Goal: Transaction & Acquisition: Purchase product/service

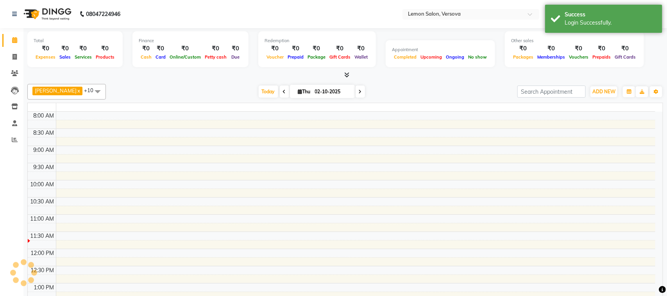
select select "en"
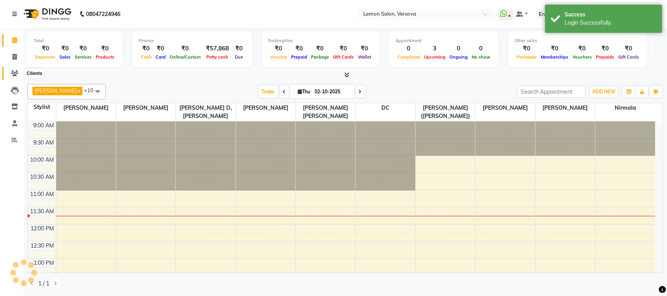
click at [20, 72] on span at bounding box center [15, 73] width 14 height 9
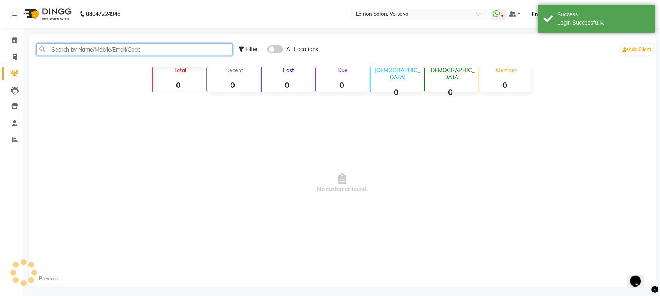
click at [85, 49] on input "text" at bounding box center [134, 49] width 196 height 12
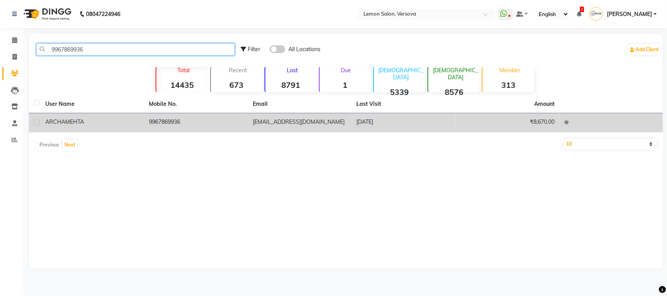
type input "9967869936"
click at [70, 126] on div "ARCHA MEHTA" at bounding box center [92, 122] width 95 height 8
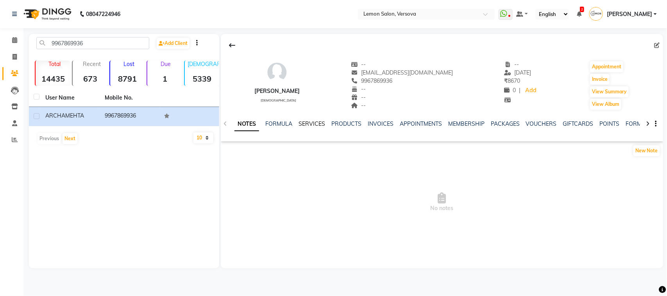
click at [308, 124] on link "SERVICES" at bounding box center [312, 123] width 27 height 7
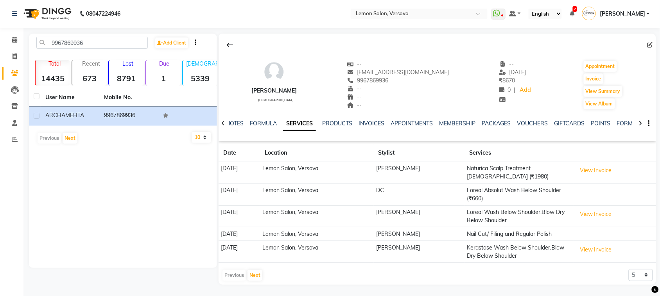
scroll to position [1, 0]
click at [257, 277] on button "Next" at bounding box center [254, 275] width 15 height 11
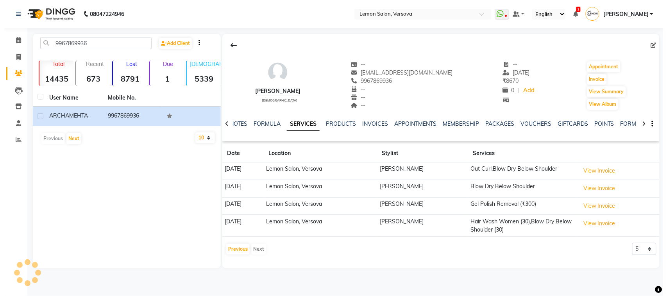
scroll to position [0, 0]
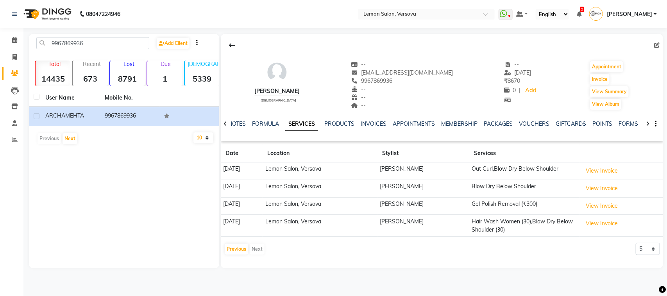
click at [258, 251] on div "Previous Next" at bounding box center [244, 249] width 41 height 13
click at [235, 245] on button "Previous" at bounding box center [236, 249] width 23 height 11
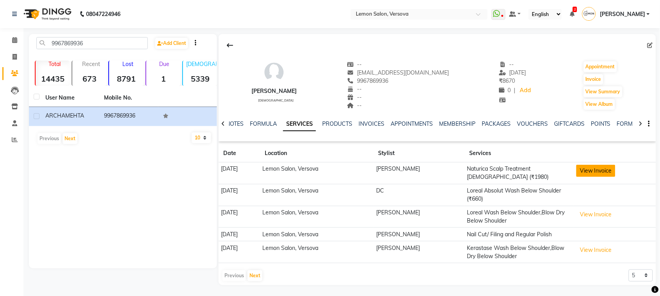
click at [597, 169] on button "View Invoice" at bounding box center [595, 171] width 39 height 12
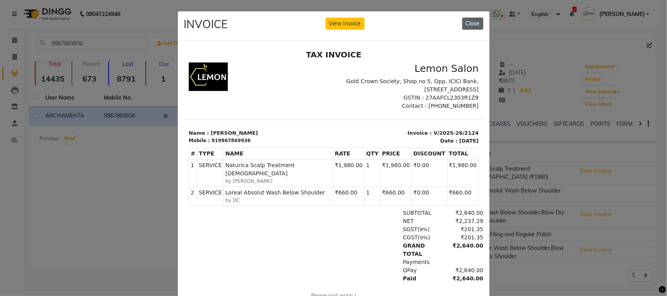
click at [467, 23] on button "Close" at bounding box center [472, 24] width 21 height 12
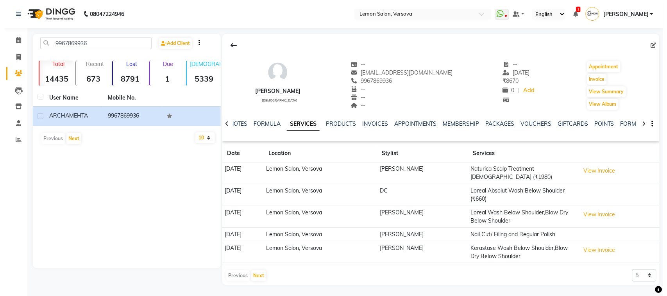
scroll to position [1, 0]
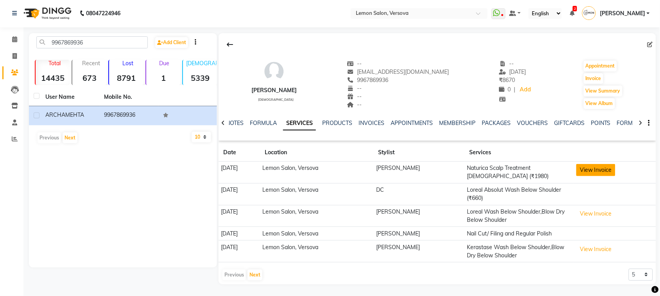
click at [595, 173] on button "View Invoice" at bounding box center [595, 170] width 39 height 12
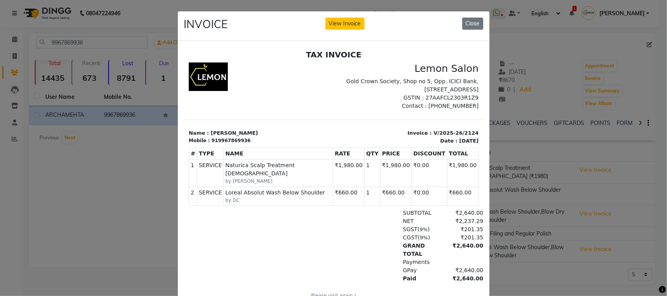
scroll to position [0, 0]
click at [550, 185] on ngb-modal-window "INVOICE View Invoice Close" at bounding box center [333, 148] width 667 height 296
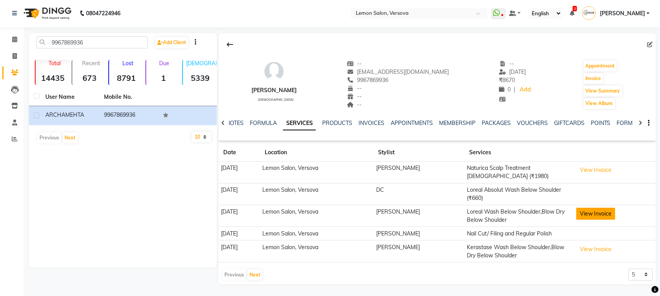
click at [610, 209] on button "View Invoice" at bounding box center [595, 214] width 39 height 12
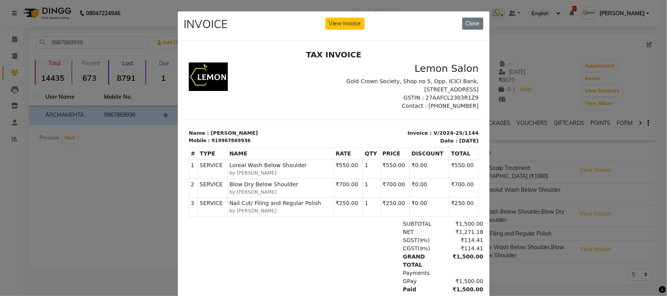
click at [545, 197] on ngb-modal-window "INVOICE View Invoice Close" at bounding box center [333, 148] width 667 height 296
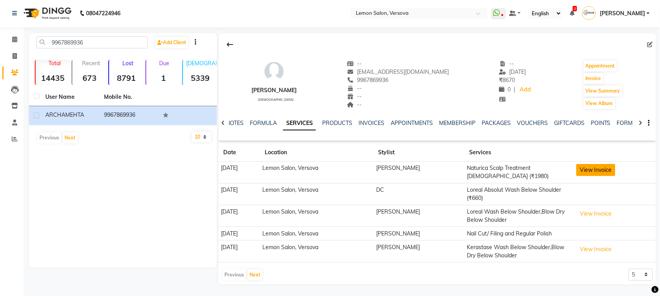
click at [603, 169] on button "View Invoice" at bounding box center [595, 170] width 39 height 12
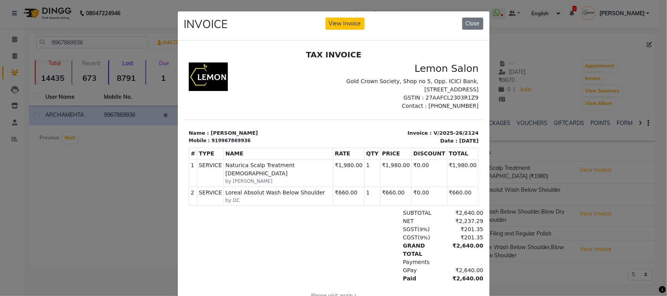
click at [578, 153] on ngb-modal-window "INVOICE View Invoice Close" at bounding box center [333, 148] width 667 height 296
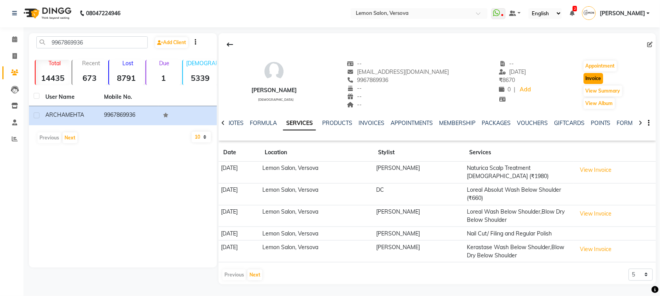
click at [592, 80] on button "Invoice" at bounding box center [593, 78] width 20 height 11
select select "564"
select select "service"
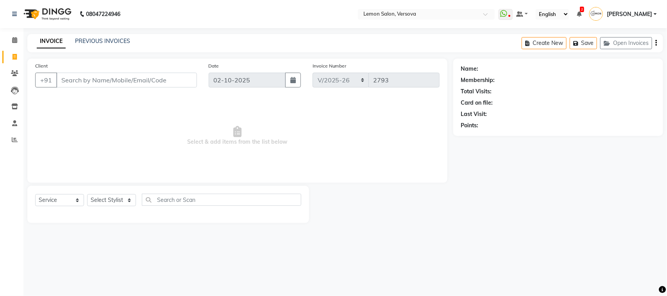
type input "9967869936"
click at [116, 204] on select "Select Stylist [PERSON_NAME] [PERSON_NAME] DC [PERSON_NAME] [PERSON_NAME],[PERS…" at bounding box center [117, 200] width 61 height 12
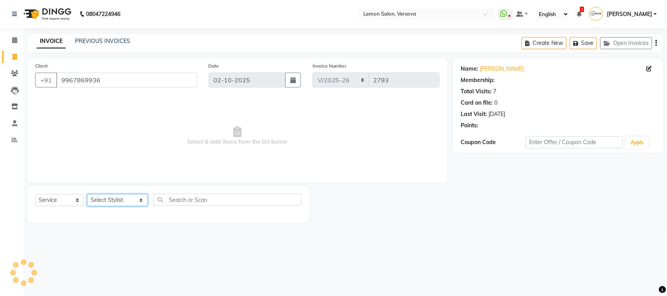
select select "7886"
click at [87, 194] on select "Select Stylist [PERSON_NAME] [PERSON_NAME] DC [PERSON_NAME] [PERSON_NAME],[PERS…" at bounding box center [117, 200] width 61 height 12
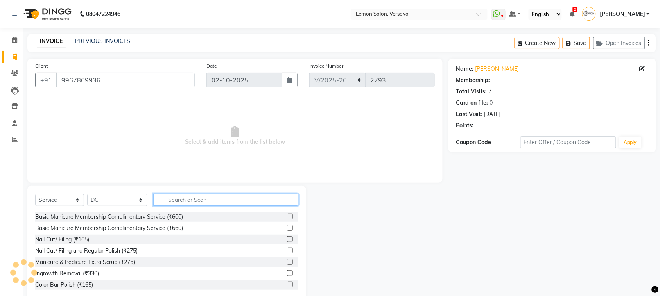
click at [209, 199] on input "text" at bounding box center [225, 200] width 145 height 12
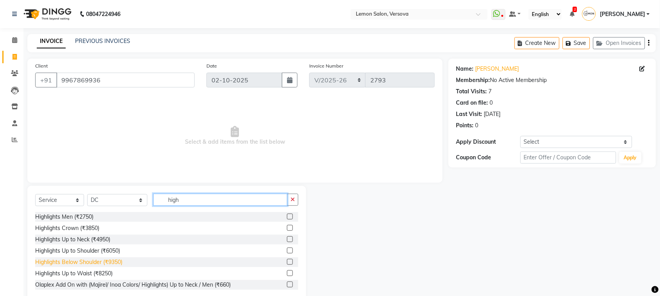
type input "high"
click at [112, 265] on div "Highlights Below Shoulder (₹9350)" at bounding box center [78, 262] width 87 height 8
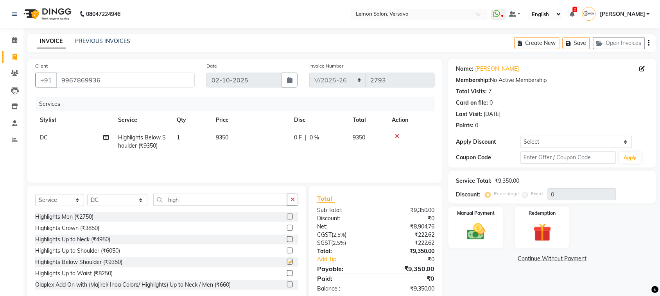
checkbox input "false"
click at [638, 128] on div "Points: 0" at bounding box center [552, 126] width 192 height 8
click at [605, 116] on div "Last Visit: 17-08-2025" at bounding box center [552, 114] width 192 height 8
click at [589, 106] on div "Card on file: 0" at bounding box center [552, 103] width 192 height 8
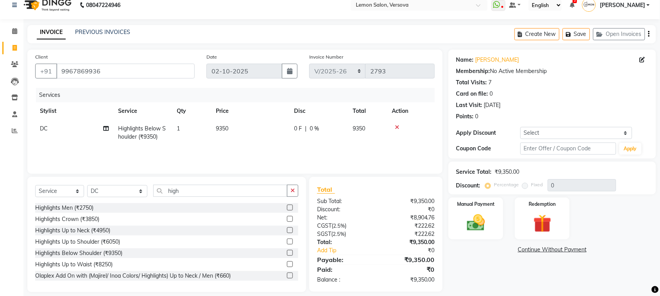
scroll to position [16, 0]
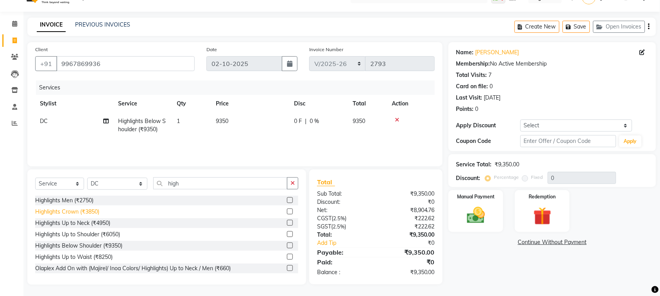
click at [86, 213] on div "Highlights Crown (₹3850)" at bounding box center [67, 212] width 64 height 8
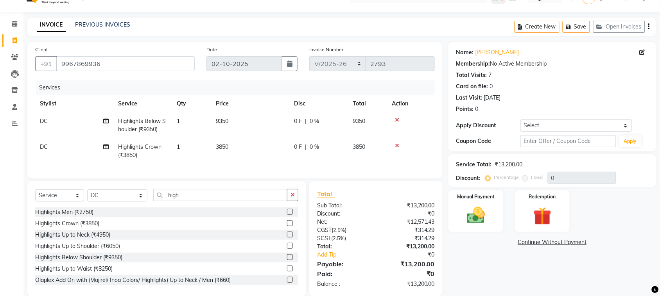
click at [399, 118] on div at bounding box center [411, 119] width 38 height 5
click at [399, 118] on icon at bounding box center [397, 119] width 4 height 5
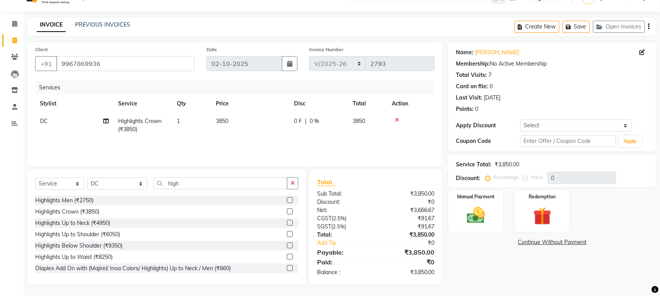
click at [397, 118] on icon at bounding box center [397, 119] width 4 height 5
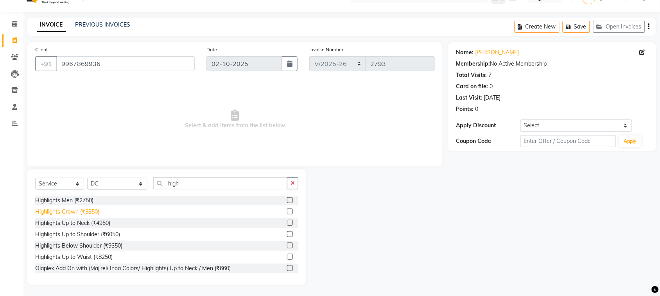
click at [61, 213] on div "Highlights Crown (₹3850)" at bounding box center [67, 212] width 64 height 8
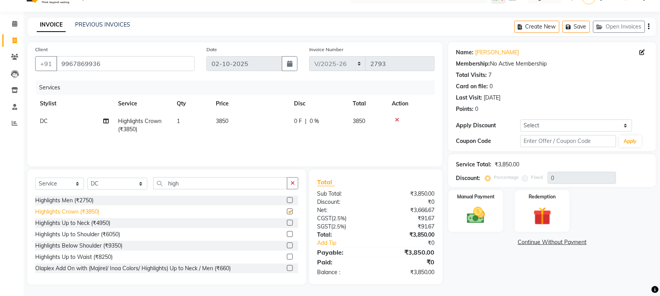
checkbox input "false"
click at [574, 81] on div "Name: Archa Mehta Membership: No Active Membership Total Visits: 7 Card on file…" at bounding box center [552, 79] width 192 height 68
click at [257, 184] on input "high" at bounding box center [220, 183] width 134 height 12
click at [107, 235] on div "Highlights Up to Shoulder (₹6050)" at bounding box center [77, 235] width 85 height 8
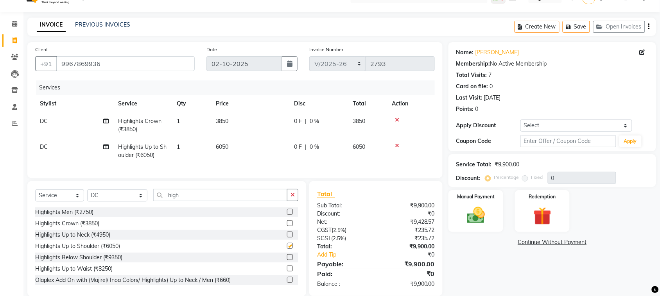
checkbox input "false"
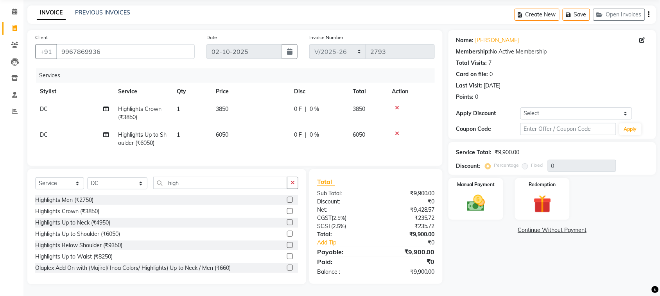
scroll to position [36, 0]
click at [397, 105] on icon at bounding box center [397, 107] width 4 height 5
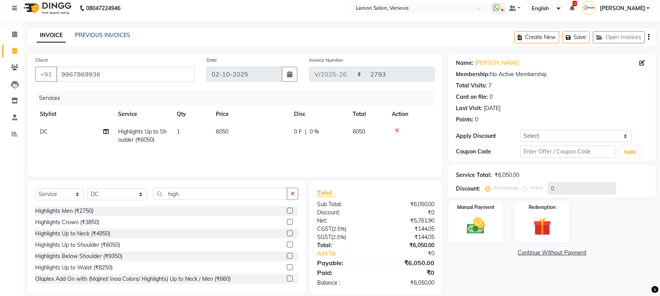
scroll to position [0, 0]
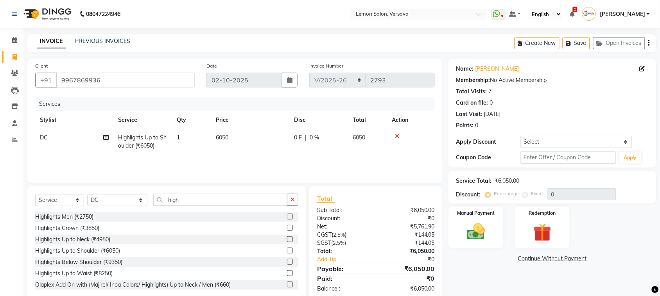
click at [397, 135] on icon at bounding box center [397, 136] width 4 height 5
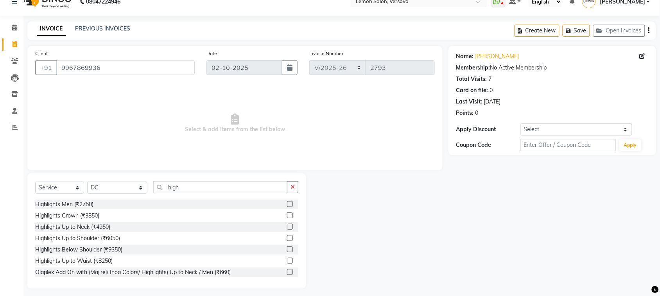
scroll to position [16, 0]
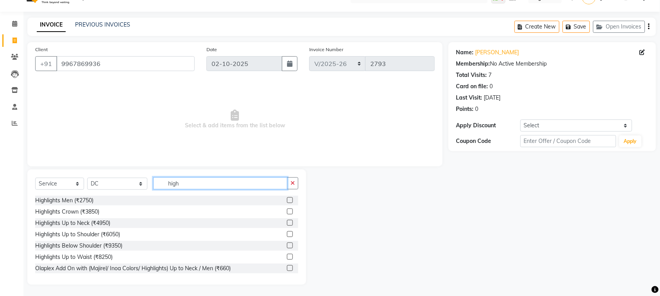
click at [168, 186] on input "high" at bounding box center [220, 183] width 134 height 12
click at [167, 186] on input "high" at bounding box center [220, 183] width 134 height 12
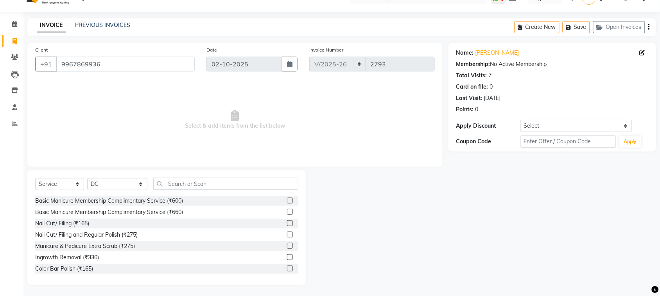
drag, startPoint x: 183, startPoint y: 128, endPoint x: 312, endPoint y: 135, distance: 129.5
click at [312, 135] on span "Select & add items from the list below" at bounding box center [234, 120] width 399 height 78
click at [313, 114] on span "Select & add items from the list below" at bounding box center [234, 120] width 399 height 78
drag, startPoint x: 183, startPoint y: 124, endPoint x: 301, endPoint y: 124, distance: 118.0
click at [301, 124] on span "Select & add items from the list below" at bounding box center [234, 120] width 399 height 78
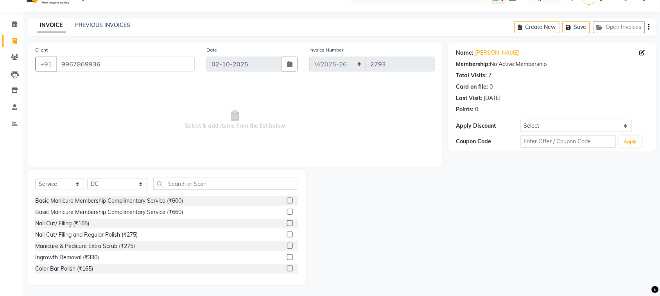
click at [308, 116] on span "Select & add items from the list below" at bounding box center [234, 120] width 399 height 78
click at [193, 184] on input "text" at bounding box center [225, 184] width 145 height 12
drag, startPoint x: 186, startPoint y: 125, endPoint x: 280, endPoint y: 124, distance: 94.2
click at [280, 124] on span "Select & add items from the list below" at bounding box center [234, 120] width 399 height 78
click at [174, 100] on span "Select & add items from the list below" at bounding box center [234, 120] width 399 height 78
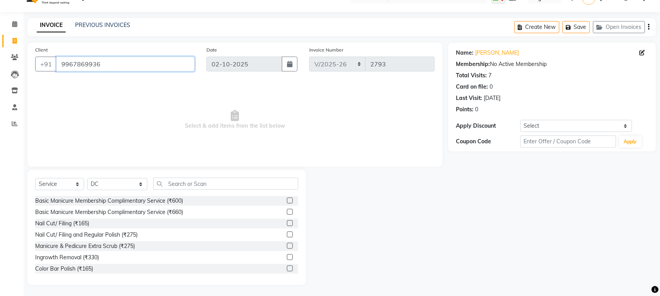
click at [131, 66] on input "9967869936" at bounding box center [125, 64] width 138 height 15
click at [14, 20] on span at bounding box center [15, 24] width 14 height 9
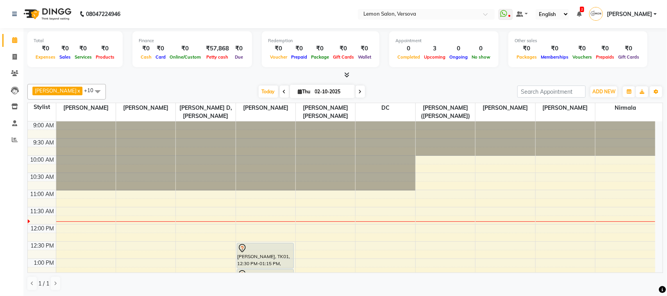
scroll to position [49, 0]
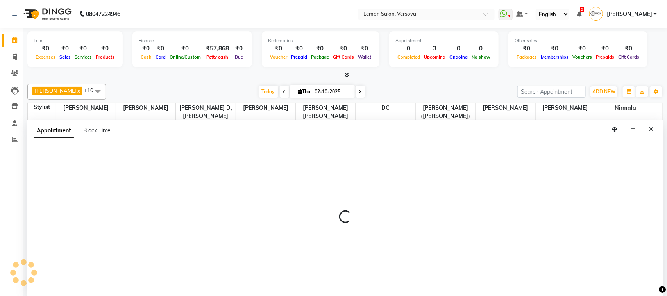
select select "7886"
select select "720"
select select "tentative"
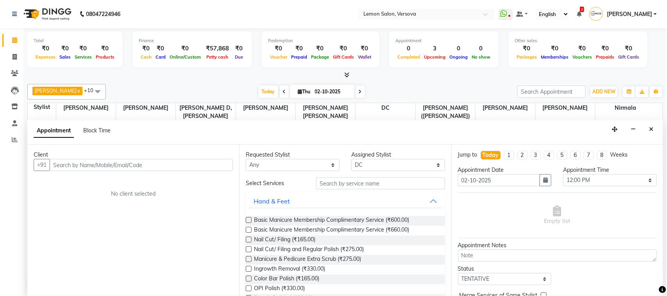
click at [166, 165] on input "text" at bounding box center [141, 165] width 183 height 12
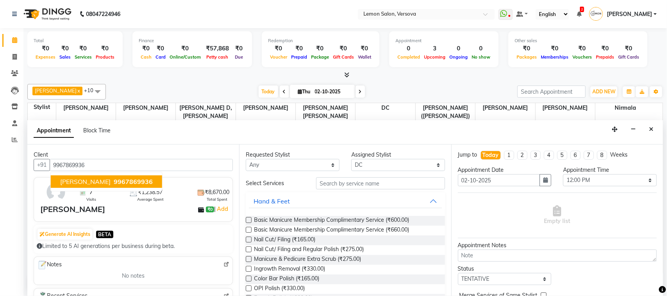
type input "9967869936"
click at [367, 184] on input "text" at bounding box center [380, 183] width 129 height 12
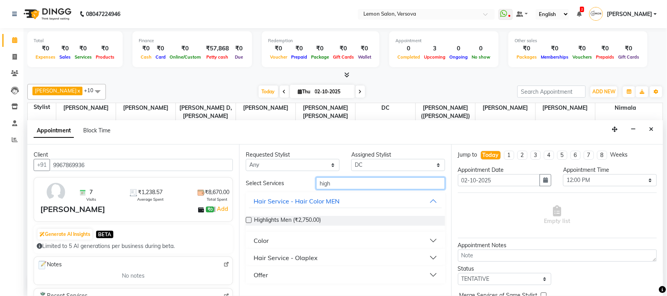
type input "high"
click at [273, 241] on button "Color" at bounding box center [345, 241] width 193 height 14
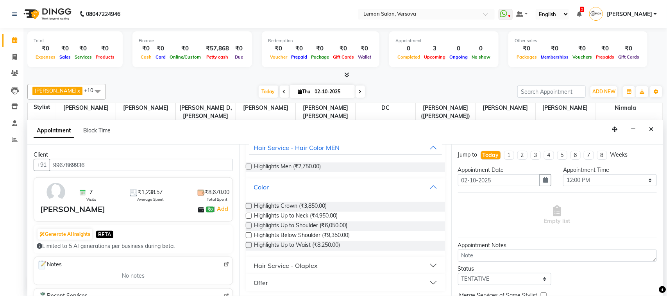
scroll to position [54, 0]
click at [327, 214] on span "Highlights Up to Neck (₹4,950.00)" at bounding box center [296, 216] width 84 height 10
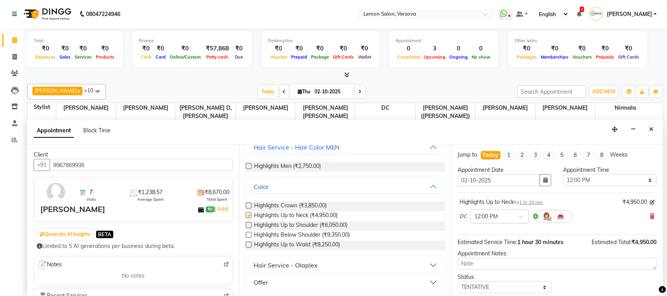
checkbox input "false"
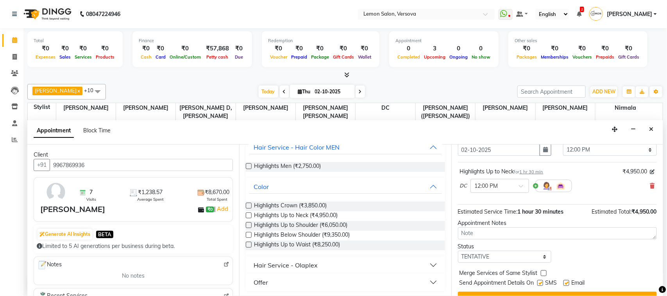
scroll to position [47, 0]
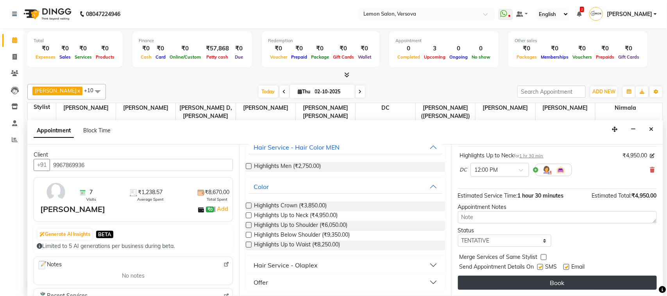
click at [563, 280] on button "Book" at bounding box center [557, 283] width 199 height 14
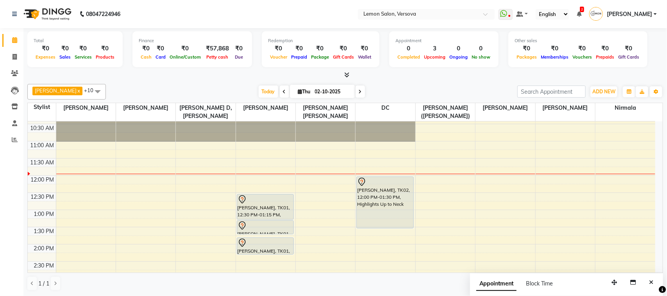
click at [359, 93] on icon at bounding box center [360, 91] width 3 height 5
type input "03-10-2025"
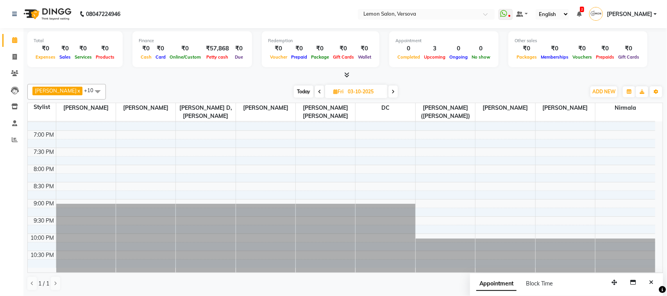
scroll to position [335, 0]
click at [387, 172] on div "9:00 AM 9:30 AM 10:00 AM 10:30 AM 11:00 AM 11:30 AM 12:00 PM 12:30 PM 1:00 PM 1…" at bounding box center [342, 26] width 628 height 481
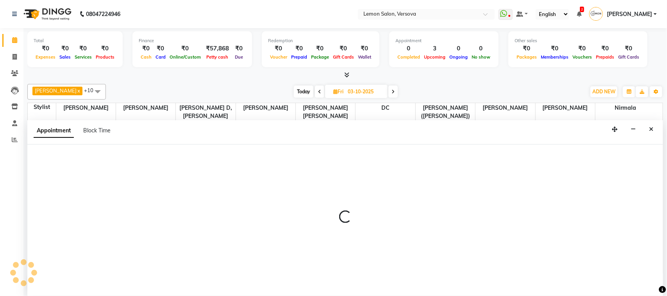
select select "7886"
select select "1200"
select select "tentative"
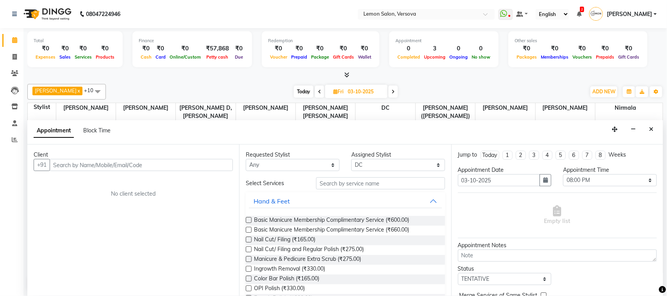
click at [202, 169] on input "text" at bounding box center [141, 165] width 183 height 12
type input "9166457067"
click at [224, 160] on button "Add Client" at bounding box center [216, 165] width 32 height 12
select select "22"
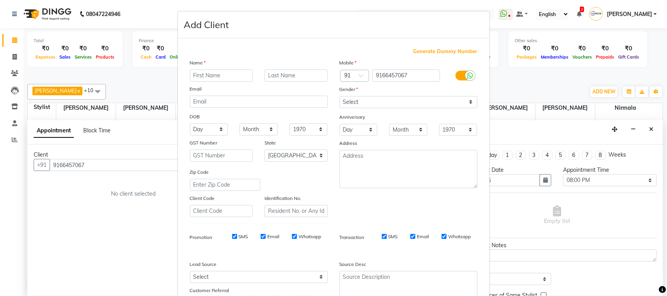
click at [227, 75] on input "text" at bounding box center [221, 76] width 63 height 12
type input "....."
click at [406, 107] on select "Select Male Female Other Prefer Not To Say" at bounding box center [409, 102] width 138 height 12
select select "female"
click at [340, 96] on select "Select Male Female Other Prefer Not To Say" at bounding box center [409, 102] width 138 height 12
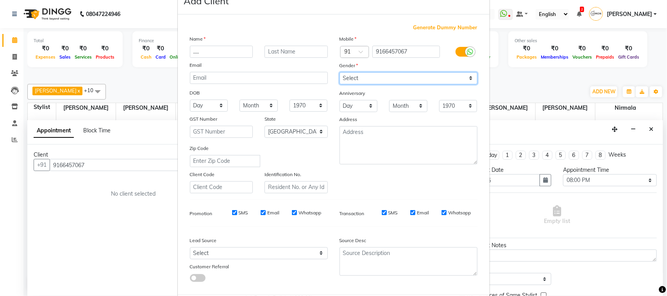
scroll to position [61, 0]
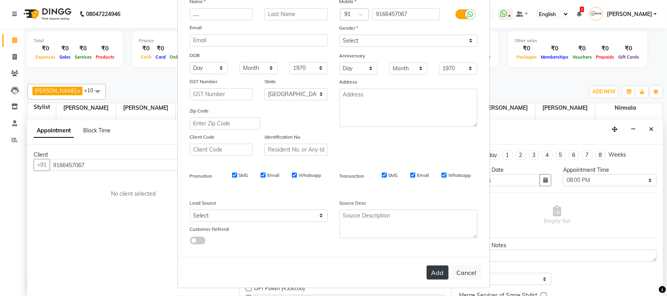
click at [427, 267] on button "Add" at bounding box center [438, 273] width 22 height 14
select select
select select "null"
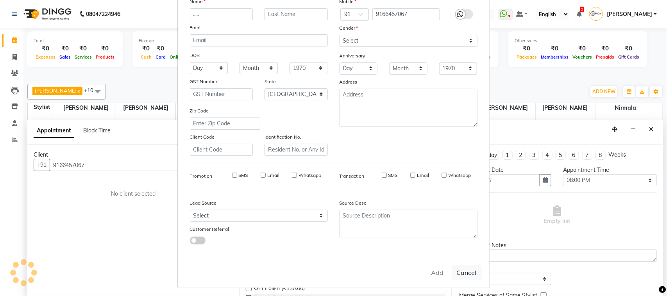
select select
checkbox input "false"
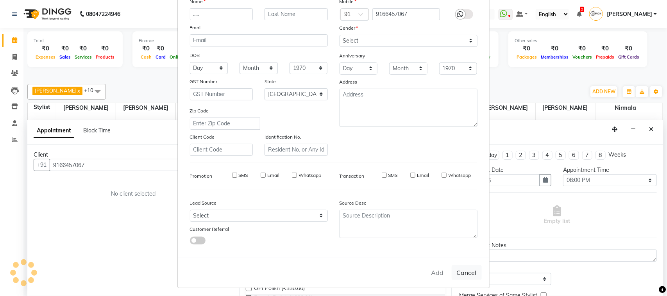
checkbox input "false"
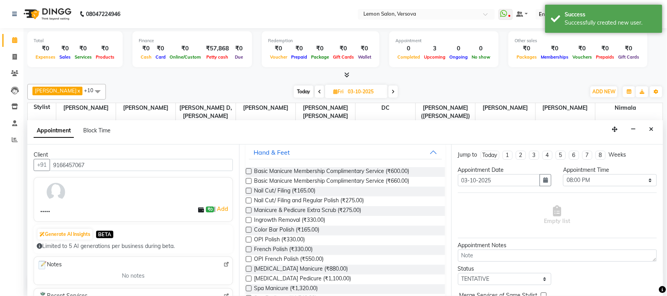
scroll to position [0, 0]
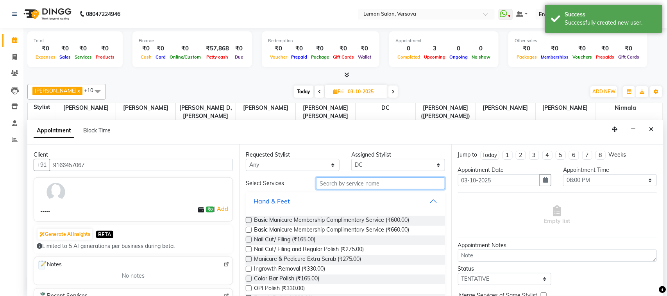
drag, startPoint x: 366, startPoint y: 186, endPoint x: 381, endPoint y: 191, distance: 16.7
click at [367, 185] on input "text" at bounding box center [380, 183] width 129 height 12
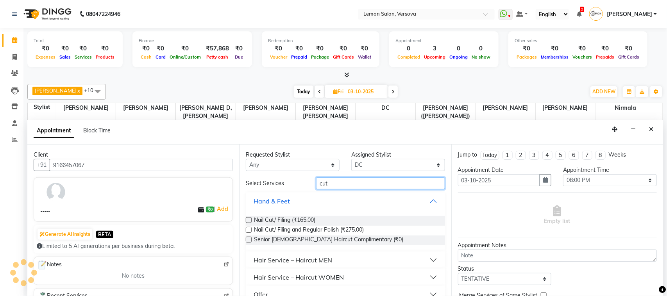
type input "cut"
click at [329, 276] on div "Hair Service – Haircut WOMEN" at bounding box center [299, 277] width 90 height 9
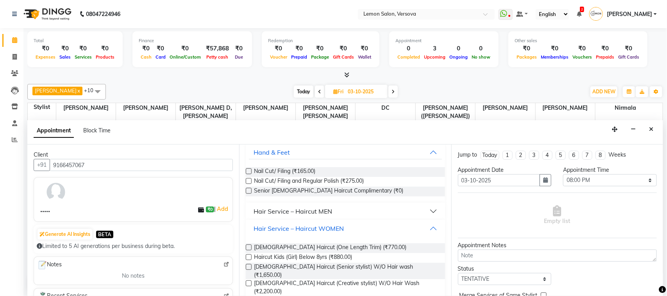
scroll to position [82, 0]
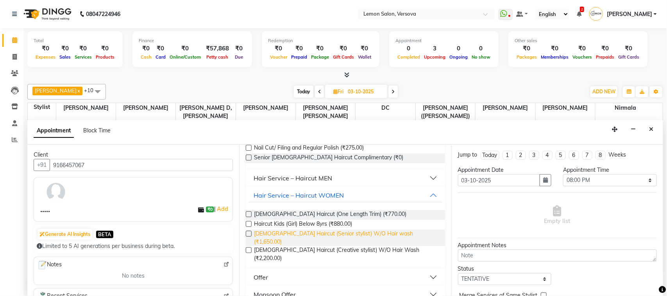
click at [383, 234] on span "Female Haircut (Senior stylist) W/O Hair wash (₹1,650.00)" at bounding box center [346, 238] width 184 height 16
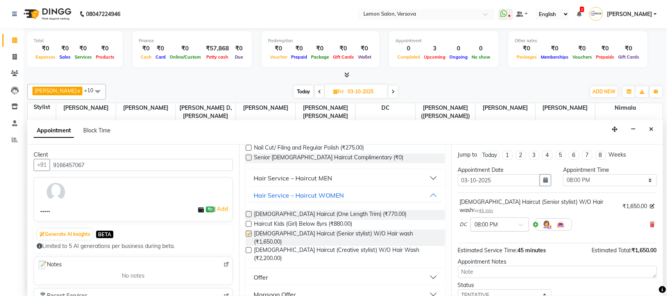
checkbox input "false"
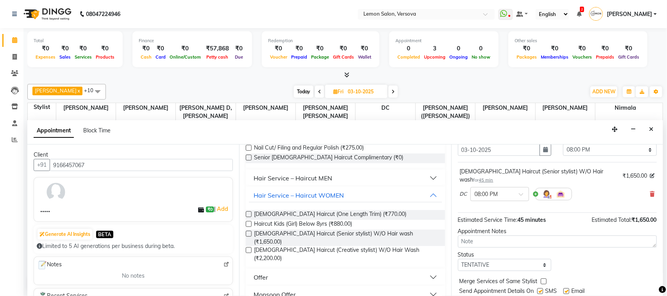
scroll to position [47, 0]
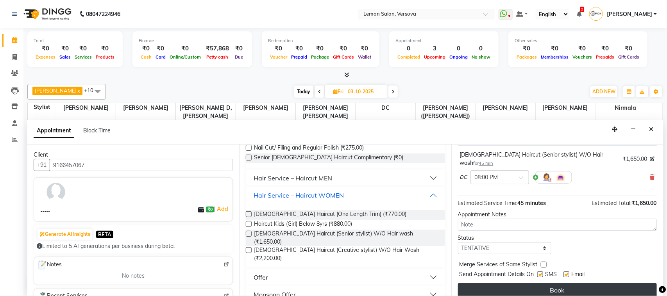
click at [538, 283] on button "Book" at bounding box center [557, 290] width 199 height 14
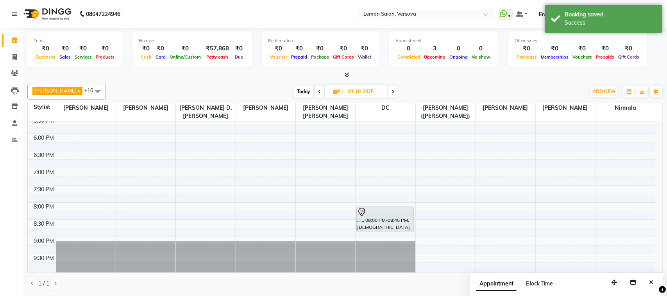
scroll to position [238, 0]
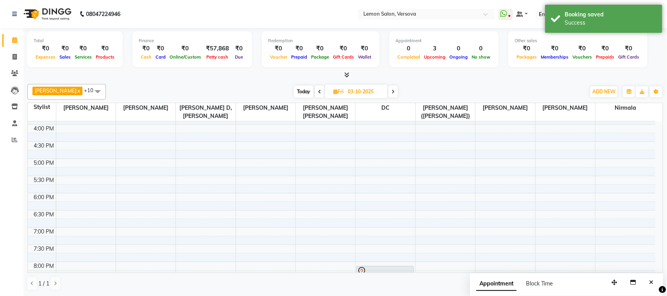
click at [294, 96] on span "Today" at bounding box center [304, 92] width 20 height 12
type input "02-10-2025"
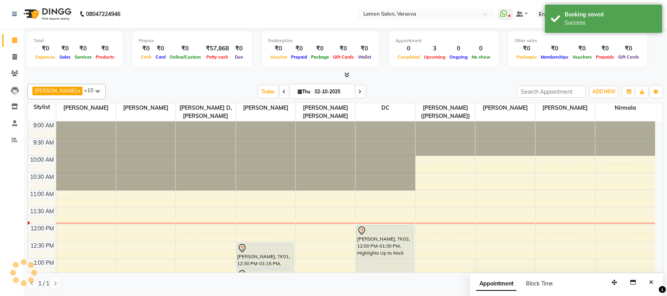
scroll to position [70, 0]
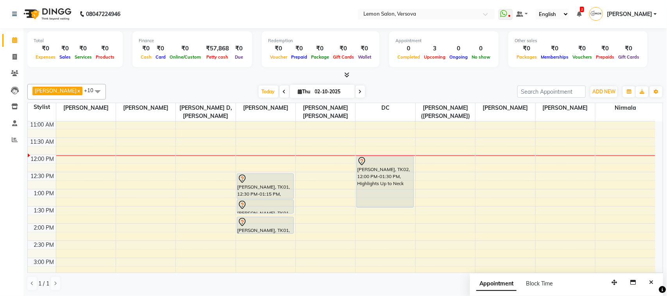
click at [296, 92] on span "Thu" at bounding box center [304, 92] width 16 height 6
select select "10"
select select "2025"
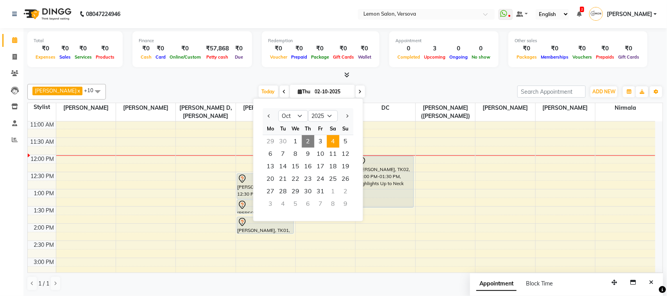
click at [335, 142] on span "4" at bounding box center [333, 141] width 13 height 13
type input "04-10-2025"
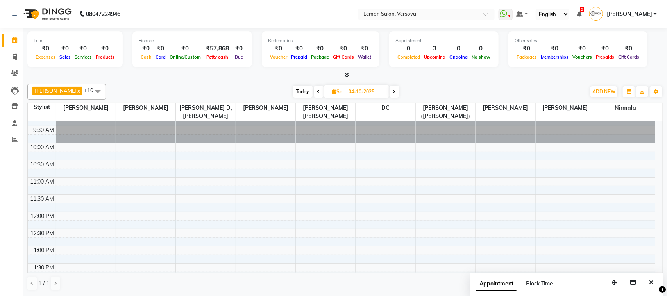
scroll to position [49, 0]
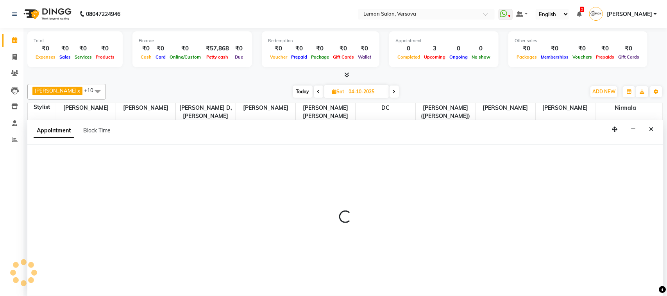
select select "7405"
select select "tentative"
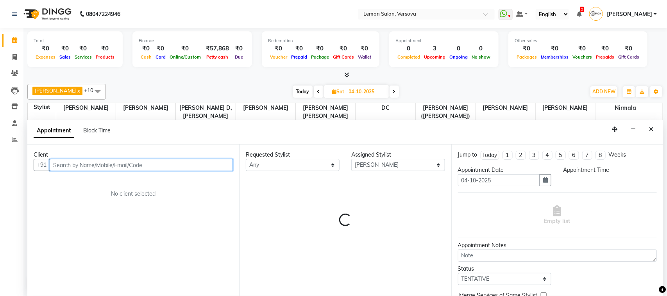
select select "720"
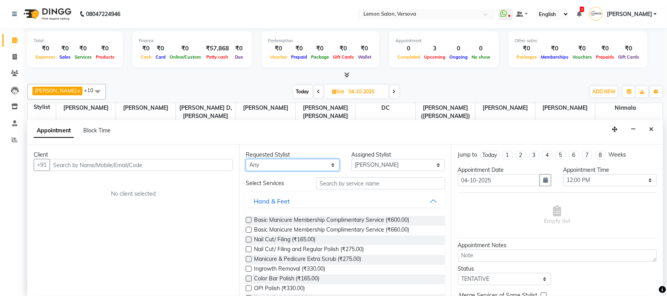
click at [307, 167] on select "Any Alim Shah Asif Salmani DC Kassar Sahil Margaret Marshak D,souza Milind Kuma…" at bounding box center [293, 165] width 94 height 12
select select "7405"
click at [246, 159] on select "Any Alim Shah Asif Salmani DC Kassar Sahil Margaret Marshak D,souza Milind Kuma…" at bounding box center [293, 165] width 94 height 12
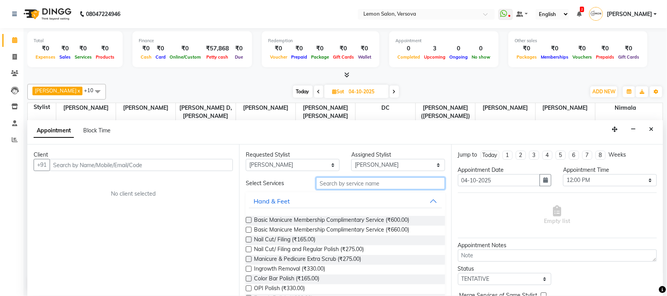
click at [392, 184] on input "text" at bounding box center [380, 183] width 129 height 12
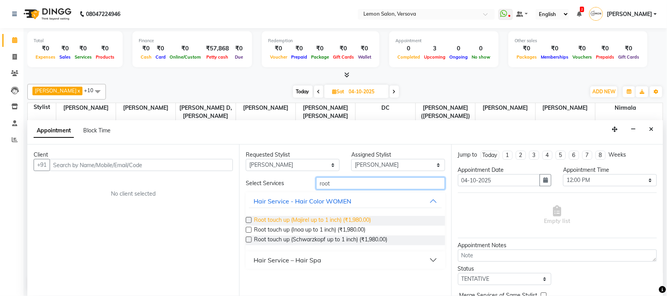
type input "root"
click at [358, 218] on span "Root touch up (Majirel up to 1 inch) (₹1,980.00)" at bounding box center [312, 221] width 117 height 10
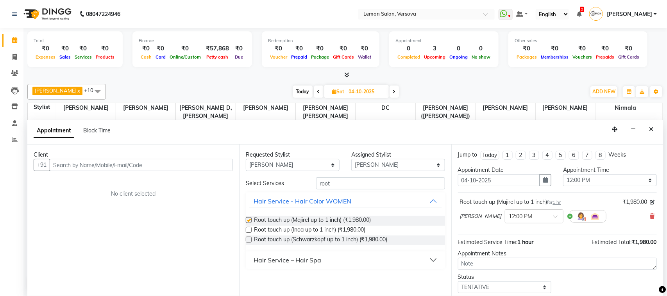
checkbox input "false"
click at [302, 163] on select "Any Alim Shah Asif Salmani DC Kassar Sahil Margaret Marshak D,souza Milind Kuma…" at bounding box center [293, 165] width 94 height 12
select select "7886"
click at [246, 159] on select "Any Alim Shah Asif Salmani DC Kassar Sahil Margaret Marshak D,souza Milind Kuma…" at bounding box center [293, 165] width 94 height 12
select select "7886"
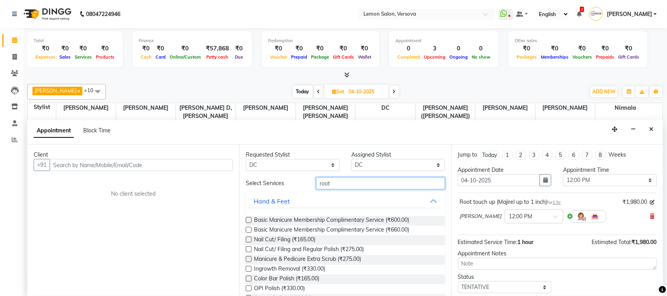
click at [360, 184] on input "root" at bounding box center [380, 183] width 129 height 12
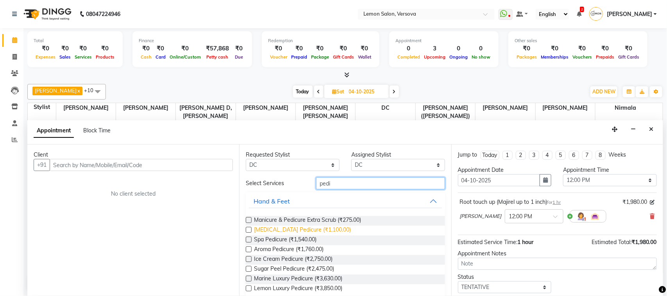
type input "pedi"
click at [299, 229] on span "Whitening Pedicure (₹1,100.00)" at bounding box center [302, 231] width 97 height 10
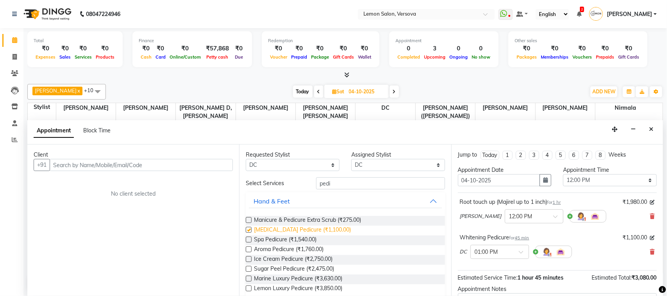
checkbox input "false"
click at [650, 252] on icon at bounding box center [652, 251] width 5 height 5
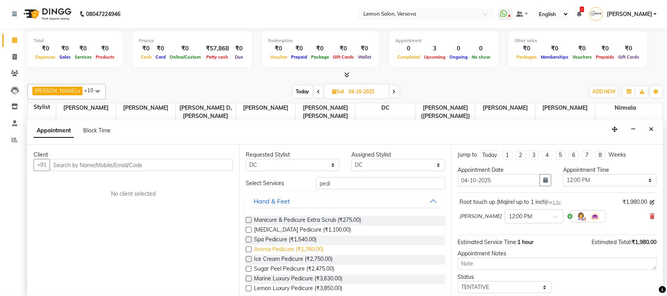
click at [284, 250] on span "Aroma Pedicure (₹1,760.00)" at bounding box center [289, 250] width 70 height 10
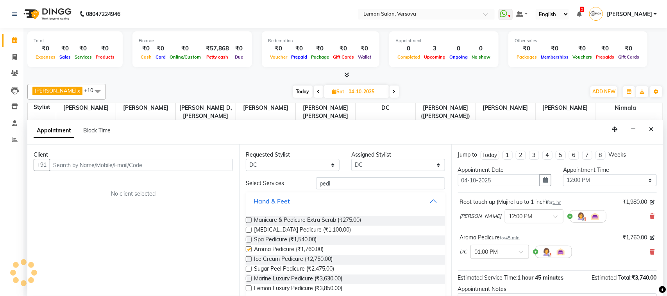
checkbox input "false"
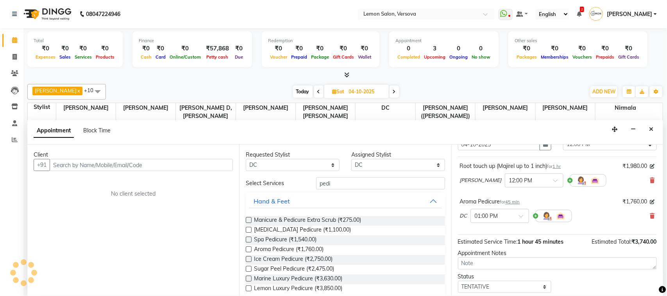
scroll to position [84, 0]
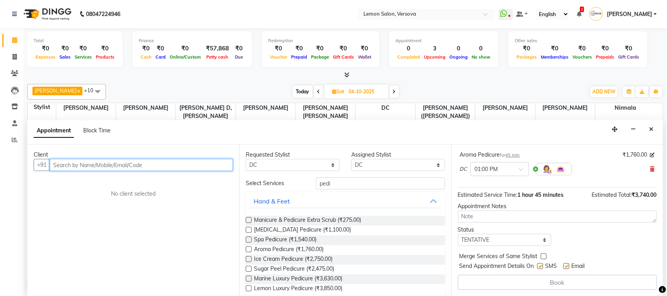
click at [169, 163] on input "text" at bounding box center [141, 165] width 183 height 12
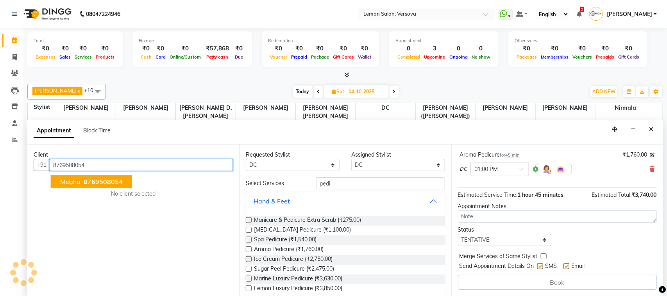
scroll to position [83, 0]
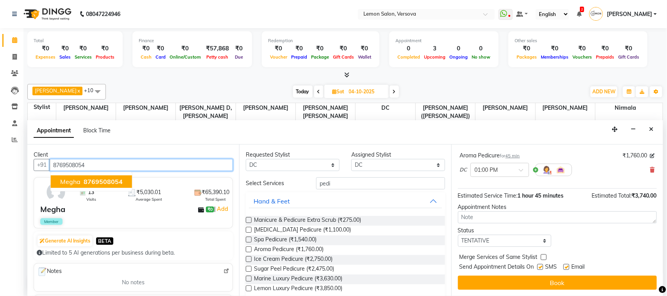
click at [112, 181] on span "8769508054" at bounding box center [103, 182] width 39 height 8
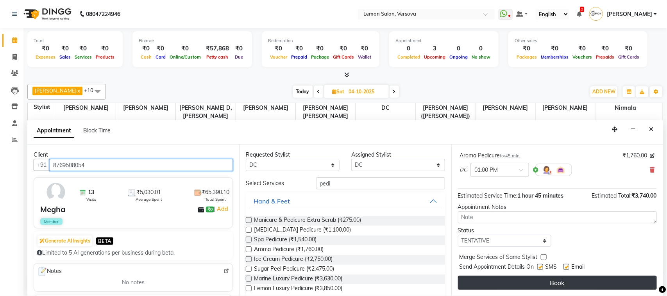
type input "8769508054"
click at [557, 283] on button "Book" at bounding box center [557, 283] width 199 height 14
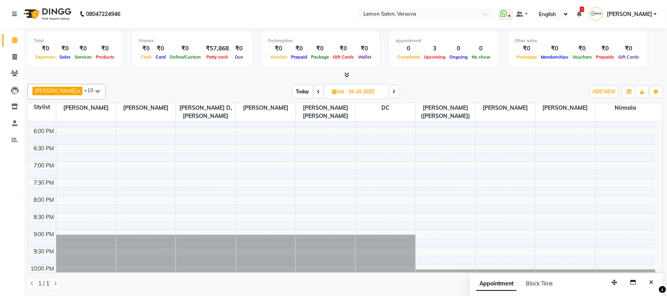
scroll to position [335, 0]
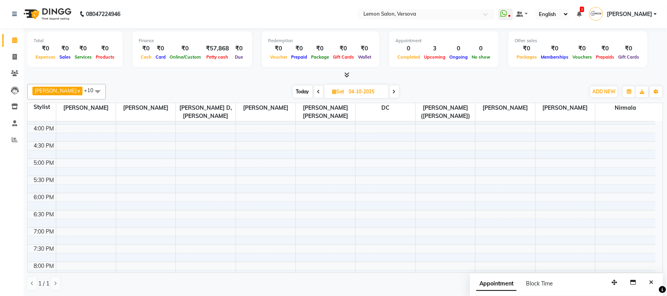
click at [293, 95] on span "Today" at bounding box center [303, 92] width 20 height 12
type input "02-10-2025"
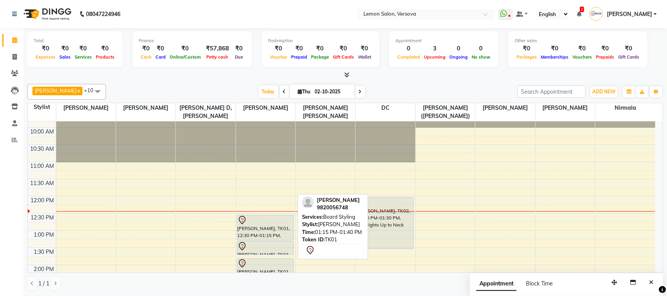
scroll to position [98, 0]
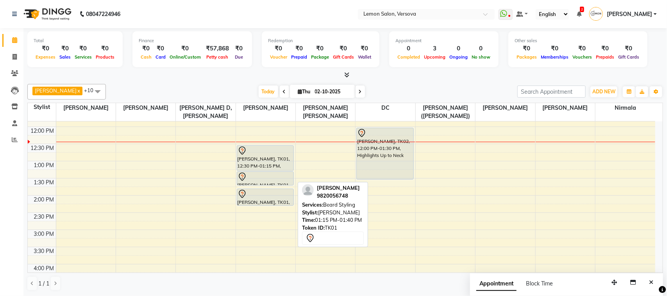
drag, startPoint x: 268, startPoint y: 184, endPoint x: 271, endPoint y: 188, distance: 4.6
click at [271, 188] on div "9:00 AM 9:30 AM 10:00 AM 10:30 AM 11:00 AM 11:30 AM 12:00 PM 12:30 PM 1:00 PM 1…" at bounding box center [342, 264] width 628 height 481
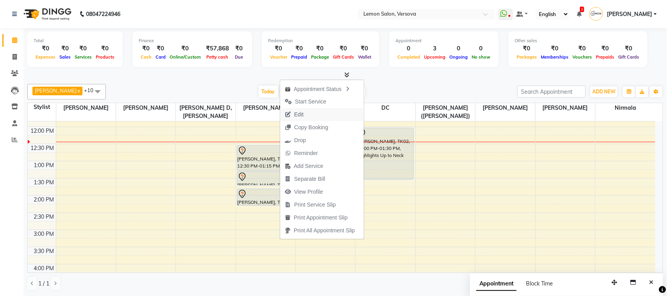
click at [317, 112] on button "Edit" at bounding box center [322, 114] width 84 height 13
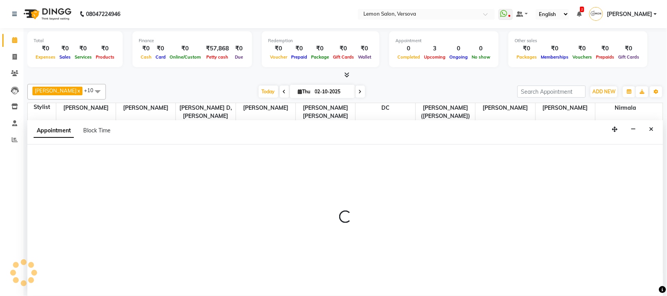
select select "tentative"
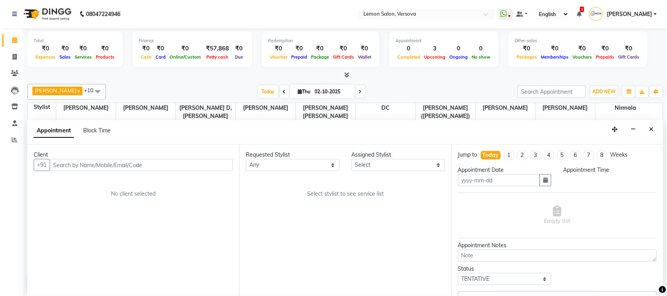
type input "02-10-2025"
select select "7474"
select select "750"
select select "753"
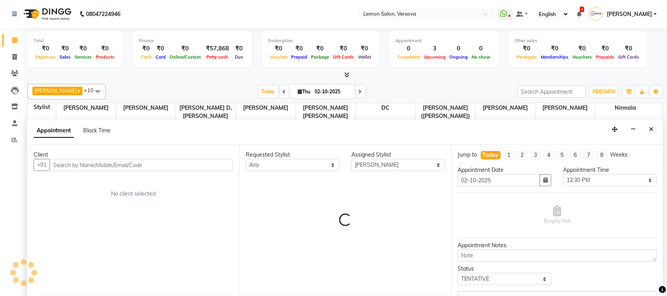
select select "753"
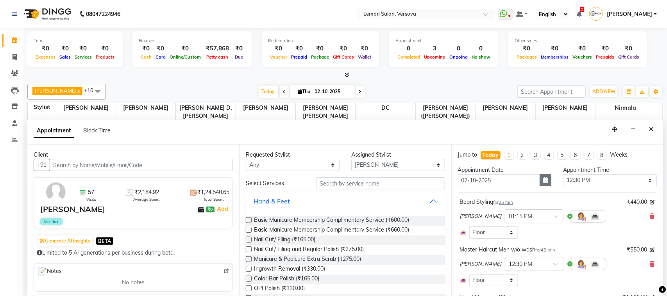
click at [543, 181] on icon "button" at bounding box center [545, 179] width 5 height 5
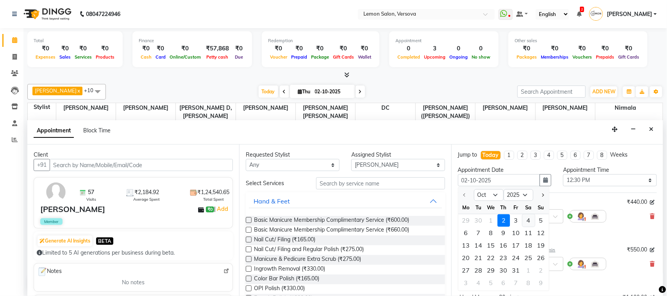
click at [528, 217] on div "4" at bounding box center [528, 221] width 13 height 13
type input "04-10-2025"
select select "750"
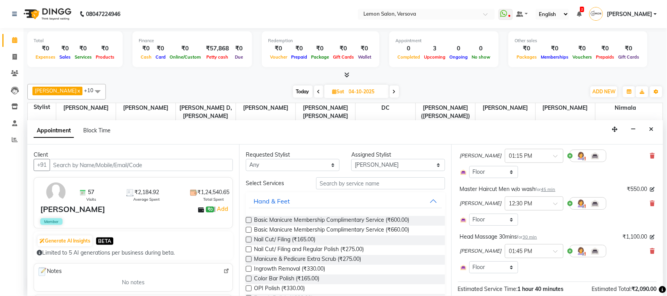
scroll to position [132, 0]
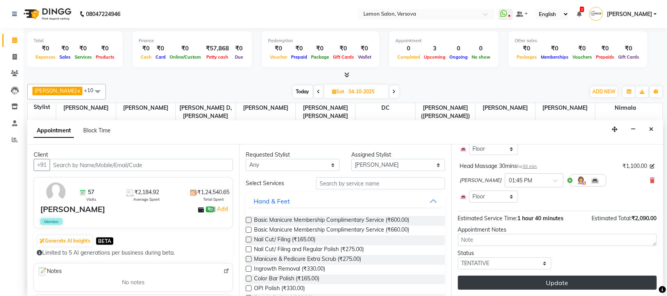
click at [581, 280] on button "Update" at bounding box center [557, 283] width 199 height 14
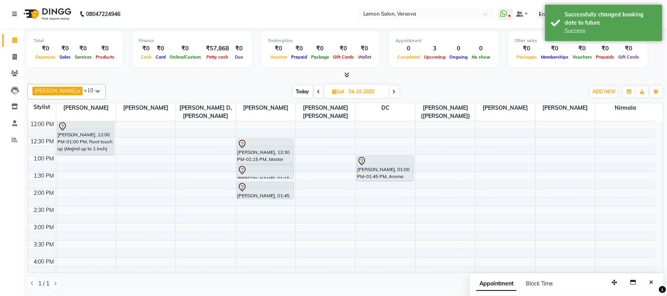
click at [297, 90] on span "Today" at bounding box center [303, 92] width 20 height 12
type input "02-10-2025"
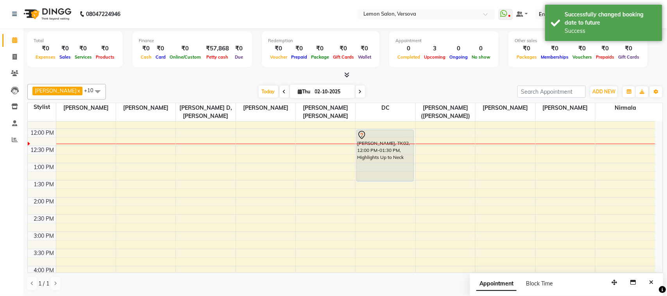
scroll to position [55, 0]
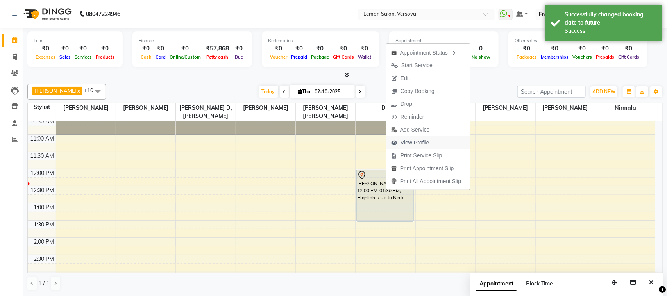
click at [413, 139] on span "View Profile" at bounding box center [415, 143] width 29 height 8
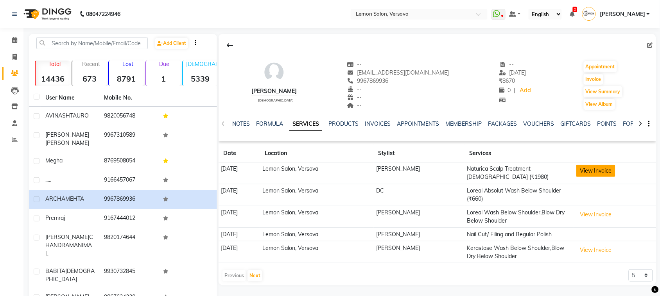
click at [598, 170] on button "View Invoice" at bounding box center [595, 171] width 39 height 12
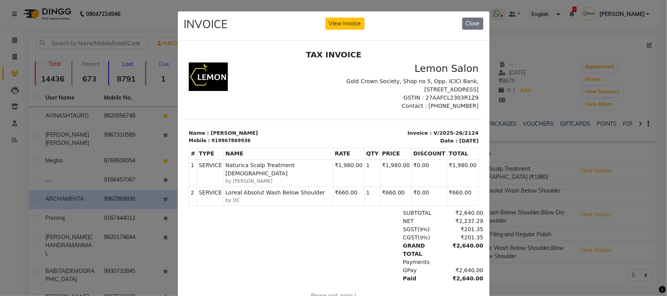
click at [530, 194] on ngb-modal-window "INVOICE View Invoice Close" at bounding box center [333, 148] width 667 height 296
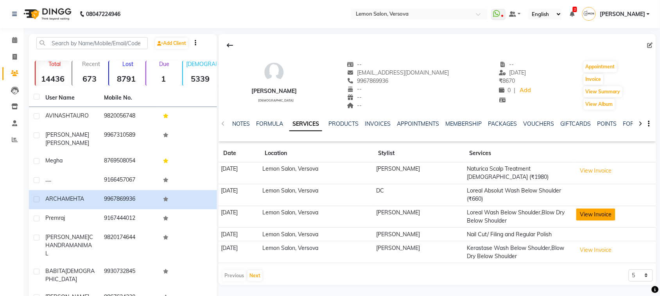
click at [590, 214] on button "View Invoice" at bounding box center [595, 215] width 39 height 12
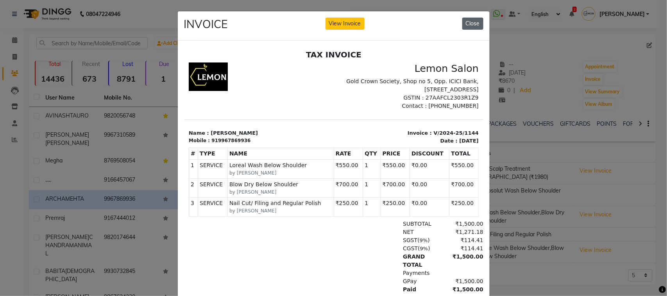
click at [465, 22] on button "Close" at bounding box center [472, 24] width 21 height 12
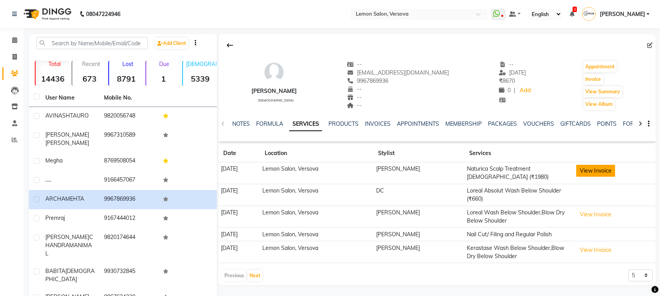
click at [587, 172] on button "View Invoice" at bounding box center [595, 171] width 39 height 12
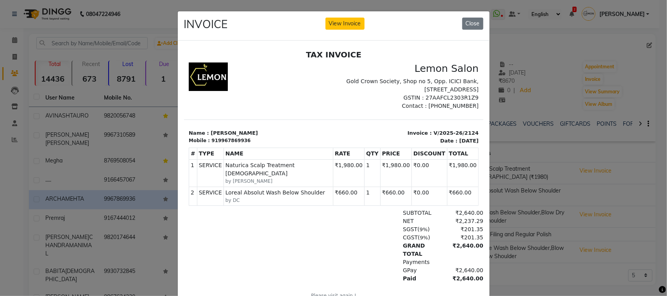
click at [554, 46] on ngb-modal-window "INVOICE View Invoice Close" at bounding box center [333, 148] width 667 height 296
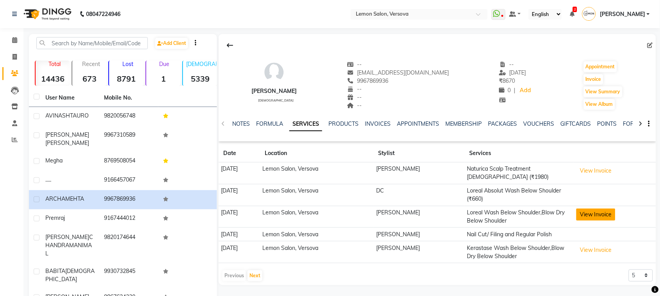
click at [600, 218] on button "View Invoice" at bounding box center [595, 215] width 39 height 12
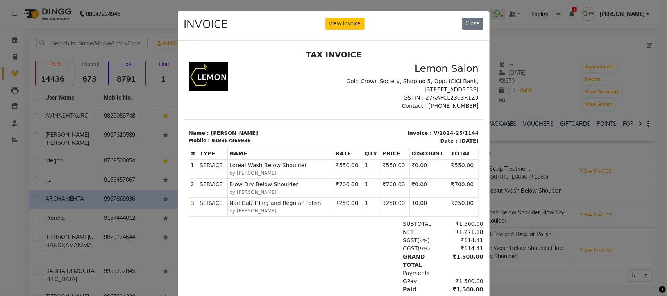
click at [497, 85] on ngb-modal-window "INVOICE View Invoice Close" at bounding box center [333, 148] width 667 height 296
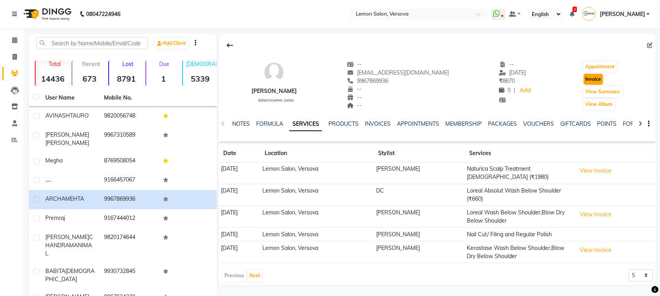
click at [584, 80] on button "Invoice" at bounding box center [593, 79] width 20 height 11
select select "564"
select select "service"
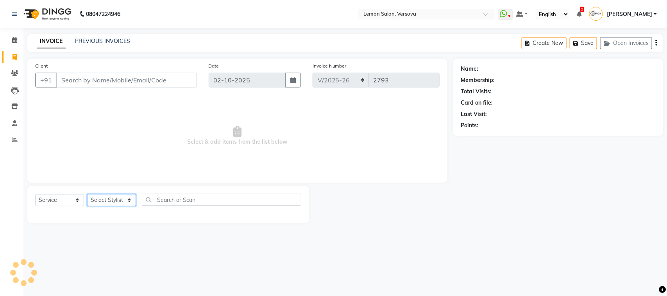
click at [124, 203] on select "Select Stylist" at bounding box center [111, 200] width 49 height 12
type input "9967869936"
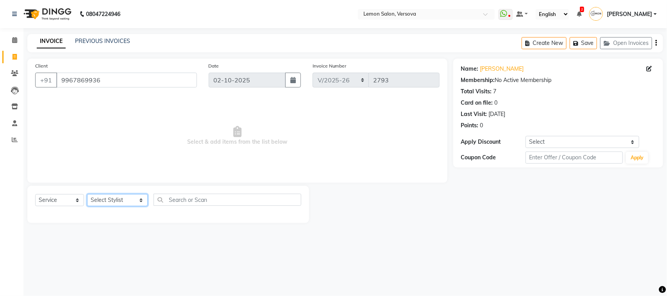
select select "20640"
click at [87, 194] on select "Select Stylist Alim Shah Asif Salmani DC Kassar Sahil Margaret Marshak D,souza …" at bounding box center [117, 200] width 61 height 12
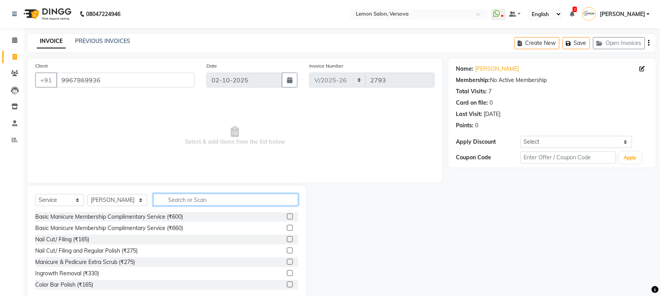
click at [177, 198] on input "text" at bounding box center [225, 200] width 145 height 12
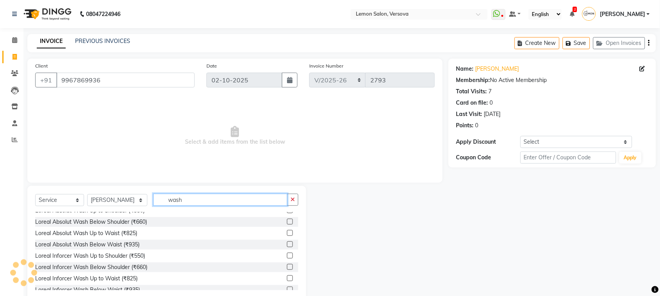
scroll to position [293, 0]
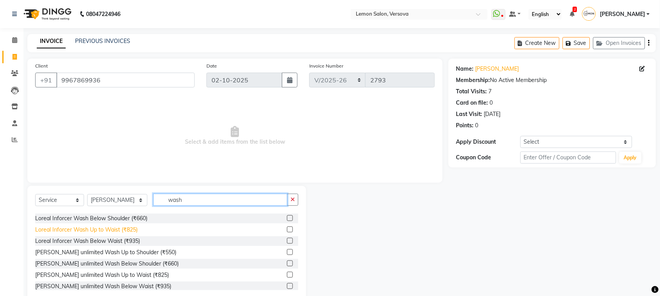
type input "wash"
click at [115, 227] on div "Loreal Inforcer Wash Up to Waist (₹825)" at bounding box center [86, 230] width 102 height 8
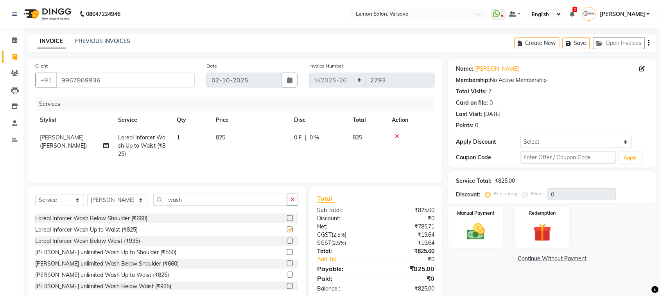
checkbox input "false"
click at [190, 205] on input "wash" at bounding box center [220, 200] width 134 height 12
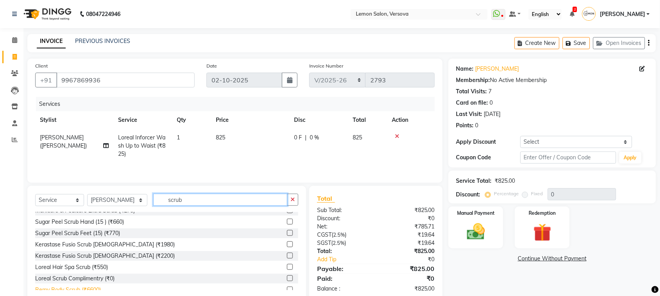
scroll to position [0, 0]
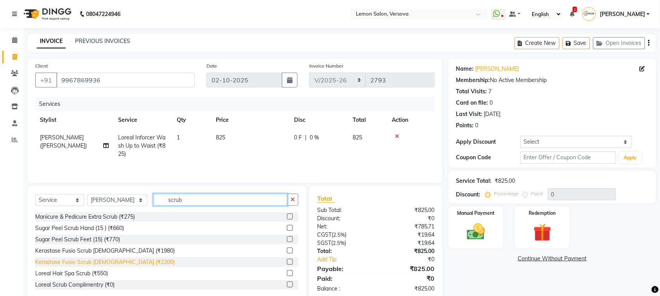
type input "scrub"
click at [121, 265] on div "Kerastase Fusio Scrub Female (₹2200)" at bounding box center [105, 262] width 140 height 8
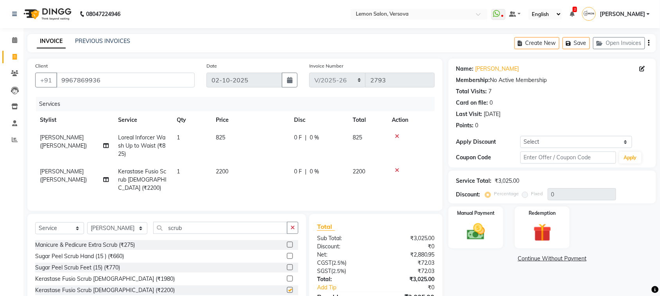
checkbox input "false"
click at [397, 170] on icon at bounding box center [397, 170] width 4 height 5
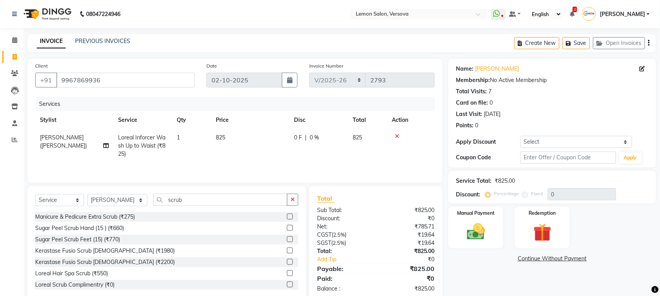
click at [398, 137] on icon at bounding box center [397, 136] width 4 height 5
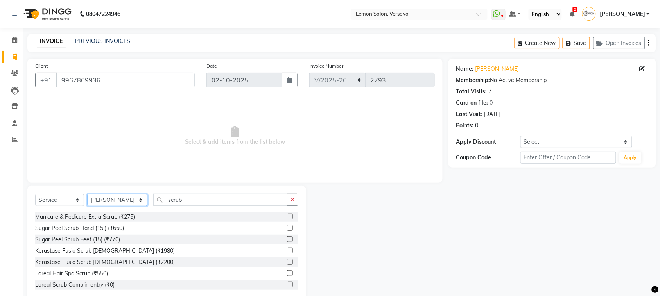
click at [95, 199] on select "Select Stylist Alim Shah Asif Salmani DC Kassar Sahil Margaret Marshak D,souza …" at bounding box center [117, 200] width 60 height 12
click at [179, 201] on input "scrub" at bounding box center [220, 200] width 134 height 12
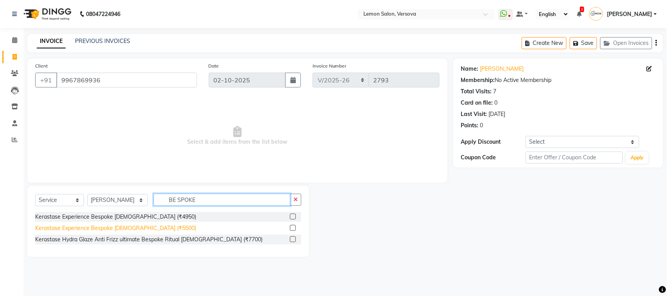
type input "BE SPOKE"
click at [130, 227] on div "Kerastase Experience Bespoke Female (₹5500)" at bounding box center [115, 228] width 161 height 8
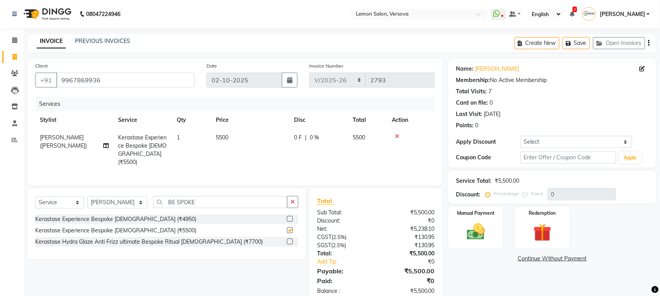
checkbox input "false"
click at [589, 143] on select "Select Coupon → Abc" at bounding box center [576, 142] width 112 height 12
select select "1: Object"
click at [520, 136] on select "Select Coupon → Abc" at bounding box center [576, 142] width 112 height 12
type input "20"
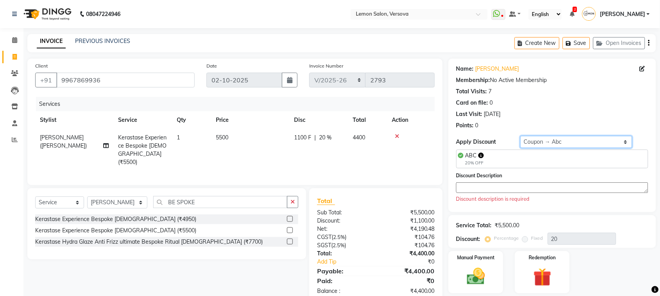
scroll to position [25, 0]
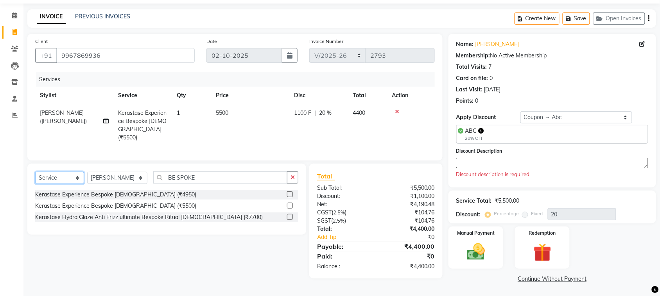
click at [78, 174] on select "Select Service Product Membership Package Voucher Prepaid Gift Card" at bounding box center [59, 178] width 49 height 12
click at [116, 177] on select "Select Stylist Alim Shah Asif Salmani DC Kassar Sahil Margaret Marshak D,souza …" at bounding box center [117, 178] width 60 height 12
select select "7410"
click at [87, 172] on select "Select Stylist Alim Shah Asif Salmani DC Kassar Sahil Margaret Marshak D,souza …" at bounding box center [117, 178] width 60 height 12
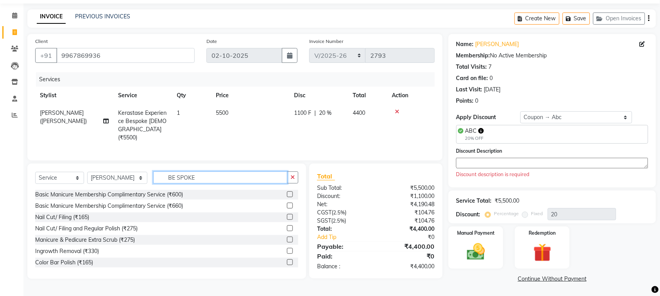
click at [215, 172] on input "BE SPOKE" at bounding box center [220, 178] width 134 height 12
drag, startPoint x: 215, startPoint y: 171, endPoint x: 208, endPoint y: 156, distance: 17.0
click at [209, 158] on div "Client +91 9967869936 Date 02-10-2025 Invoice Number VER/2025-26 V/2025 V/2025-…" at bounding box center [234, 159] width 427 height 251
click at [499, 161] on textarea at bounding box center [552, 163] width 192 height 11
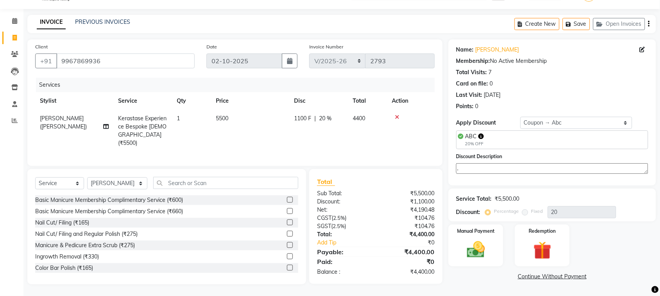
scroll to position [18, 0]
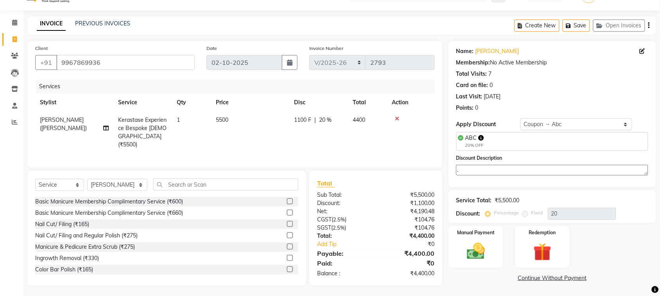
type textarea "."
click at [558, 71] on div "Total Visits: 7" at bounding box center [552, 74] width 192 height 8
click at [168, 183] on input "text" at bounding box center [225, 185] width 145 height 12
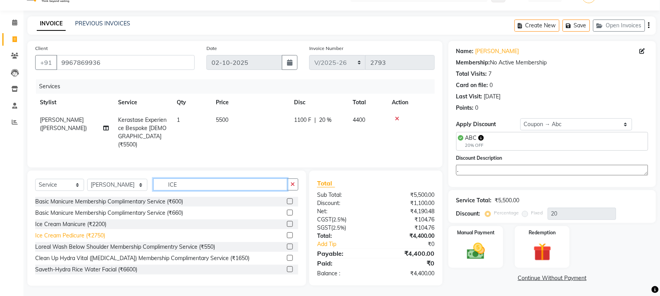
type input "ICE"
click at [101, 233] on div "Ice Cream Pedicure (₹2750)" at bounding box center [70, 236] width 70 height 8
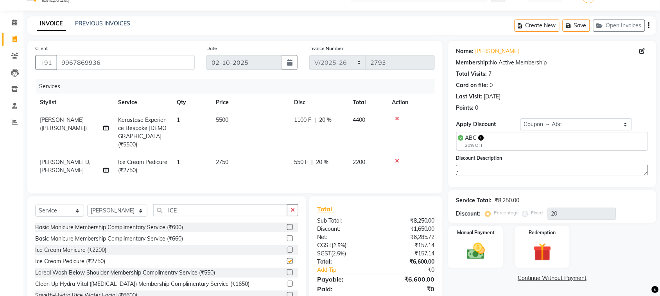
checkbox input "false"
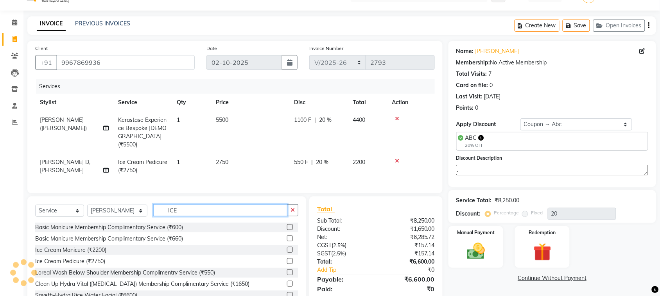
click at [197, 206] on input "ICE" at bounding box center [220, 210] width 134 height 12
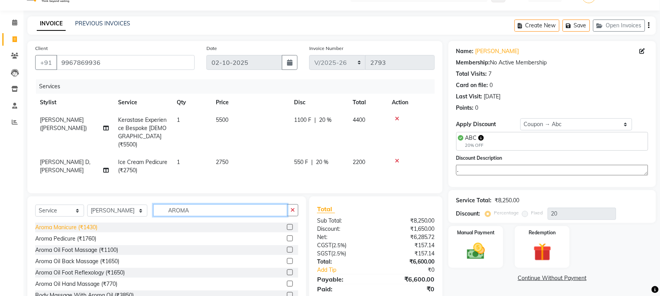
type input "AROMA"
click at [91, 228] on div "Aroma Manicure (₹1430)" at bounding box center [66, 228] width 62 height 8
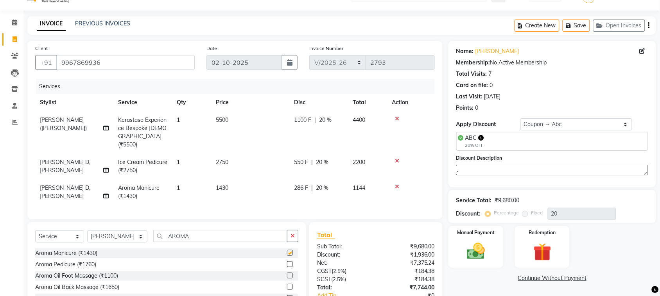
checkbox input "false"
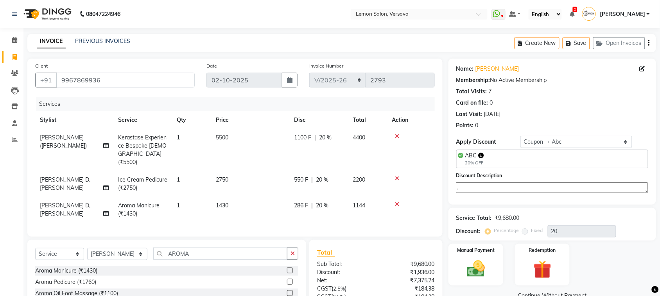
scroll to position [69, 0]
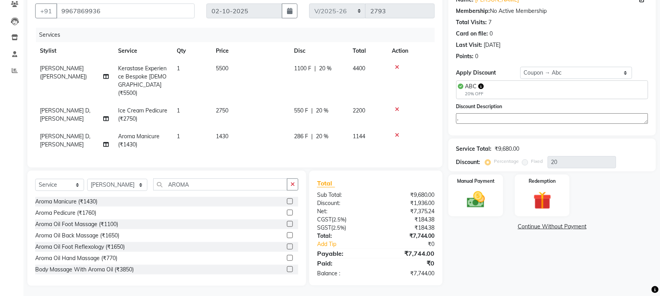
click at [559, 39] on div "Name: Archa Mehta Membership: No Active Membership Total Visits: 7 Card on file…" at bounding box center [552, 27] width 192 height 68
click at [475, 194] on img at bounding box center [475, 199] width 30 height 21
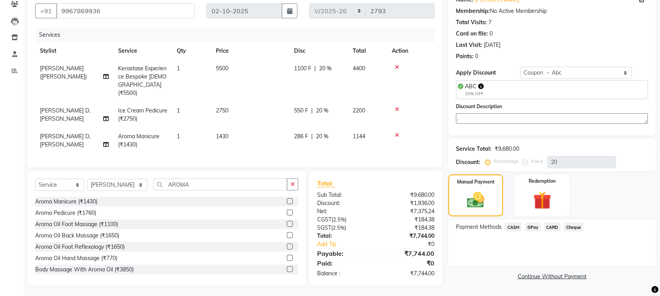
click at [549, 225] on span "CARD" at bounding box center [552, 227] width 17 height 9
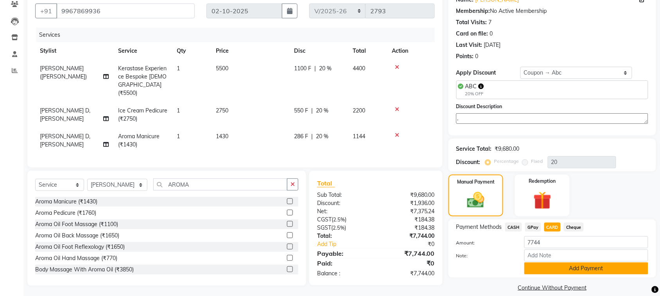
click at [565, 266] on button "Add Payment" at bounding box center [586, 269] width 124 height 12
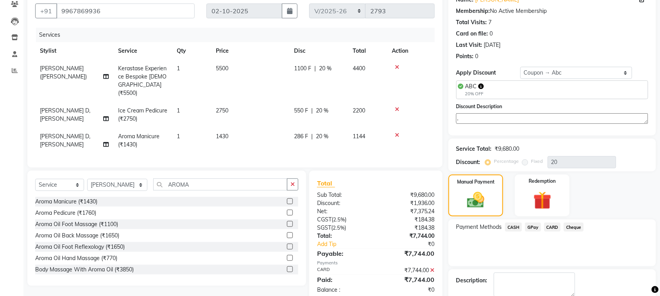
scroll to position [111, 0]
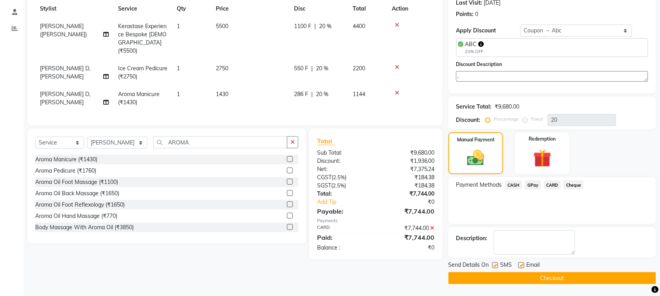
drag, startPoint x: 496, startPoint y: 264, endPoint x: 520, endPoint y: 267, distance: 24.3
click at [496, 265] on label at bounding box center [495, 266] width 6 height 6
click at [496, 265] on input "checkbox" at bounding box center [494, 265] width 5 height 5
checkbox input "false"
click at [521, 267] on label at bounding box center [521, 266] width 6 height 6
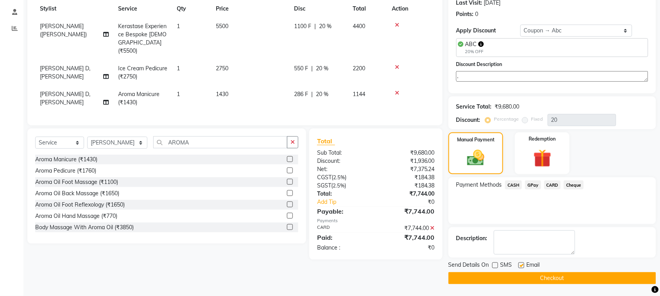
click at [521, 267] on input "checkbox" at bounding box center [520, 265] width 5 height 5
checkbox input "false"
click at [550, 275] on button "Checkout" at bounding box center [552, 278] width 208 height 12
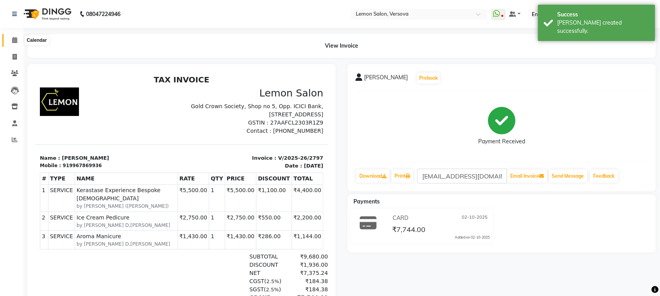
click at [11, 41] on span at bounding box center [15, 40] width 14 height 9
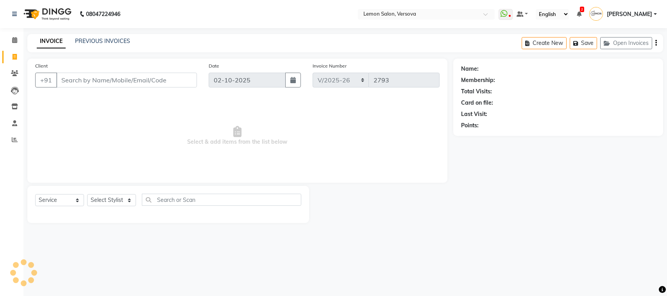
select select "564"
select select "service"
type input "99678699360"
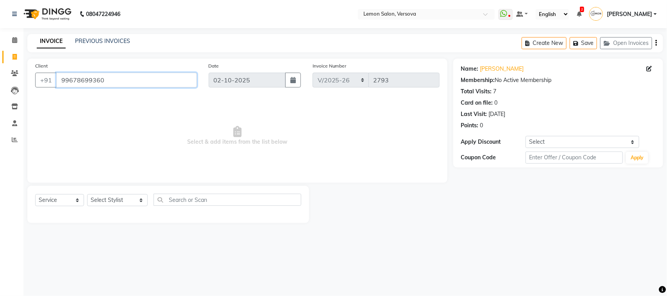
click at [100, 84] on input "99678699360" at bounding box center [126, 80] width 141 height 15
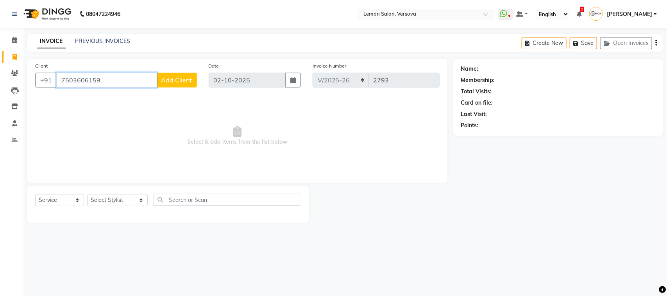
click at [109, 77] on input "7503606159" at bounding box center [106, 80] width 101 height 15
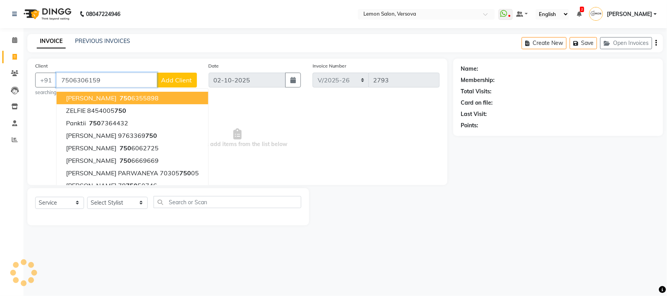
type input "7506306159"
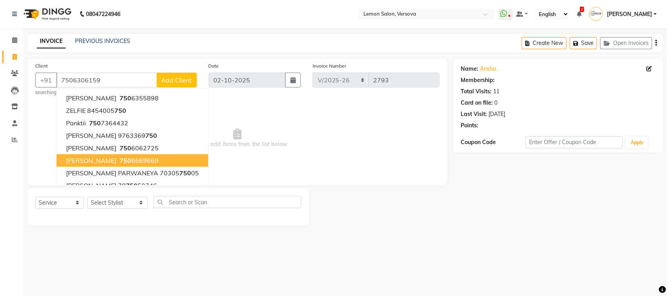
click at [378, 143] on span "Select & add items from the list below" at bounding box center [237, 138] width 404 height 78
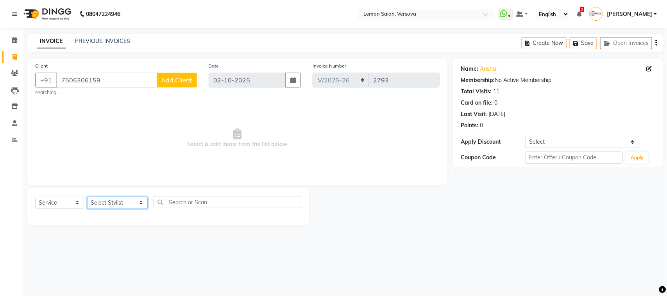
click at [99, 201] on select "Select Stylist [PERSON_NAME] [PERSON_NAME] DC [PERSON_NAME] [PERSON_NAME],[PERS…" at bounding box center [117, 203] width 61 height 12
select select "7886"
click at [87, 197] on select "Select Stylist [PERSON_NAME] [PERSON_NAME] DC [PERSON_NAME] [PERSON_NAME],[PERS…" at bounding box center [117, 203] width 61 height 12
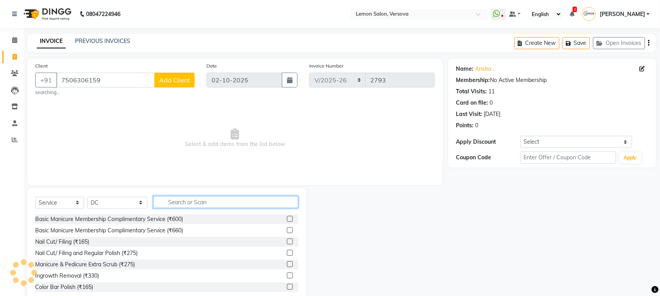
click at [192, 206] on input "text" at bounding box center [225, 202] width 145 height 12
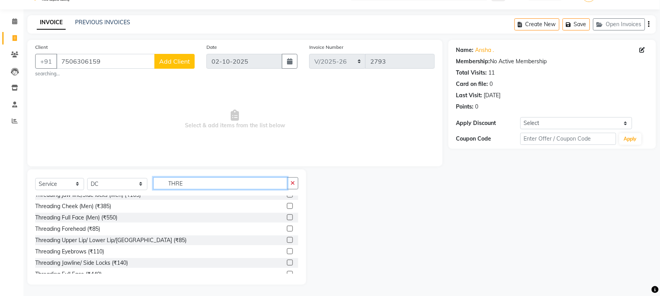
scroll to position [57, 0]
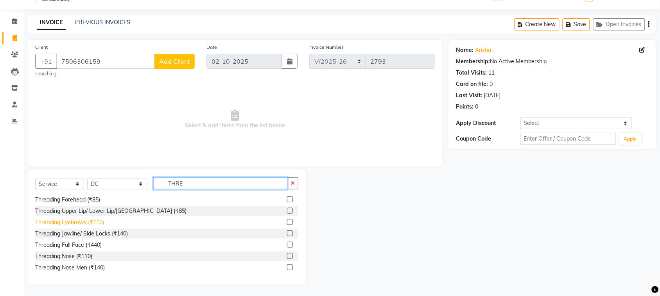
type input "THRE"
click at [97, 225] on div "Threading Eyebrows (₹110)" at bounding box center [69, 222] width 69 height 8
checkbox input "false"
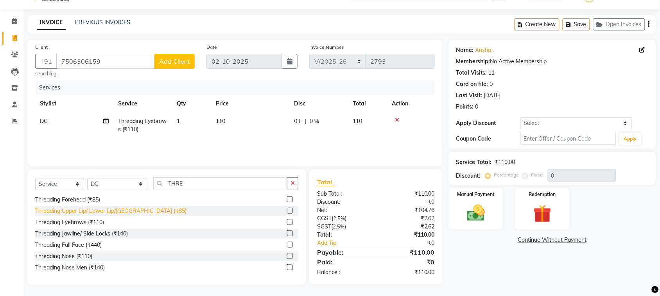
click at [105, 212] on div "Threading Upper Lip/ Lower Lip/[GEOGRAPHIC_DATA] (₹85)" at bounding box center [110, 211] width 151 height 8
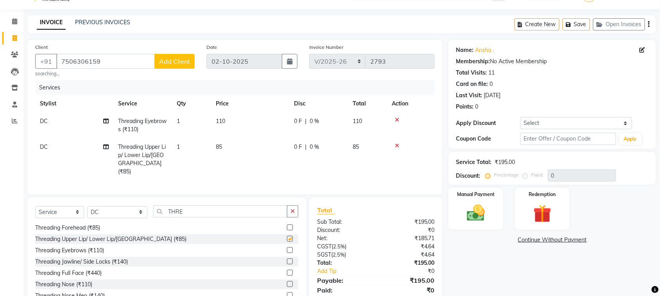
checkbox input "false"
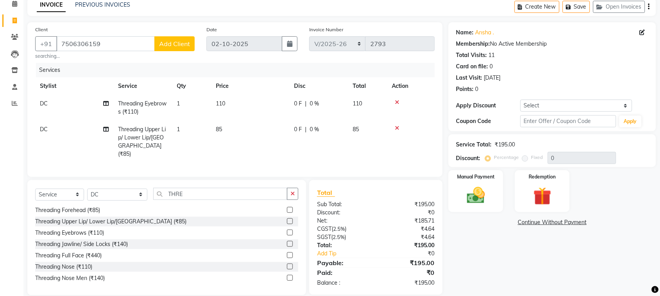
scroll to position [46, 0]
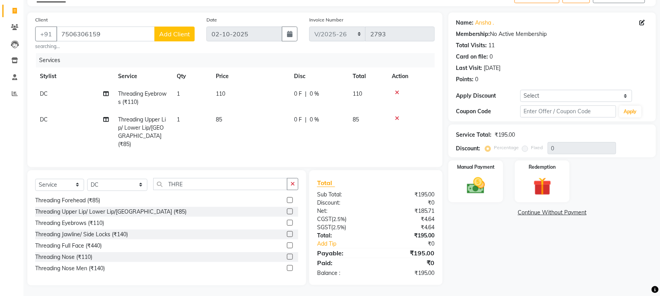
click at [54, 98] on td "DC" at bounding box center [74, 98] width 78 height 26
select select "7886"
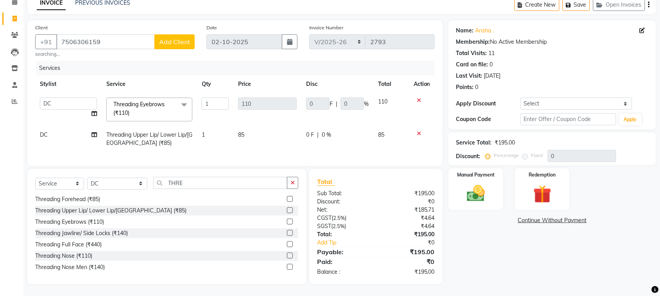
scroll to position [46, 0]
click at [54, 98] on select "Alim Shah Asif Salmani DC Kassar Sahil Margaret Marshak D,souza Milind Kumar Ra…" at bounding box center [68, 104] width 57 height 12
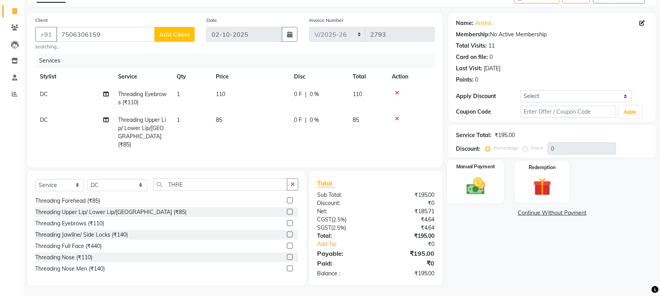
click at [487, 195] on img at bounding box center [475, 185] width 30 height 21
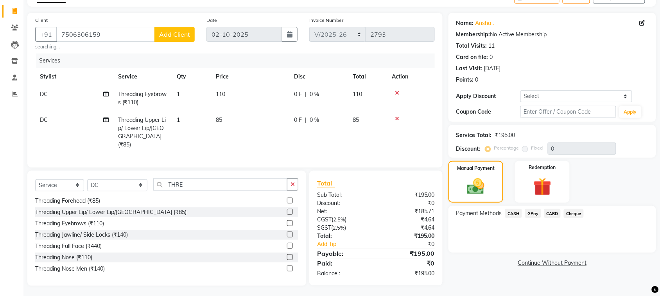
click at [45, 94] on span "DC" at bounding box center [44, 94] width 8 height 7
select select "7886"
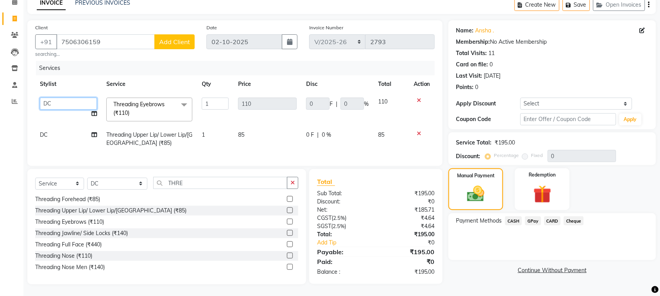
click at [45, 98] on select "Alim Shah Asif Salmani DC Kassar Sahil Margaret Marshak D,souza Milind Kumar Ra…" at bounding box center [68, 104] width 57 height 12
select select "7408"
click at [70, 131] on td "DC" at bounding box center [68, 139] width 66 height 26
select select "7886"
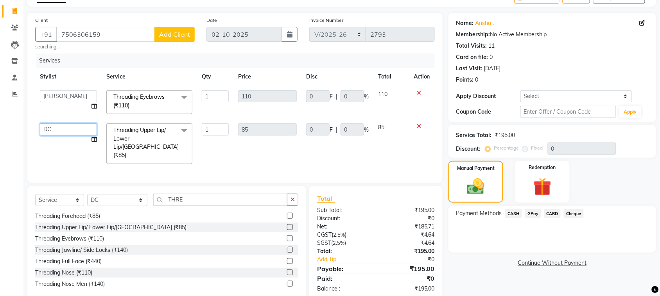
click at [77, 129] on select "Alim Shah Asif Salmani DC Kassar Sahil Margaret Marshak D,souza Milind Kumar Ra…" at bounding box center [68, 129] width 57 height 12
select select "7408"
click at [67, 139] on td "Alim Shah Asif Salmani DC Kassar Sahil Margaret Marshak D,souza Milind Kumar Ra…" at bounding box center [68, 144] width 66 height 50
click at [70, 127] on select "Alim Shah Asif Salmani DC Kassar Sahil Margaret Marshak D,souza Milind Kumar Ra…" at bounding box center [68, 129] width 57 height 12
select select "7410"
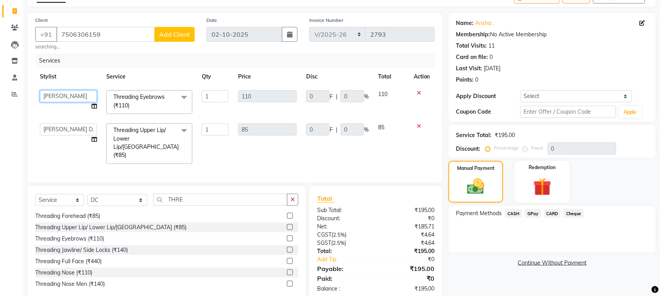
click at [83, 96] on select "Alim Shah Asif Salmani DC Kassar Sahil Margaret Marshak D,souza Milind Kumar Ra…" at bounding box center [68, 96] width 57 height 12
select select "7410"
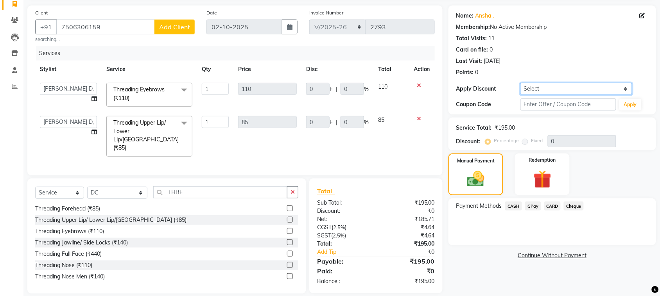
click at [555, 88] on select "Select Coupon → Abc" at bounding box center [576, 89] width 112 height 12
select select "1: Object"
click at [520, 83] on select "Select Coupon → Abc" at bounding box center [576, 89] width 112 height 12
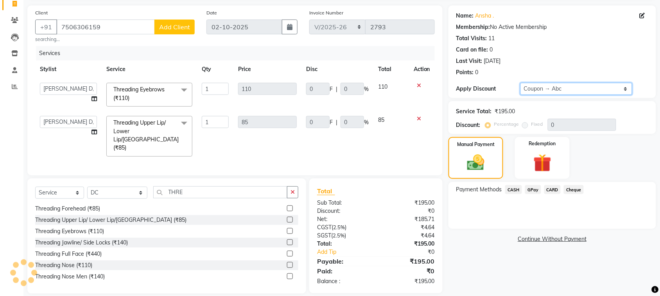
type input "20"
type input "17"
type input "20"
type input "22"
type input "20"
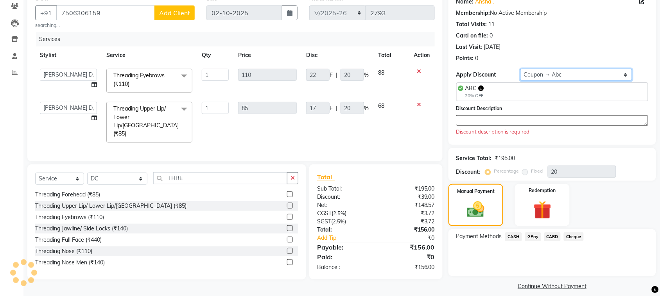
scroll to position [75, 0]
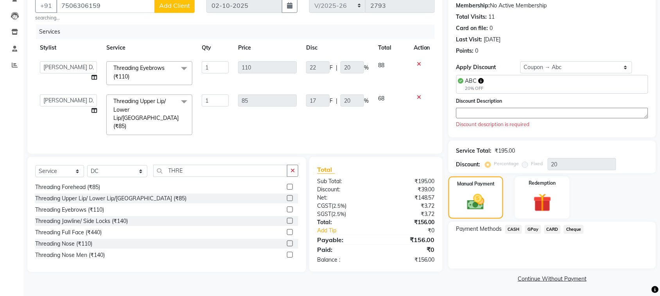
click at [550, 111] on textarea at bounding box center [552, 113] width 192 height 11
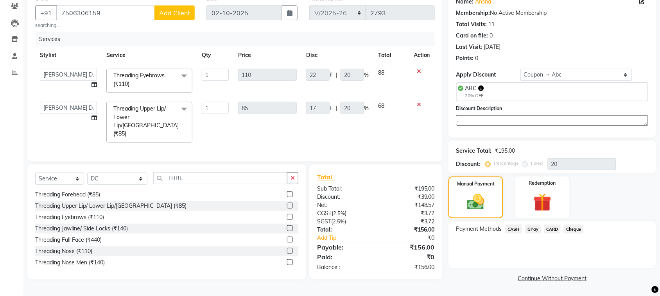
scroll to position [67, 0]
type textarea "."
click at [511, 228] on span "CASH" at bounding box center [513, 229] width 17 height 9
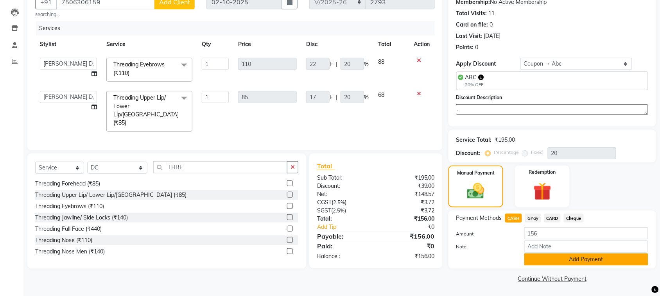
click at [565, 263] on button "Add Payment" at bounding box center [586, 260] width 124 height 12
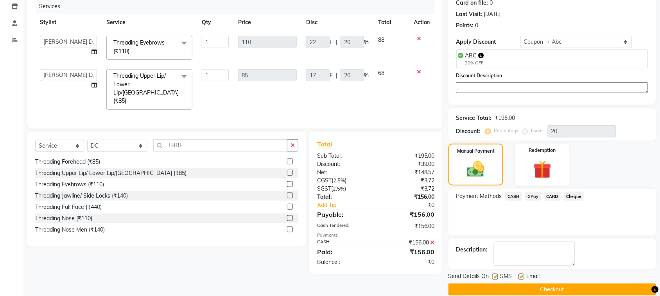
scroll to position [111, 0]
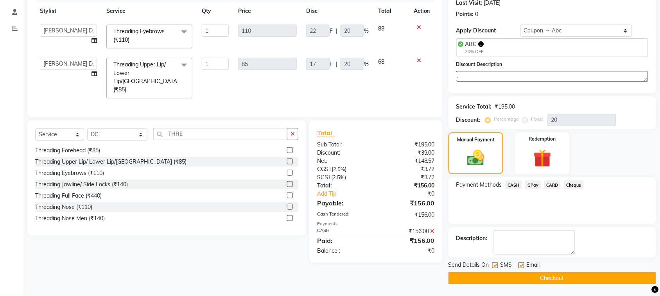
click at [494, 267] on label at bounding box center [495, 266] width 6 height 6
click at [494, 267] on input "checkbox" at bounding box center [494, 265] width 5 height 5
checkbox input "false"
click at [522, 265] on label at bounding box center [521, 266] width 6 height 6
click at [522, 265] on input "checkbox" at bounding box center [520, 265] width 5 height 5
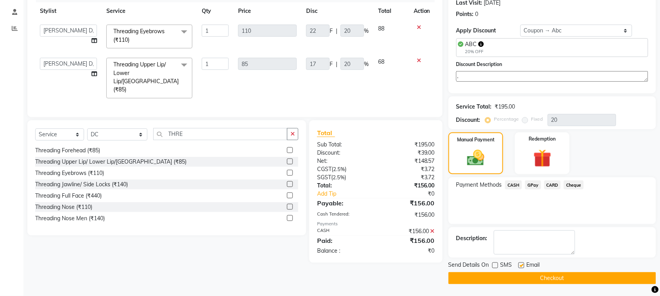
checkbox input "false"
click at [521, 276] on button "Checkout" at bounding box center [552, 278] width 208 height 12
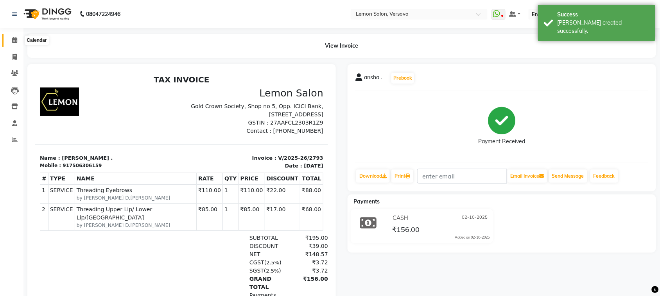
click at [13, 39] on icon at bounding box center [14, 40] width 5 height 6
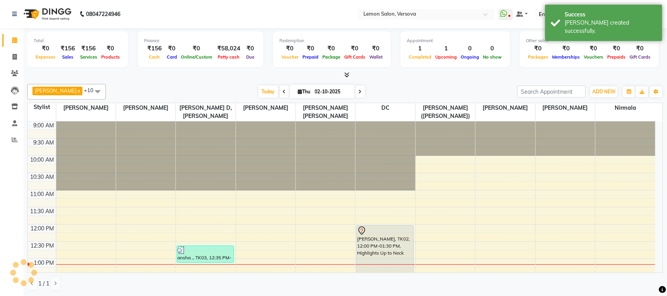
scroll to position [140, 0]
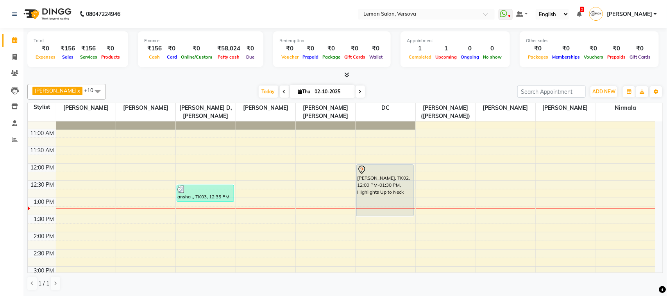
scroll to position [98, 0]
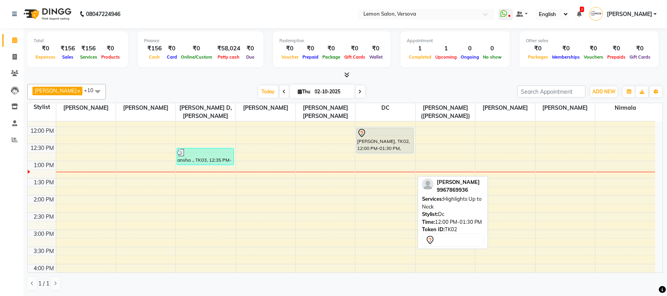
drag, startPoint x: 395, startPoint y: 178, endPoint x: 394, endPoint y: 151, distance: 27.0
click at [394, 151] on div "ARCHA MEHTA, TK02, 12:00 PM-01:30 PM, Highlights Up to Neck ARCHA MEHTA, TK02, …" at bounding box center [385, 264] width 59 height 481
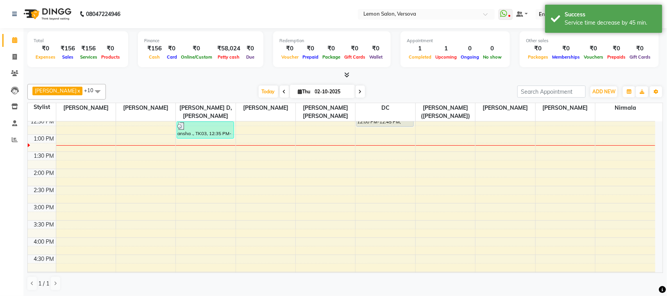
scroll to position [147, 0]
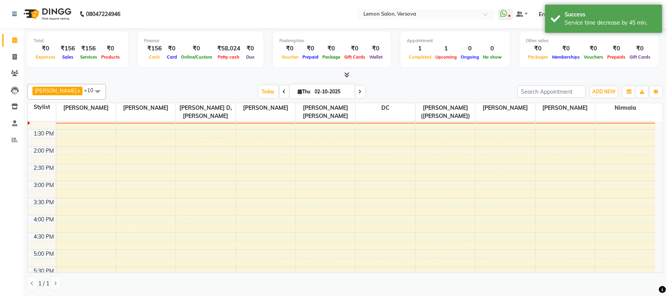
click at [380, 137] on div "9:00 AM 9:30 AM 10:00 AM 10:30 AM 11:00 AM 11:30 AM 12:00 PM 12:30 PM 1:00 PM 1…" at bounding box center [342, 215] width 628 height 481
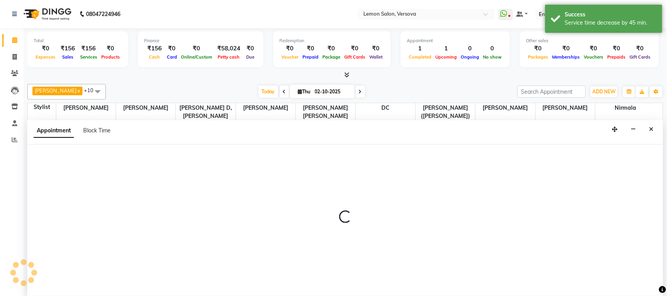
select select "7886"
select select "tentative"
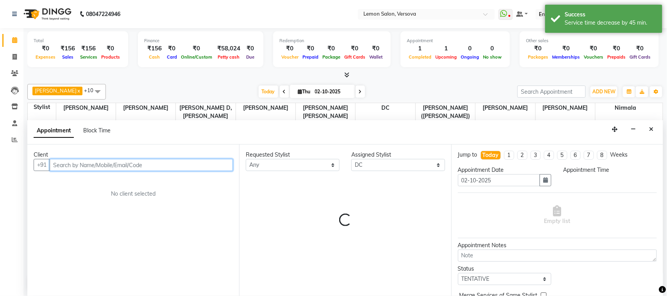
select select "810"
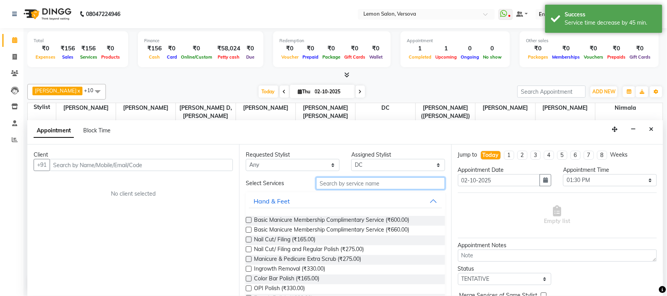
click at [344, 183] on input "text" at bounding box center [380, 183] width 129 height 12
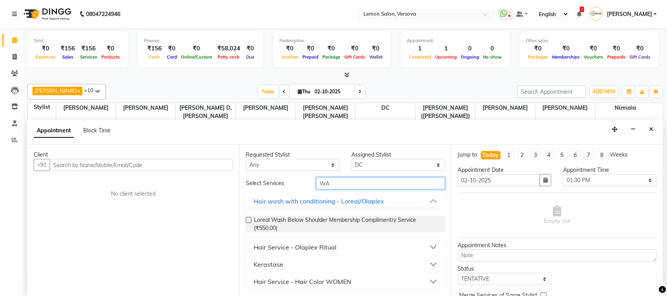
type input "WA"
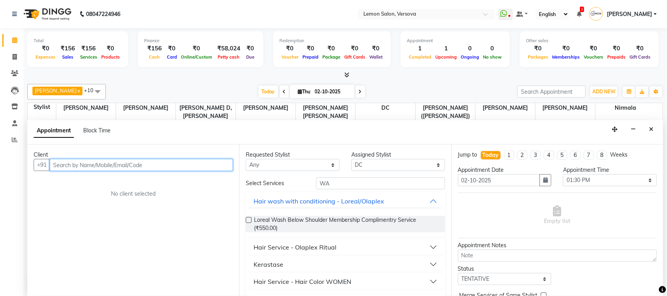
click at [193, 167] on input "text" at bounding box center [141, 165] width 183 height 12
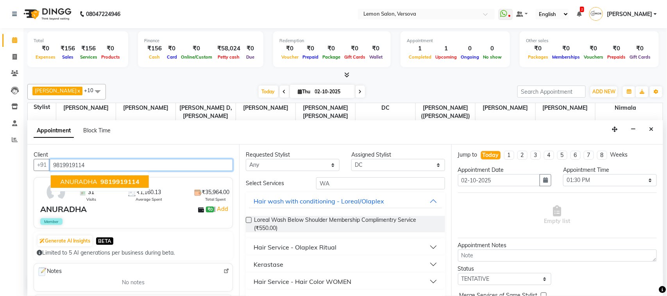
click at [116, 181] on span "9819919114" at bounding box center [119, 182] width 39 height 8
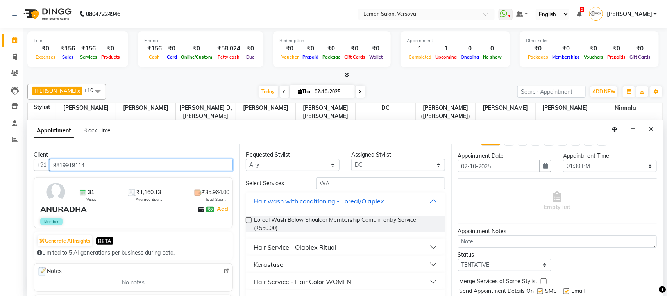
scroll to position [0, 0]
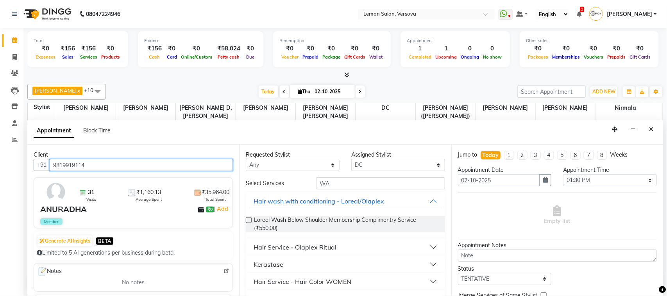
type input "9819919114"
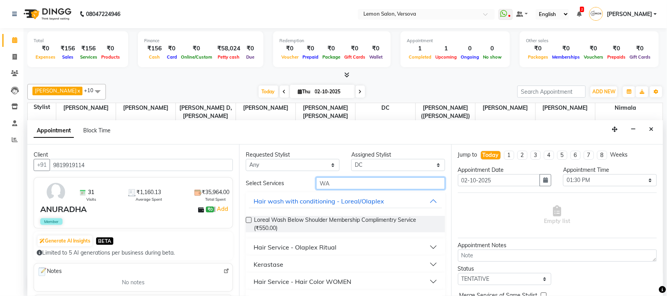
click at [389, 179] on input "WA" at bounding box center [380, 183] width 129 height 12
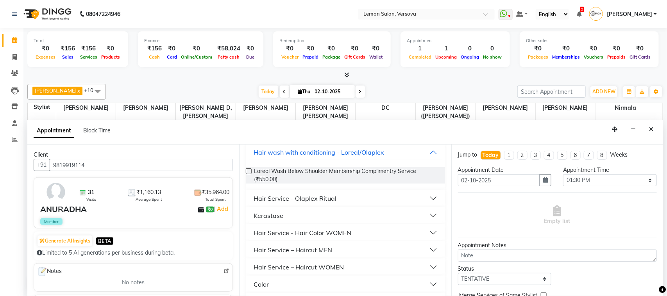
click at [327, 247] on div "Hair Service – Haircut MEN" at bounding box center [293, 249] width 79 height 9
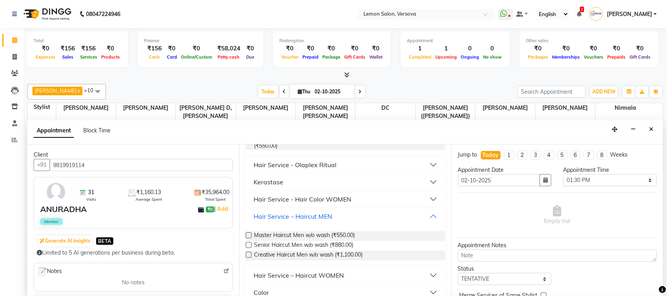
scroll to position [195, 0]
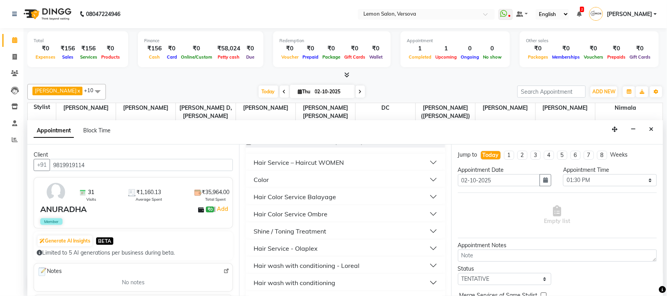
click at [336, 165] on div "Hair Service – Haircut WOMEN" at bounding box center [299, 162] width 90 height 9
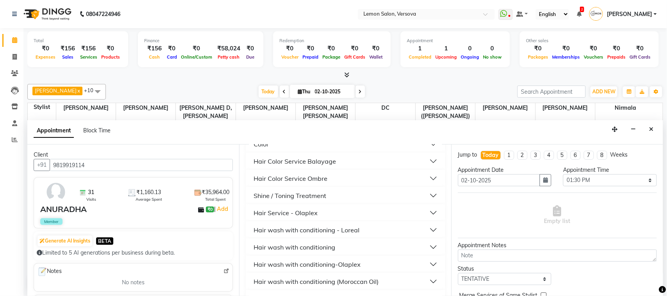
scroll to position [293, 0]
click at [349, 209] on div "Hair wash with conditioning - Loreal" at bounding box center [307, 213] width 106 height 9
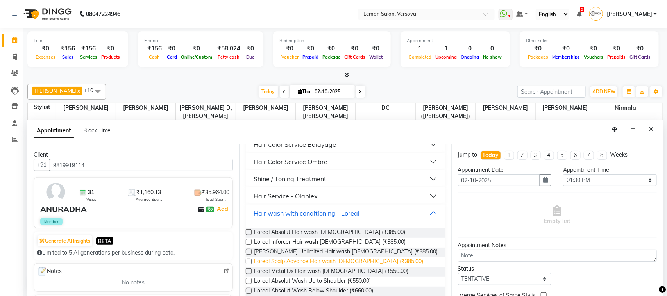
scroll to position [342, 0]
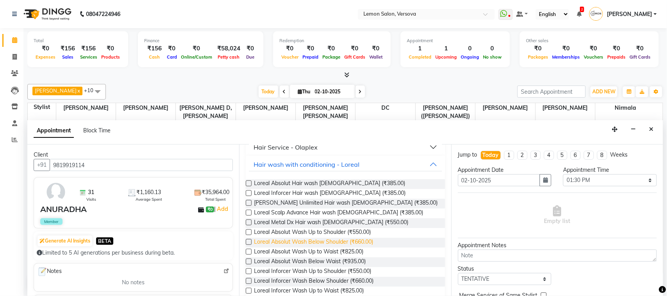
click at [369, 238] on span "Loreal Absolut Wash Below Shoulder (₹660.00)" at bounding box center [313, 243] width 119 height 10
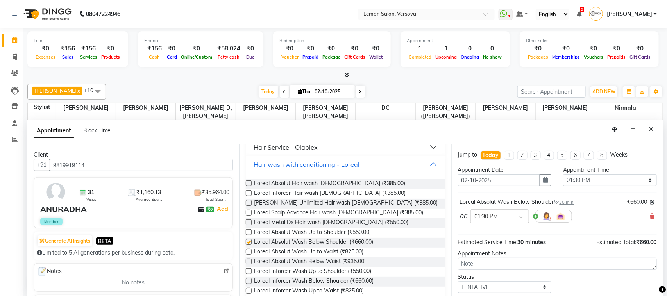
checkbox input "false"
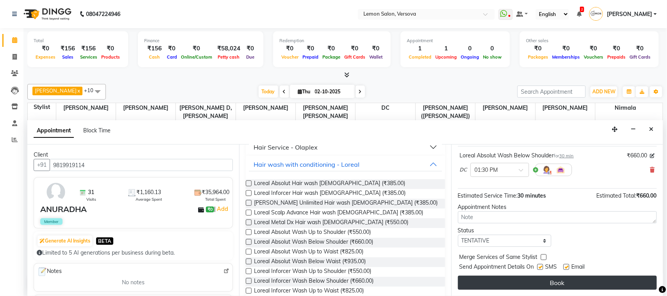
click at [582, 277] on button "Book" at bounding box center [557, 283] width 199 height 14
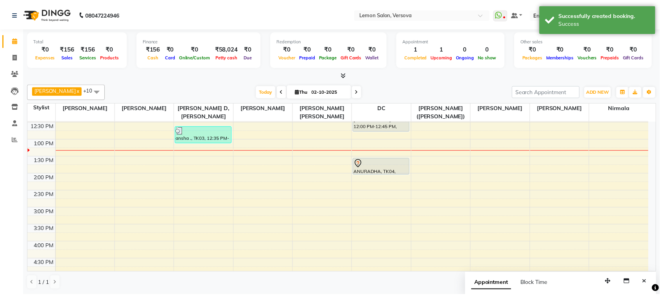
scroll to position [98, 0]
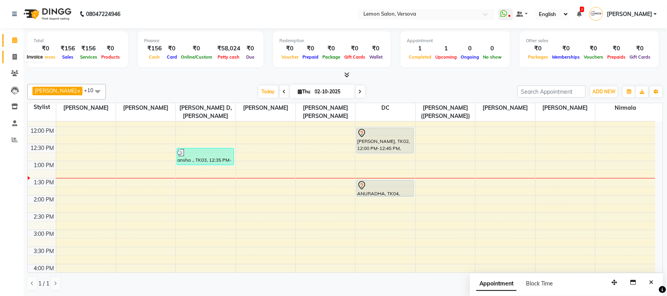
click at [17, 60] on span at bounding box center [15, 57] width 14 height 9
select select "564"
select select "service"
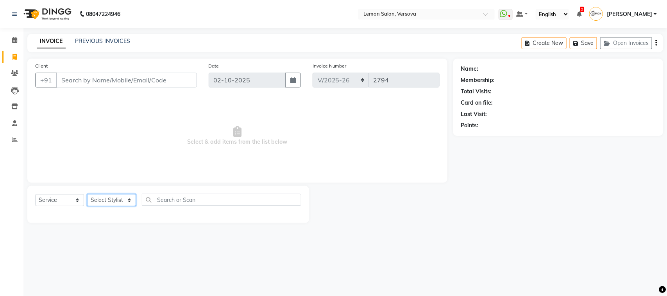
click at [107, 204] on select "Select Stylist" at bounding box center [111, 200] width 49 height 12
select select "7405"
click at [87, 194] on select "Select Stylist [PERSON_NAME] [PERSON_NAME] DC [PERSON_NAME] [PERSON_NAME],[PERS…" at bounding box center [117, 200] width 61 height 12
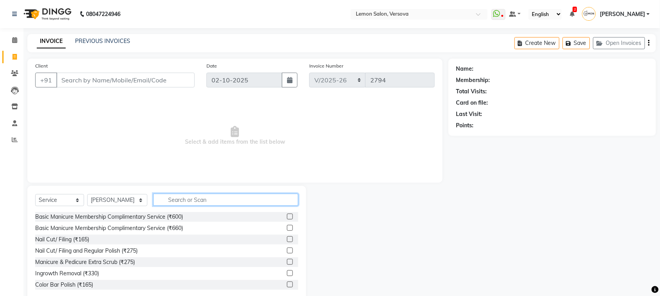
click at [196, 200] on input "text" at bounding box center [225, 200] width 145 height 12
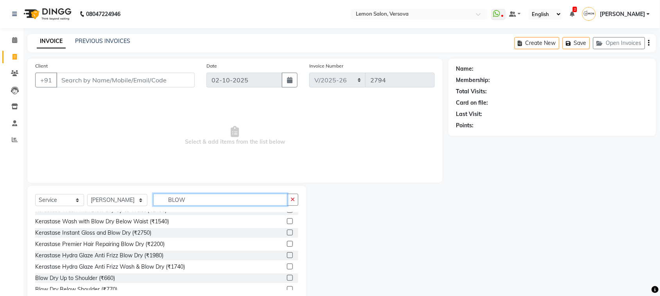
scroll to position [57, 0]
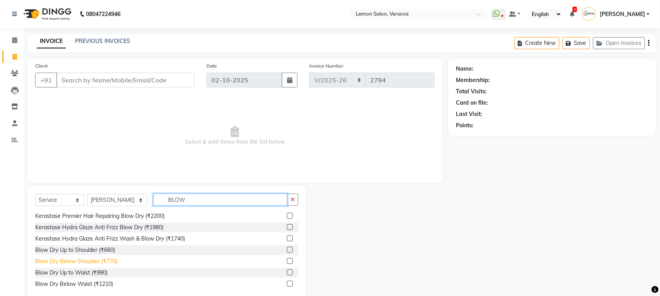
type input "BLOW"
click at [109, 259] on div "Blow Dry Below Shoulder (₹770)" at bounding box center [76, 262] width 82 height 8
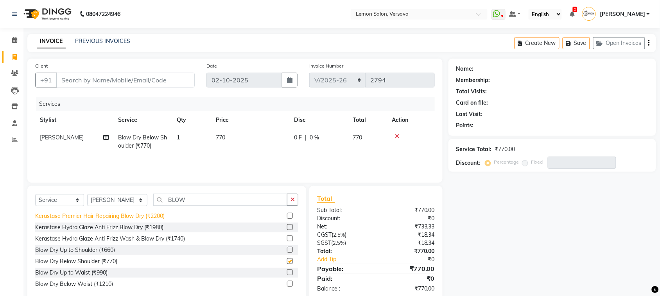
checkbox input "false"
click at [188, 195] on input "BLOW" at bounding box center [220, 200] width 134 height 12
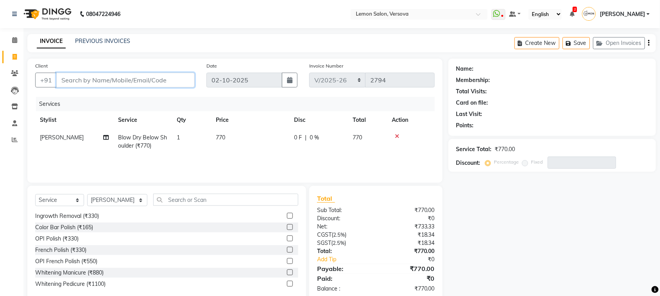
click at [140, 78] on input "Client" at bounding box center [125, 80] width 138 height 15
click at [177, 80] on input "Client" at bounding box center [125, 80] width 138 height 15
type input "9"
type input "0"
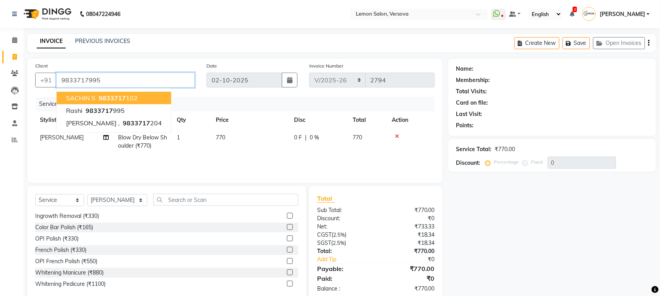
type input "9833717995"
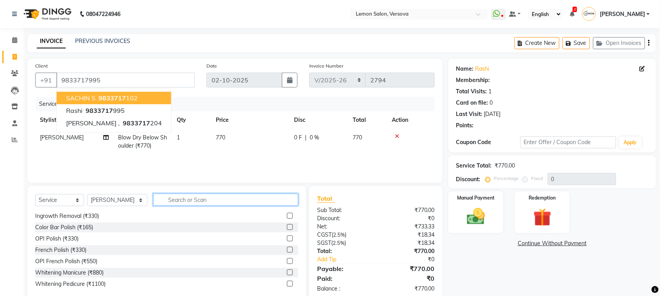
drag, startPoint x: 272, startPoint y: 202, endPoint x: 307, endPoint y: 205, distance: 35.0
click at [275, 202] on input "text" at bounding box center [225, 200] width 145 height 12
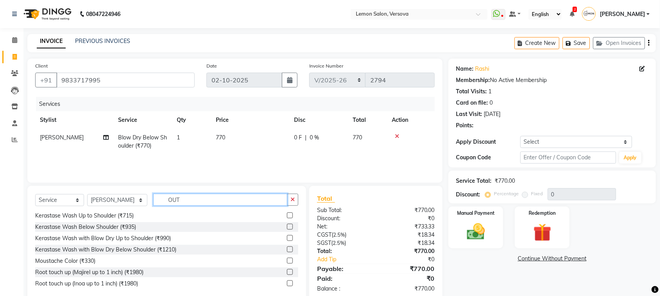
scroll to position [0, 0]
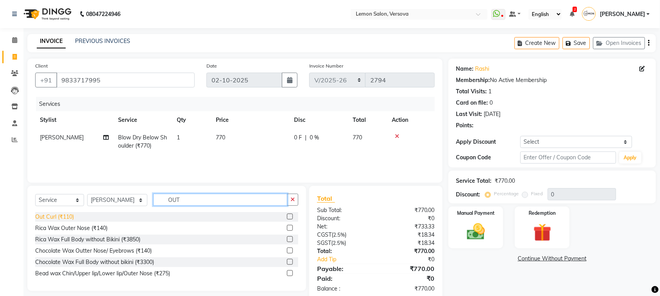
type input "OUT"
click at [61, 214] on div "Out Curl (₹110)" at bounding box center [54, 217] width 39 height 8
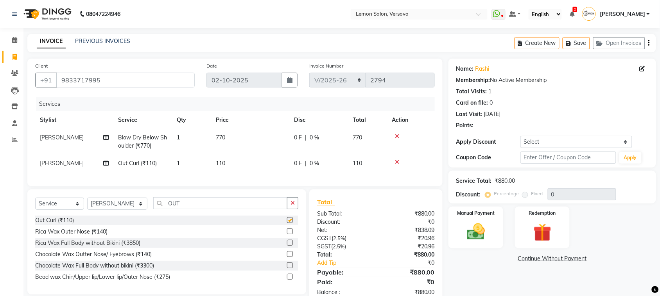
checkbox input "false"
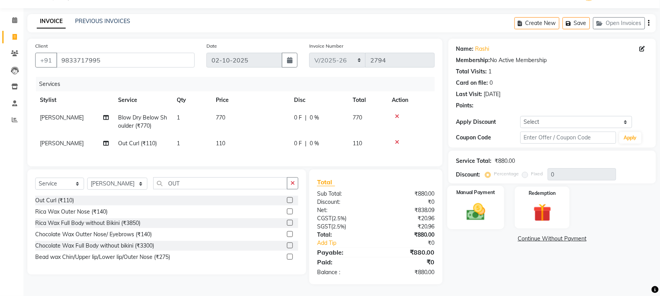
click at [492, 204] on div "Manual Payment" at bounding box center [475, 208] width 57 height 44
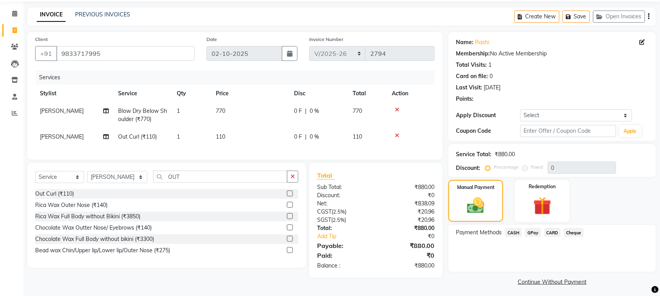
click at [534, 231] on span "GPay" at bounding box center [533, 232] width 16 height 9
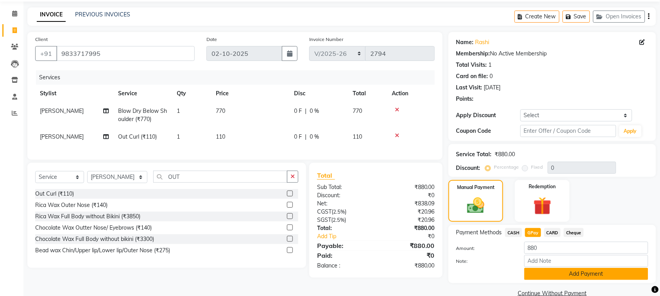
click at [609, 274] on button "Add Payment" at bounding box center [586, 274] width 124 height 12
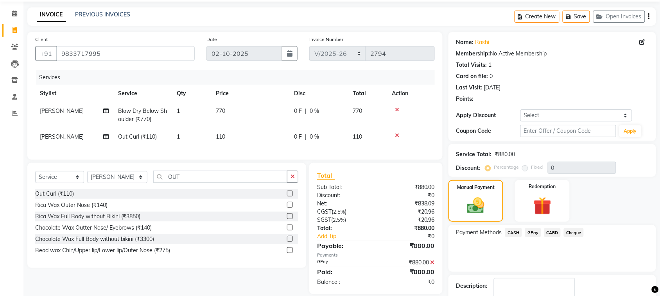
scroll to position [75, 0]
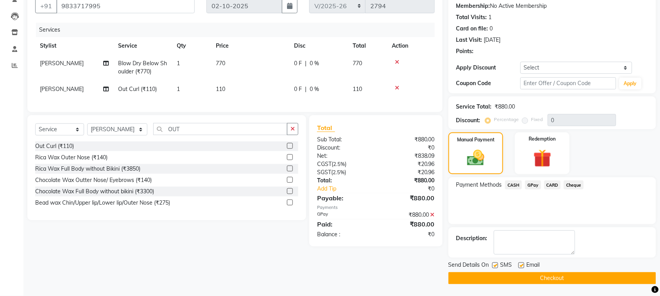
click at [495, 264] on label at bounding box center [495, 266] width 6 height 6
click at [495, 264] on input "checkbox" at bounding box center [494, 265] width 5 height 5
checkbox input "false"
click at [521, 261] on div "Email" at bounding box center [532, 266] width 28 height 10
drag, startPoint x: 524, startPoint y: 280, endPoint x: 538, endPoint y: 214, distance: 67.9
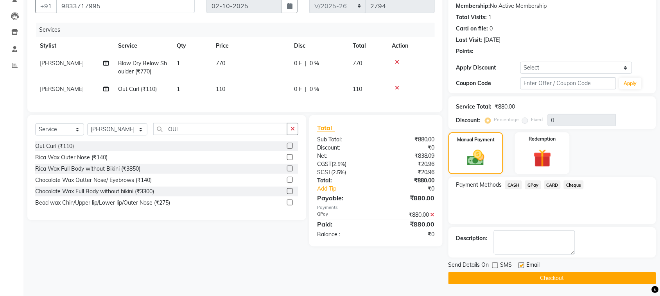
click at [538, 214] on div "Name: Rashi Membership: No Active Membership Total Visits: 1 Card on file: 0 La…" at bounding box center [554, 134] width 213 height 300
click at [522, 265] on label at bounding box center [521, 266] width 6 height 6
click at [522, 265] on input "checkbox" at bounding box center [520, 265] width 5 height 5
checkbox input "false"
click at [554, 277] on button "Checkout" at bounding box center [552, 278] width 208 height 12
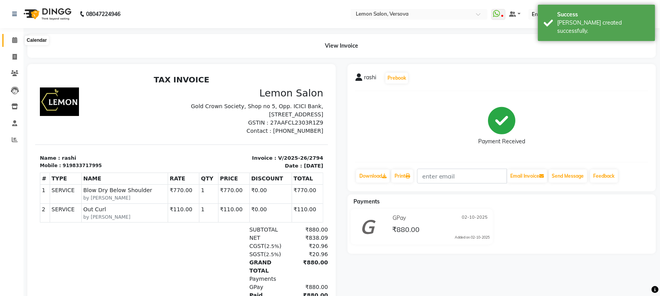
click at [16, 39] on icon at bounding box center [14, 40] width 5 height 6
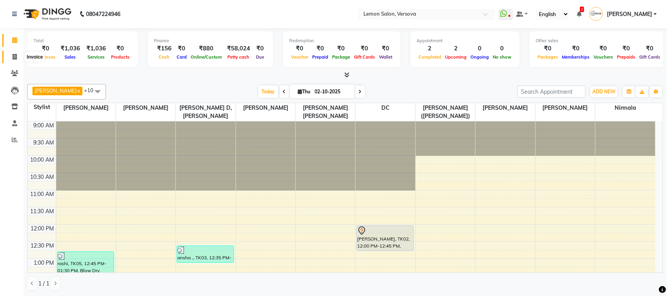
click at [13, 59] on icon at bounding box center [15, 57] width 4 height 6
select select "service"
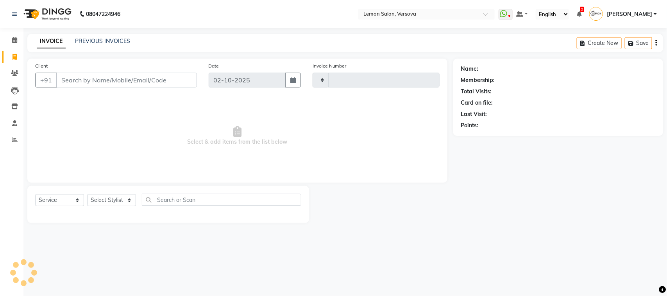
click at [89, 83] on input "Client" at bounding box center [126, 80] width 141 height 15
type input "2795"
select select "564"
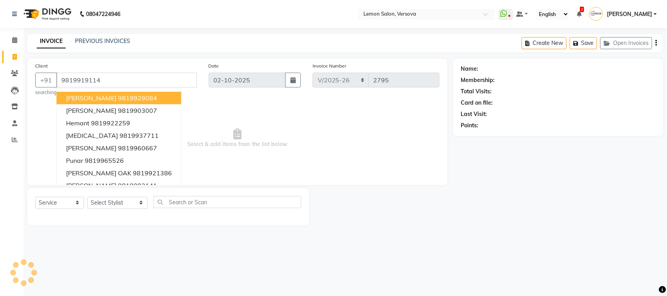
type input "9819919114"
select select "1: Object"
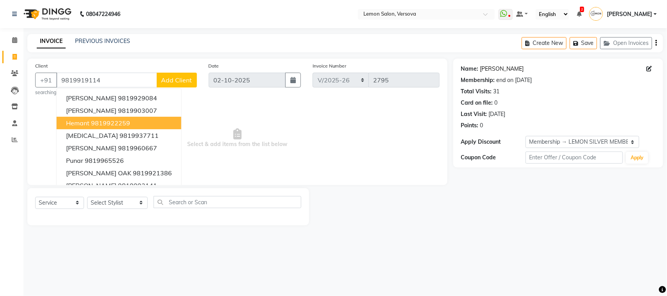
click at [504, 68] on link "Anuradha" at bounding box center [502, 69] width 44 height 8
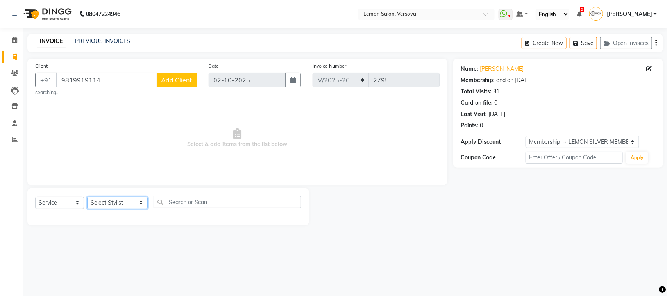
drag, startPoint x: 120, startPoint y: 208, endPoint x: 116, endPoint y: 202, distance: 7.3
click at [120, 208] on select "Select Stylist [PERSON_NAME] [PERSON_NAME] DC [PERSON_NAME] [PERSON_NAME],[PERS…" at bounding box center [117, 203] width 61 height 12
select select "82368"
click at [87, 197] on select "Select Stylist [PERSON_NAME] [PERSON_NAME] DC [PERSON_NAME] [PERSON_NAME],[PERS…" at bounding box center [117, 203] width 61 height 12
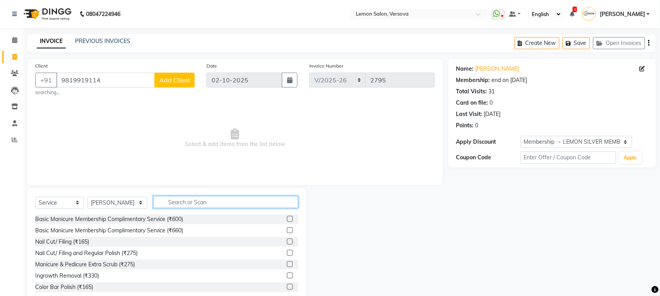
click at [214, 201] on input "text" at bounding box center [225, 202] width 145 height 12
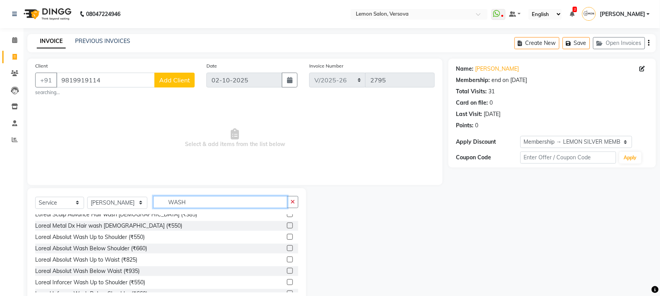
scroll to position [244, 0]
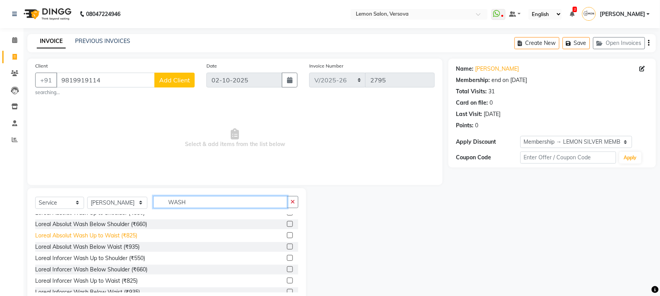
type input "WASH"
click at [113, 235] on div "Loreal Absolut Wash Up to Waist (₹825)" at bounding box center [86, 236] width 102 height 8
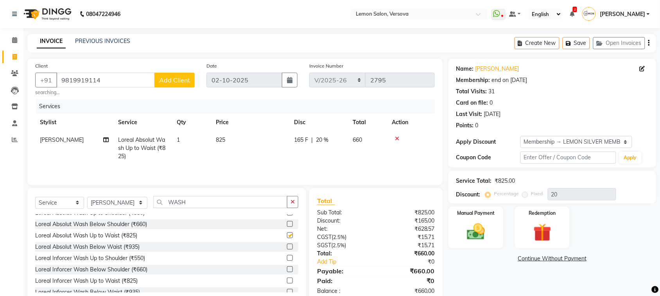
checkbox input "false"
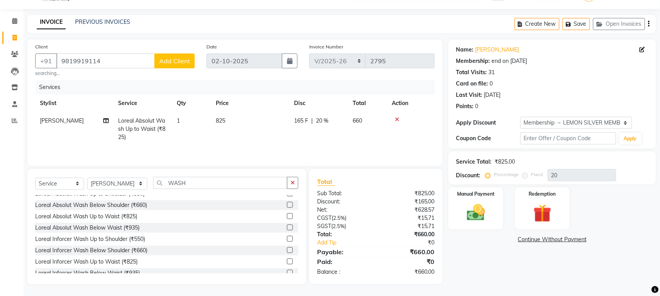
scroll to position [20, 0]
click at [479, 204] on img at bounding box center [475, 212] width 30 height 21
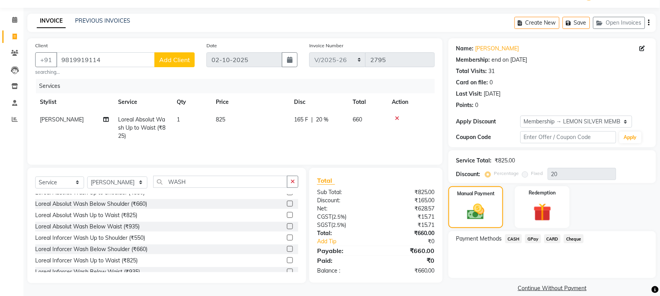
click at [530, 237] on span "GPay" at bounding box center [533, 238] width 16 height 9
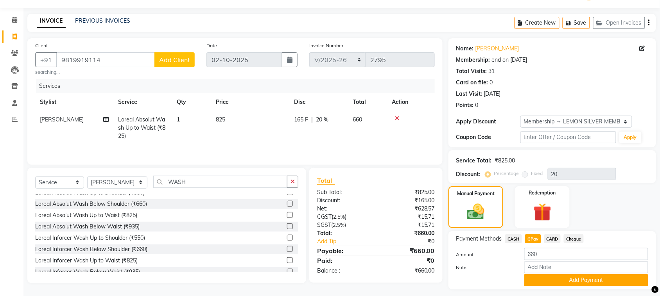
click at [583, 281] on button "Add Payment" at bounding box center [586, 280] width 124 height 12
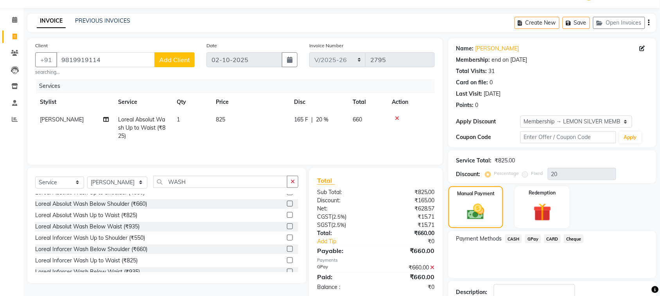
scroll to position [75, 0]
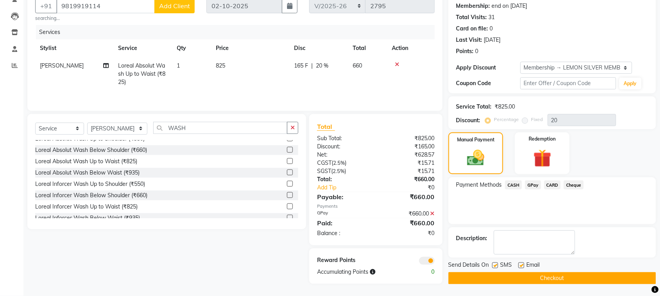
click at [497, 266] on label at bounding box center [495, 266] width 6 height 6
click at [497, 266] on input "checkbox" at bounding box center [494, 265] width 5 height 5
checkbox input "false"
click at [522, 266] on label at bounding box center [521, 266] width 6 height 6
click at [522, 266] on input "checkbox" at bounding box center [520, 265] width 5 height 5
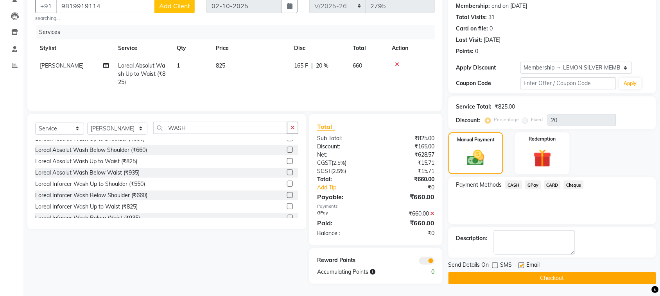
checkbox input "false"
click at [528, 281] on button "Checkout" at bounding box center [552, 278] width 208 height 12
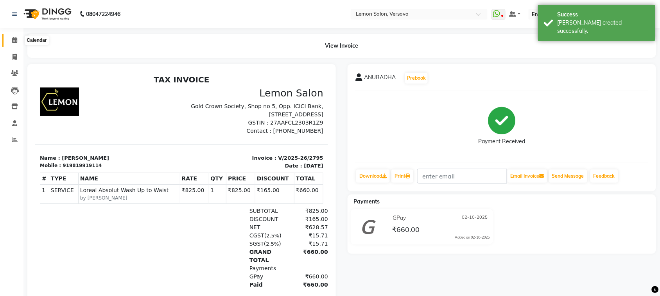
click at [15, 39] on icon at bounding box center [14, 40] width 5 height 6
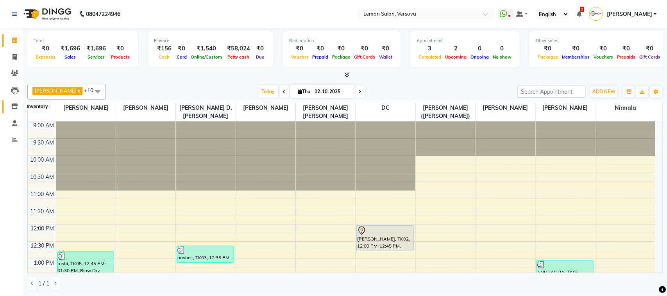
drag, startPoint x: 15, startPoint y: 108, endPoint x: 23, endPoint y: 73, distance: 36.0
click at [16, 108] on icon at bounding box center [14, 107] width 7 height 6
select select
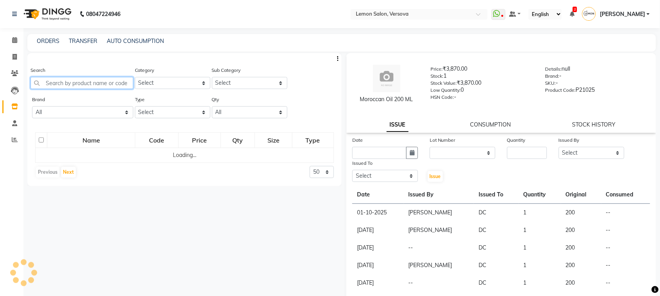
click at [61, 80] on input "text" at bounding box center [81, 83] width 103 height 12
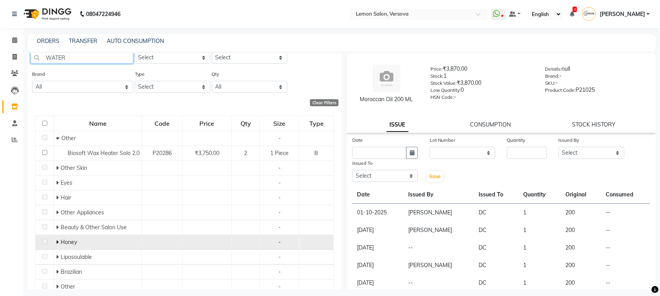
scroll to position [49, 0]
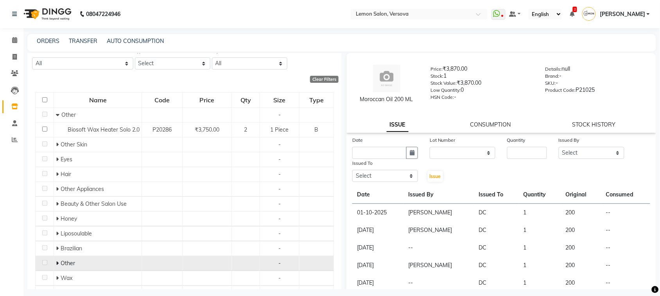
type input "WATER"
click at [56, 265] on icon at bounding box center [57, 263] width 3 height 5
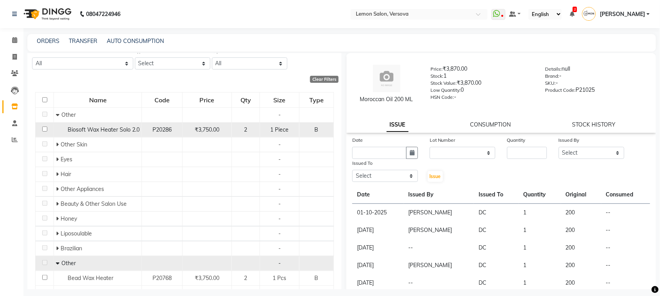
scroll to position [0, 0]
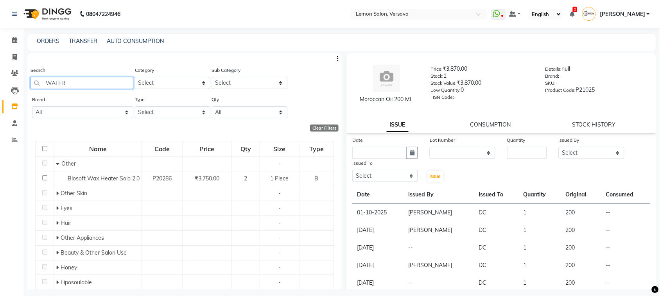
click at [89, 79] on input "WATER" at bounding box center [81, 83] width 103 height 12
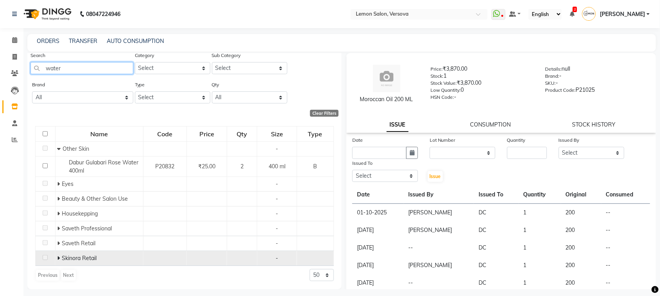
scroll to position [5, 0]
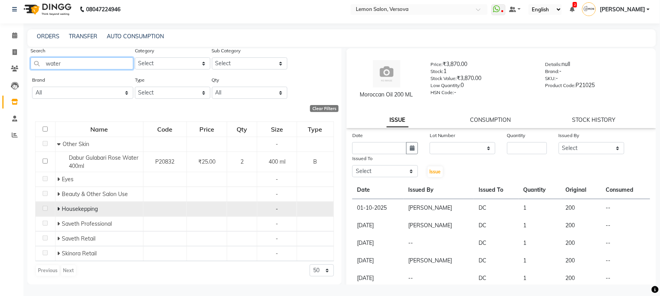
type input "water"
click at [59, 208] on span at bounding box center [59, 209] width 5 height 7
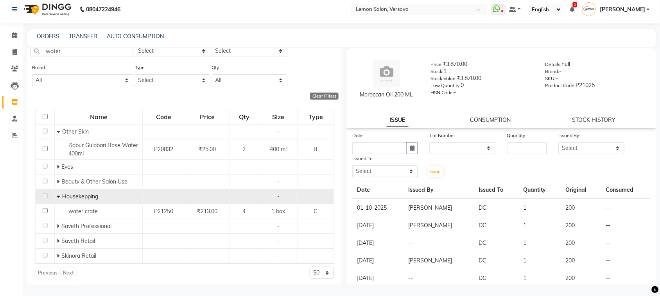
scroll to position [30, 0]
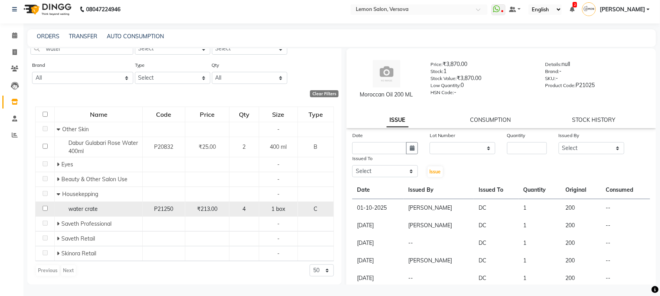
click at [83, 210] on span "water crate" at bounding box center [82, 209] width 29 height 7
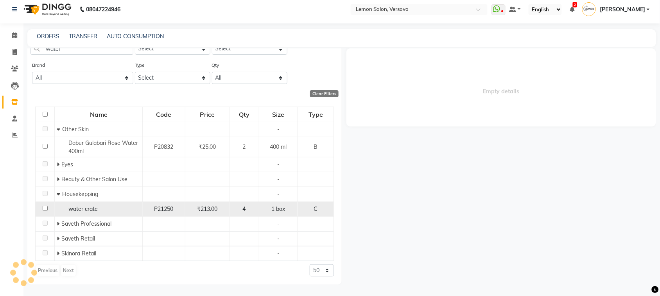
select select
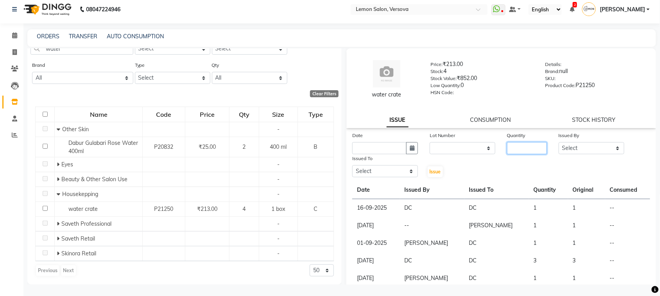
click at [515, 149] on input "number" at bounding box center [527, 148] width 40 height 12
type input "1"
click at [413, 151] on button "button" at bounding box center [412, 148] width 12 height 12
select select "10"
select select "2025"
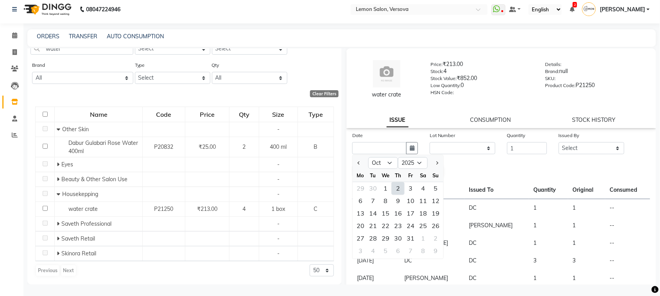
click at [400, 186] on div "2" at bounding box center [398, 189] width 13 height 13
type input "02-10-2025"
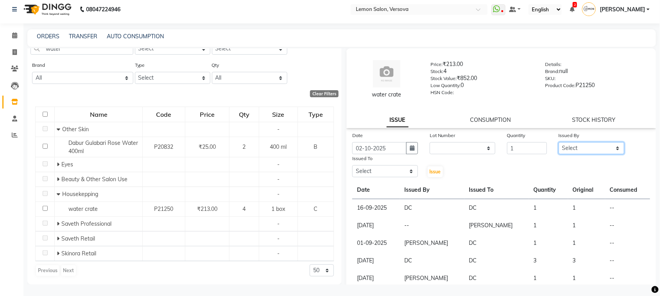
click at [598, 143] on select "Select Alim Shah Asif Salmani DC Kassar Sahil Margaret Marshak D,souza Milind K…" at bounding box center [591, 148] width 66 height 12
select select "27665"
click at [558, 142] on select "Select Alim Shah Asif Salmani DC Kassar Sahil Margaret Marshak D,souza Milind K…" at bounding box center [591, 148] width 66 height 12
drag, startPoint x: 409, startPoint y: 174, endPoint x: 408, endPoint y: 165, distance: 8.7
click at [409, 173] on select "Select Alim Shah Asif Salmani DC Kassar Sahil Margaret Marshak D,souza Milind K…" at bounding box center [385, 171] width 66 height 12
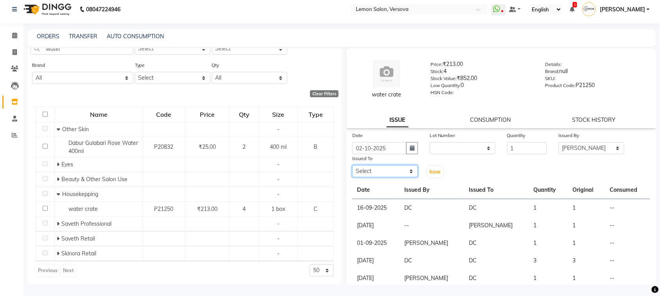
select select "7886"
click at [352, 165] on select "Select Alim Shah Asif Salmani DC Kassar Sahil Margaret Marshak D,souza Milind K…" at bounding box center [385, 171] width 66 height 12
click at [438, 172] on span "Issue" at bounding box center [434, 172] width 11 height 6
select select
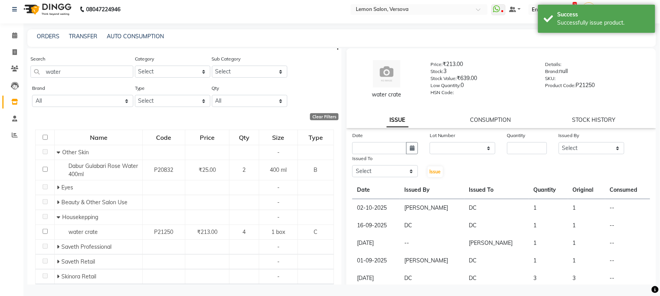
scroll to position [0, 0]
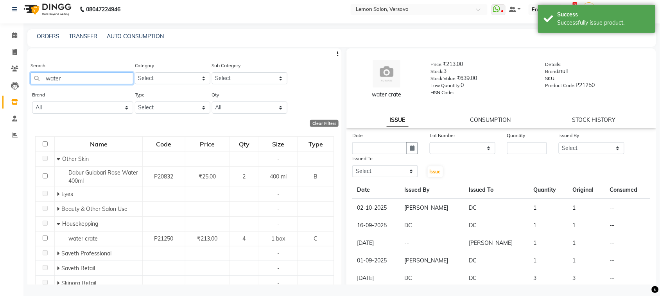
click at [86, 79] on input "water" at bounding box center [81, 78] width 103 height 12
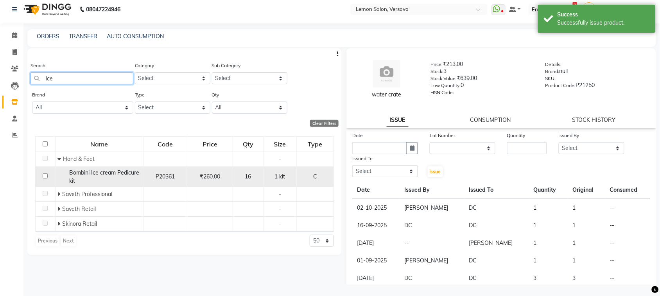
type input "ice"
click at [86, 174] on span "Bombini Ice cream Pedicure kit" at bounding box center [104, 176] width 70 height 15
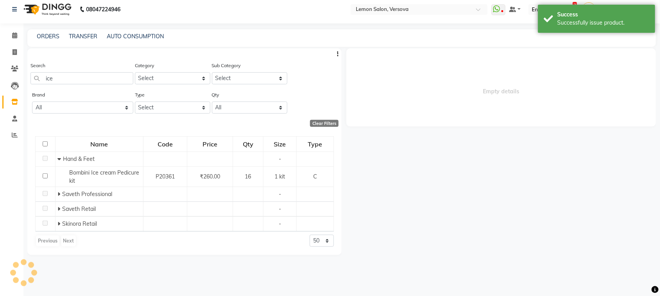
select select
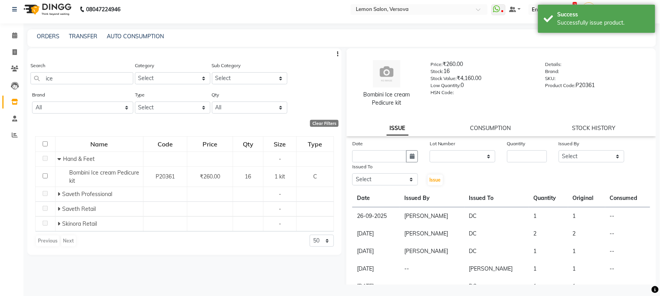
click at [505, 163] on div "Date Lot Number None Quantity Issued By Select Alim Shah Asif Salmani DC Kassar…" at bounding box center [501, 163] width 310 height 47
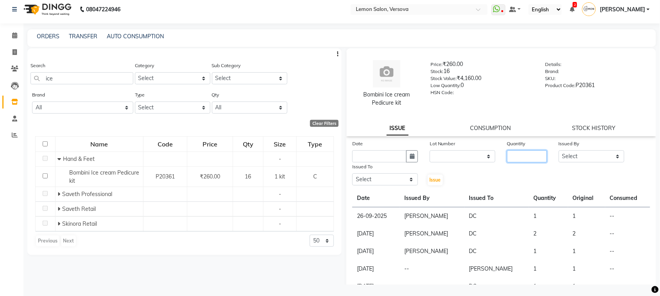
click at [508, 153] on input "number" at bounding box center [527, 156] width 40 height 12
type input "1"
click at [575, 156] on select "Select Alim Shah Asif Salmani DC Kassar Sahil Margaret Marshak D,souza Milind K…" at bounding box center [591, 156] width 66 height 12
select select "27665"
click at [558, 150] on select "Select Alim Shah Asif Salmani DC Kassar Sahil Margaret Marshak D,souza Milind K…" at bounding box center [591, 156] width 66 height 12
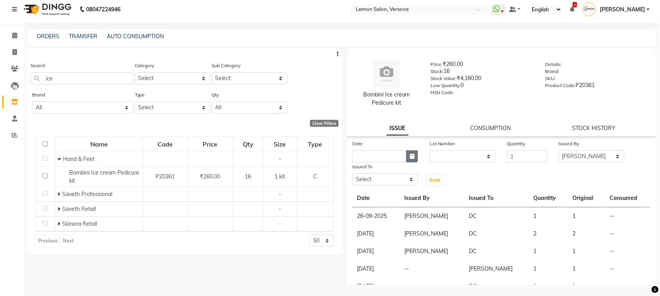
click at [406, 158] on button "button" at bounding box center [412, 156] width 12 height 12
select select "10"
select select "2025"
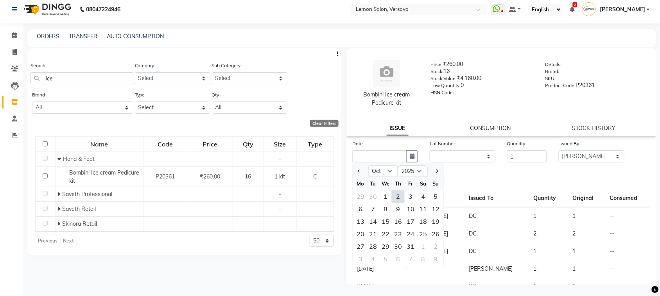
click at [401, 197] on div "2" at bounding box center [398, 197] width 13 height 13
type input "02-10-2025"
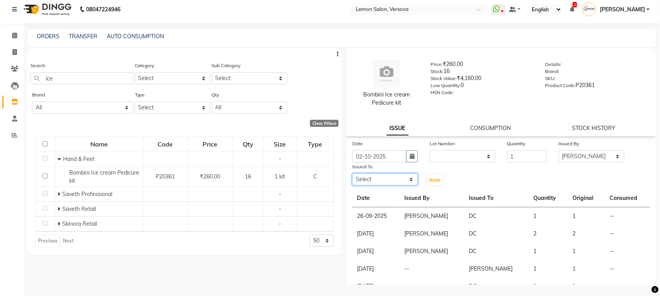
click at [402, 176] on select "Select Alim Shah Asif Salmani DC Kassar Sahil Margaret Marshak D,souza Milind K…" at bounding box center [385, 180] width 66 height 12
select select "7886"
click at [352, 174] on select "Select Alim Shah Asif Salmani DC Kassar Sahil Margaret Marshak D,souza Milind K…" at bounding box center [385, 180] width 66 height 12
click at [429, 179] on span "Issue" at bounding box center [434, 180] width 11 height 6
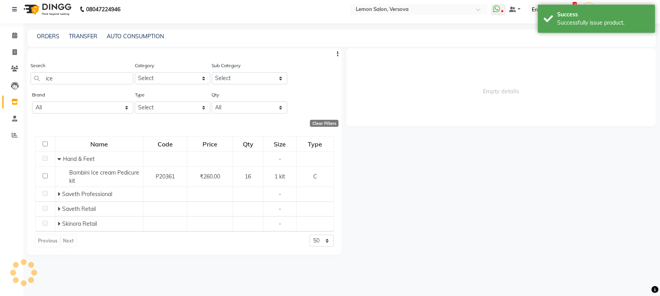
select select
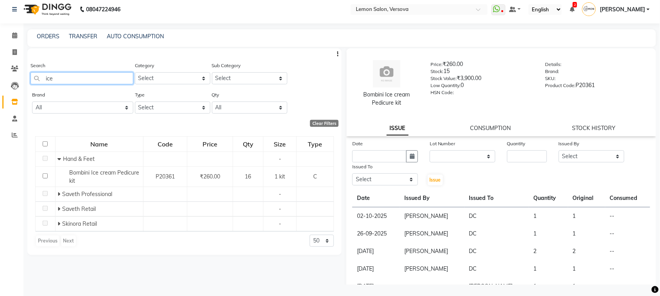
click at [83, 75] on input "ice" at bounding box center [81, 78] width 103 height 12
click at [83, 74] on input "ice" at bounding box center [81, 78] width 103 height 12
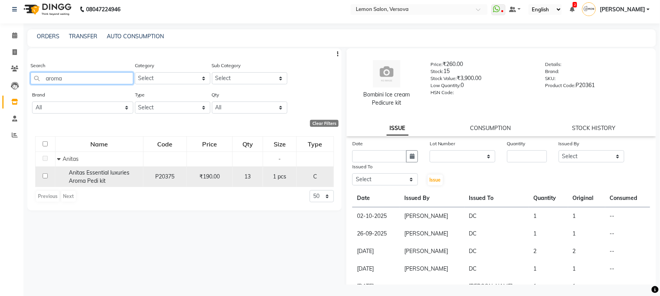
type input "aroma"
click at [98, 185] on td "Anitas Essential luxuries Aroma Pedi kit" at bounding box center [99, 176] width 88 height 21
click at [89, 176] on div "Anitas Essential luxuries Aroma Pedi kit" at bounding box center [99, 177] width 84 height 16
select select
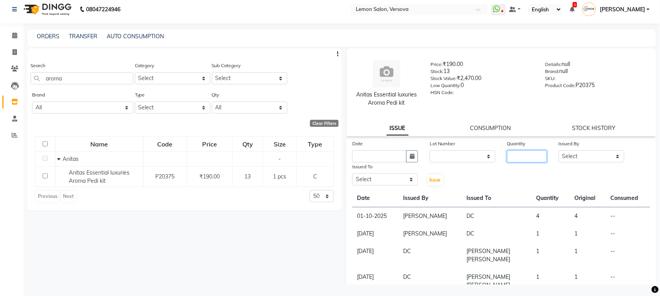
click at [528, 152] on input "number" at bounding box center [527, 156] width 40 height 12
type input "1"
click at [417, 157] on div "Date" at bounding box center [384, 151] width 77 height 23
click at [410, 160] on button "button" at bounding box center [412, 156] width 12 height 12
select select "10"
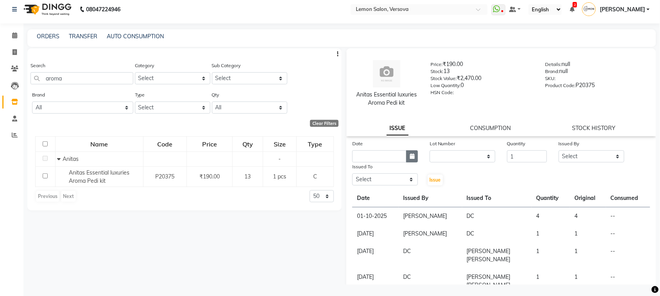
select select "2025"
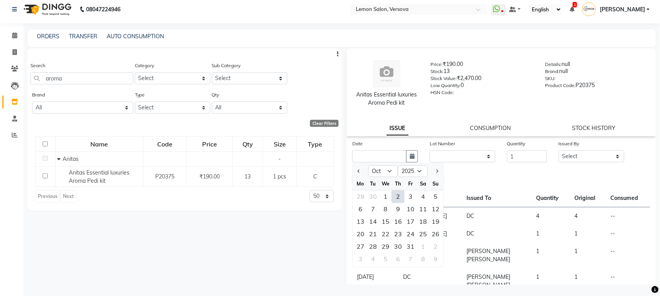
click at [401, 194] on div "2" at bounding box center [398, 197] width 13 height 13
type input "02-10-2025"
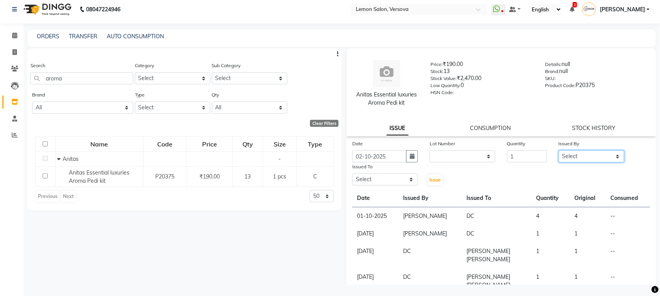
click at [572, 154] on select "Select Alim Shah Asif Salmani DC Kassar Sahil Margaret Marshak D,souza Milind K…" at bounding box center [591, 156] width 66 height 12
select select "27665"
click at [558, 150] on select "Select Alim Shah Asif Salmani DC Kassar Sahil Margaret Marshak D,souza Milind K…" at bounding box center [591, 156] width 66 height 12
drag, startPoint x: 401, startPoint y: 181, endPoint x: 399, endPoint y: 176, distance: 5.3
click at [401, 180] on select "Select Alim Shah Asif Salmani DC Kassar Sahil Margaret Marshak D,souza Milind K…" at bounding box center [385, 180] width 66 height 12
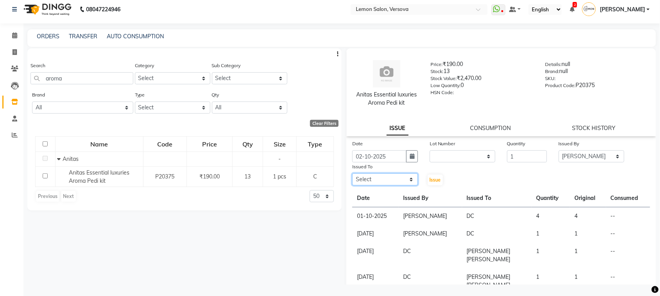
select select "7886"
click at [352, 174] on select "Select Alim Shah Asif Salmani DC Kassar Sahil Margaret Marshak D,souza Milind K…" at bounding box center [385, 180] width 66 height 12
click at [431, 175] on button "Issue" at bounding box center [435, 180] width 15 height 11
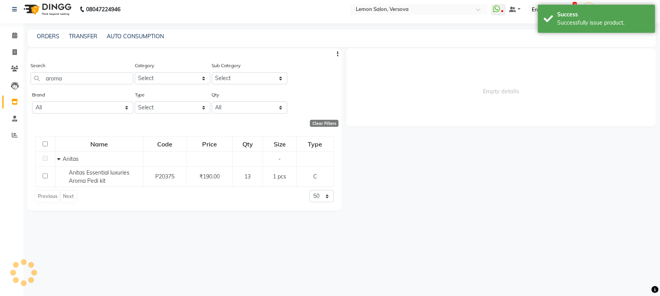
select select
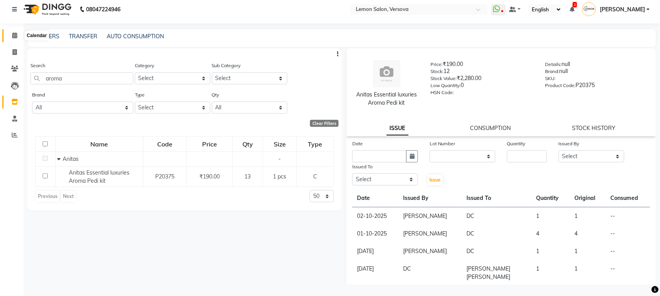
click at [19, 34] on span at bounding box center [15, 35] width 14 height 9
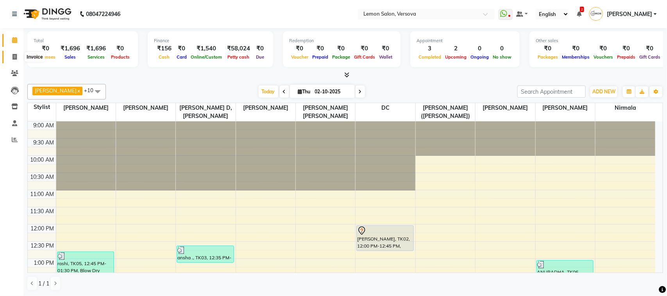
click at [11, 57] on span at bounding box center [15, 57] width 14 height 9
select select "service"
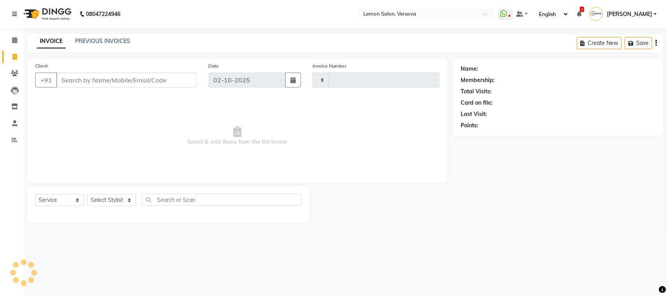
click at [145, 78] on input "Client" at bounding box center [126, 80] width 141 height 15
type input "996083"
type input "2796"
type input "9960839"
select select "564"
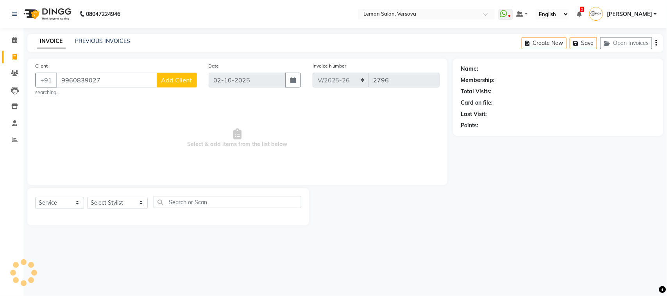
type input "9960839027"
click at [171, 82] on span "Add Client" at bounding box center [176, 80] width 31 height 8
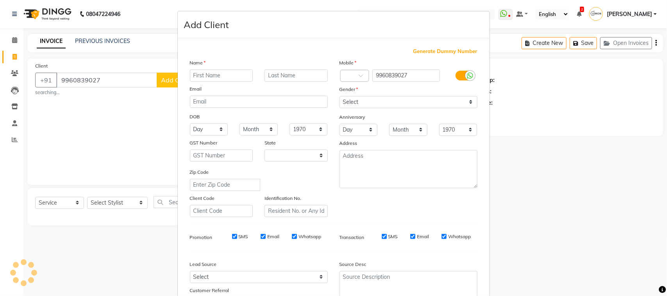
select select "22"
click at [227, 74] on input "text" at bounding box center [221, 76] width 63 height 12
type input "sohini"
click at [360, 93] on div "Gender" at bounding box center [409, 90] width 150 height 11
click at [361, 100] on select "Select Male Female Other Prefer Not To Say" at bounding box center [409, 102] width 138 height 12
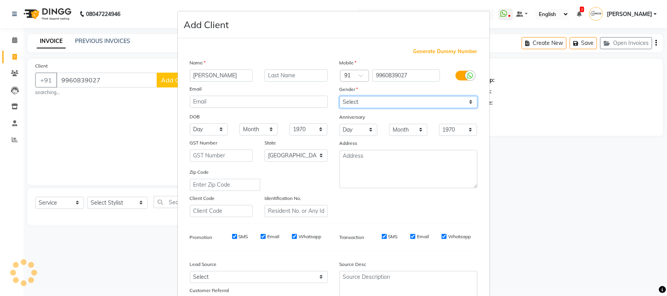
select select "female"
click at [340, 96] on select "Select Male Female Other Prefer Not To Say" at bounding box center [409, 102] width 138 height 12
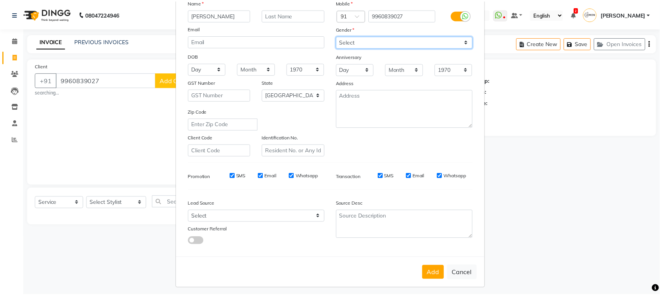
scroll to position [61, 0]
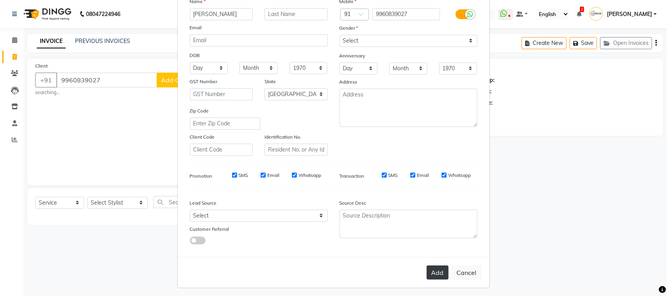
click at [430, 276] on button "Add" at bounding box center [438, 273] width 22 height 14
select select
select select "null"
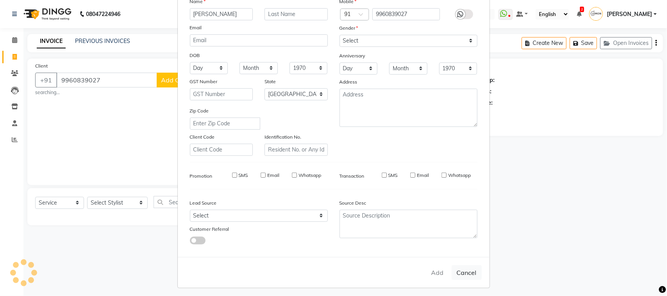
select select
checkbox input "false"
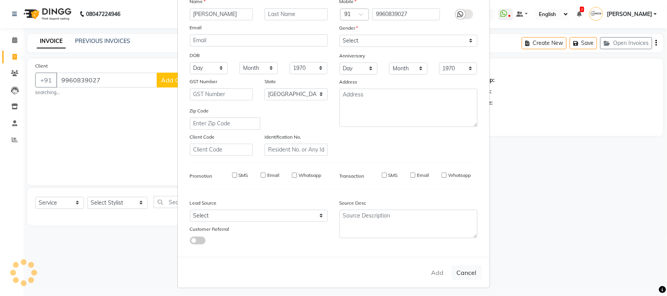
checkbox input "false"
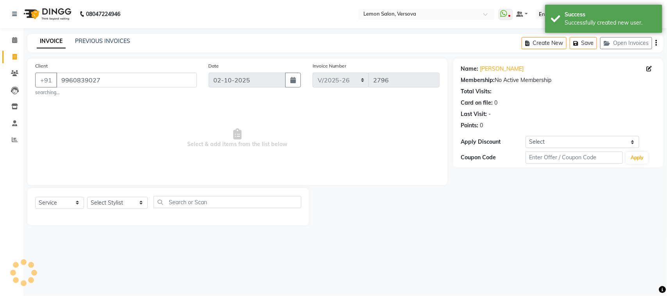
click at [115, 196] on div "Select Service Product Membership Package Voucher Prepaid Gift Card Select Styl…" at bounding box center [168, 205] width 266 height 18
click at [120, 199] on select "Select Stylist Alim Shah Asif Salmani DC Kassar Sahil Margaret Marshak D,souza …" at bounding box center [117, 203] width 61 height 12
select select "27665"
click at [87, 197] on select "Select Stylist Alim Shah Asif Salmani DC Kassar Sahil Margaret Marshak D,souza …" at bounding box center [117, 203] width 61 height 12
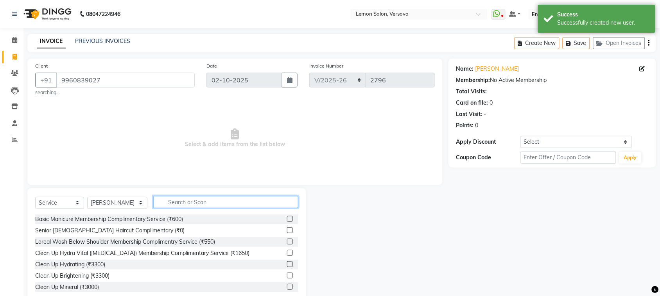
click at [204, 204] on input "text" at bounding box center [225, 202] width 145 height 12
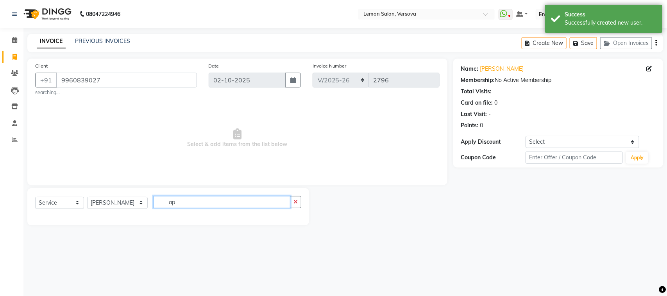
type input "a"
type input "3750"
click at [73, 200] on select "Select Service Product Membership Package Voucher Prepaid Gift Card" at bounding box center [59, 203] width 49 height 12
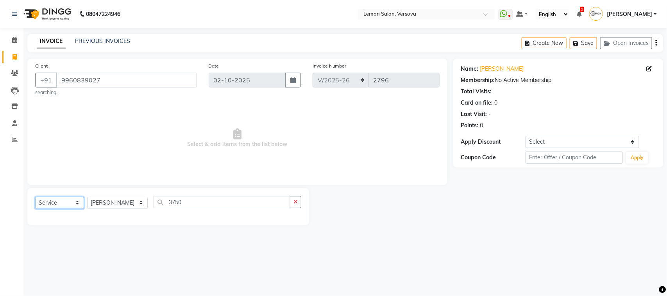
select select "product"
click at [35, 197] on select "Select Service Product Membership Package Voucher Prepaid Gift Card" at bounding box center [59, 203] width 49 height 12
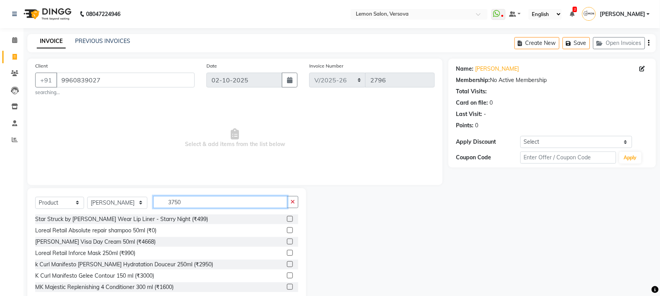
click at [198, 205] on input "3750" at bounding box center [220, 202] width 134 height 12
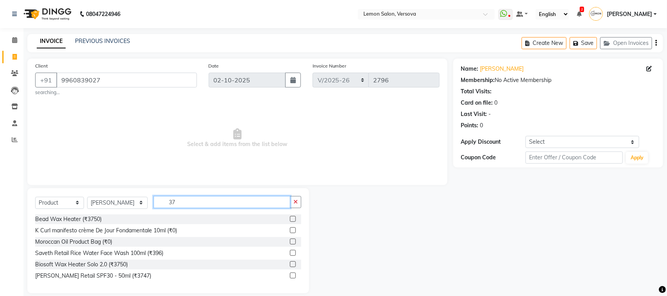
type input "3"
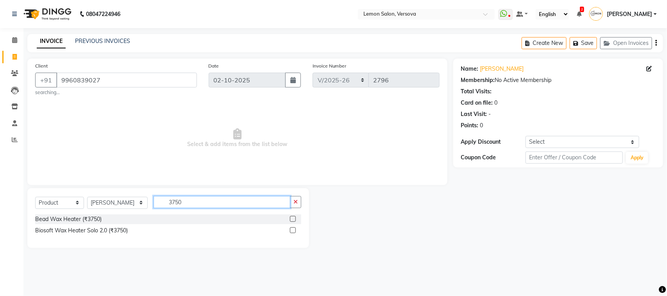
click at [165, 198] on input "3750" at bounding box center [222, 202] width 137 height 12
click at [210, 195] on div "Select Service Product Membership Package Voucher Prepaid Gift Card Select Styl…" at bounding box center [168, 218] width 282 height 60
click at [229, 204] on input "3750" at bounding box center [222, 202] width 137 height 12
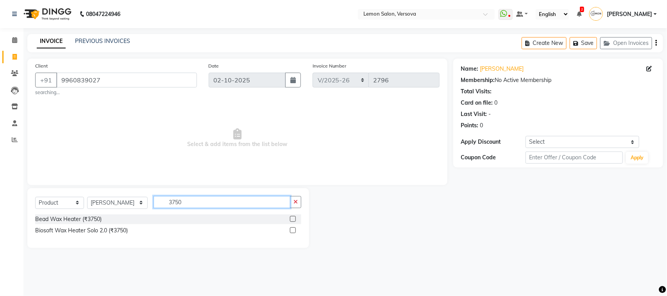
click at [224, 204] on input "3750" at bounding box center [222, 202] width 137 height 12
type input "3"
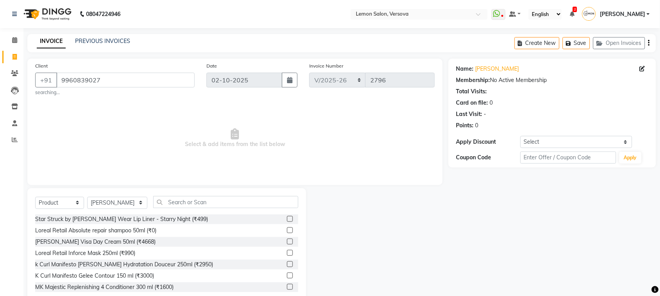
click at [136, 72] on div "Client +91 9960839027 searching..." at bounding box center [114, 79] width 171 height 34
click at [133, 78] on input "9960839027" at bounding box center [125, 80] width 138 height 15
click at [365, 143] on span "Select & add items from the list below" at bounding box center [234, 138] width 399 height 78
click at [163, 199] on input "text" at bounding box center [225, 202] width 145 height 12
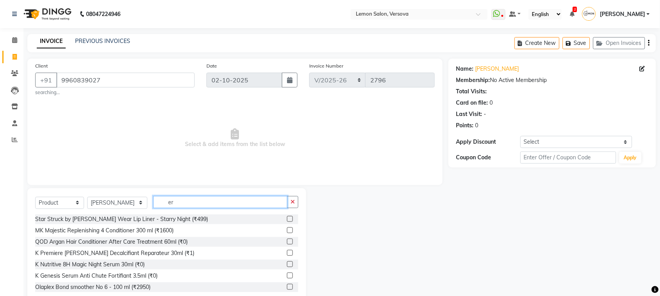
type input "e"
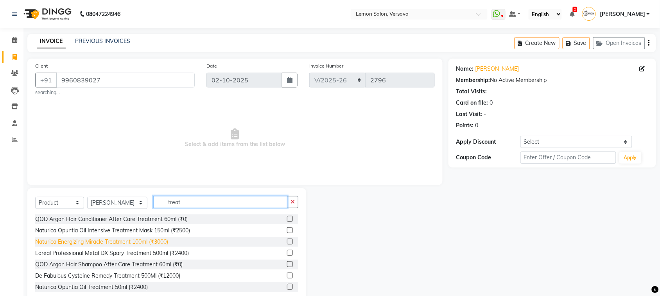
type input "treat"
click at [151, 242] on div "Naturica Energizing Miracle Treatment 100ml (₹3000)" at bounding box center [101, 242] width 133 height 8
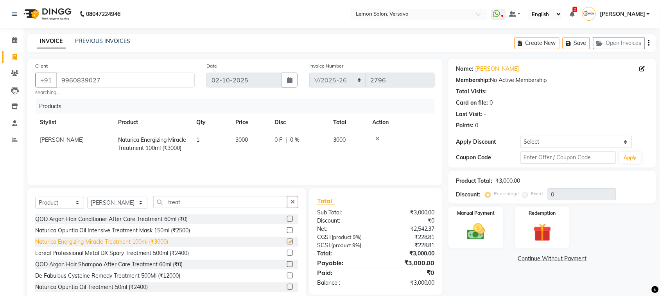
checkbox input "false"
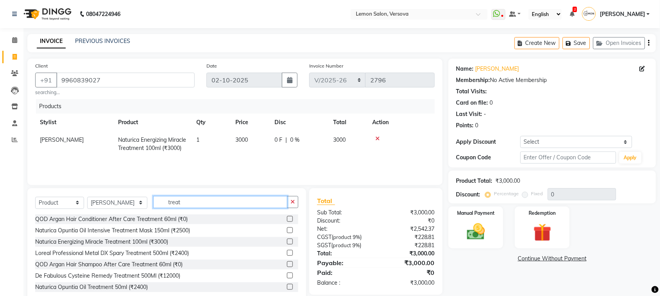
click at [190, 198] on input "treat" at bounding box center [220, 202] width 134 height 12
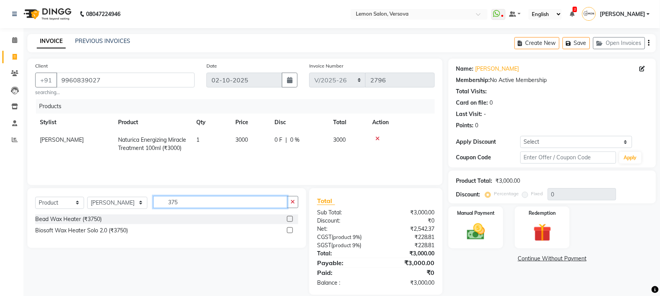
type input "3750"
click at [176, 202] on input "3750" at bounding box center [220, 202] width 134 height 12
type input "hydra ap"
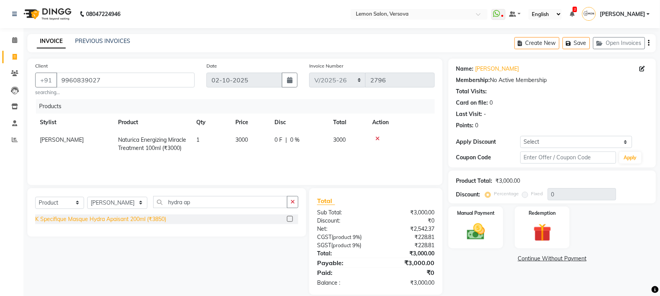
click at [154, 221] on div "K Specifique Masque Hydra Apaisant 200ml (₹3850)" at bounding box center [100, 219] width 131 height 8
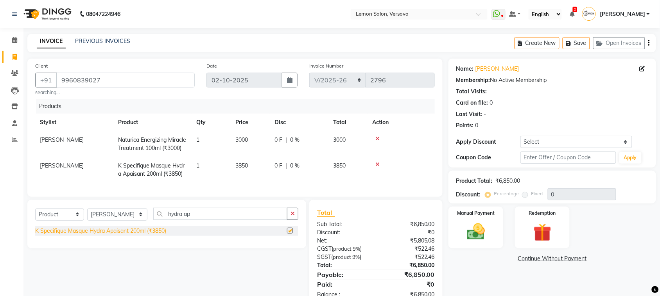
checkbox input "false"
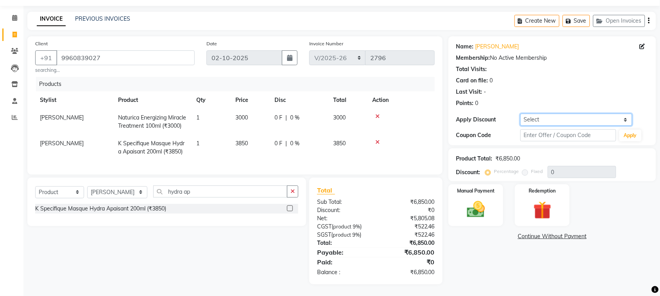
click at [558, 114] on select "Select Coupon → Abc" at bounding box center [576, 120] width 112 height 12
click at [551, 99] on div "Points: 0" at bounding box center [552, 103] width 192 height 8
click at [494, 184] on div "Manual Payment" at bounding box center [475, 206] width 57 height 44
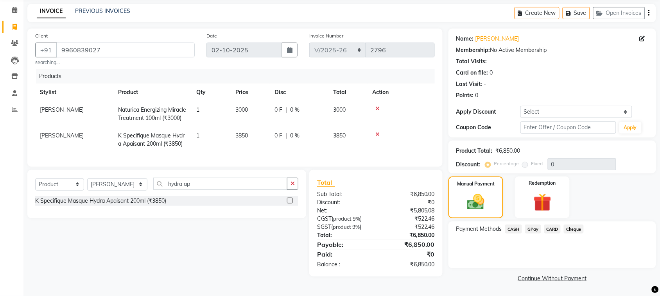
click at [515, 225] on span "CASH" at bounding box center [513, 229] width 17 height 9
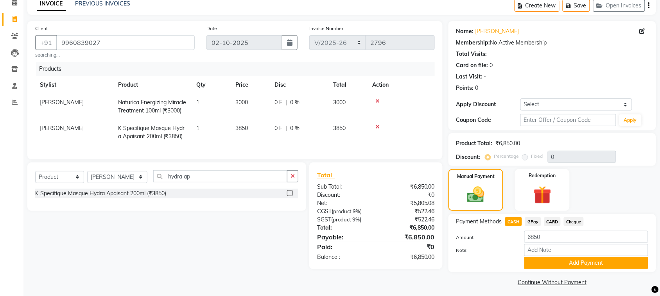
click at [533, 224] on span "GPay" at bounding box center [533, 221] width 16 height 9
click at [548, 260] on button "Add Payment" at bounding box center [586, 263] width 124 height 12
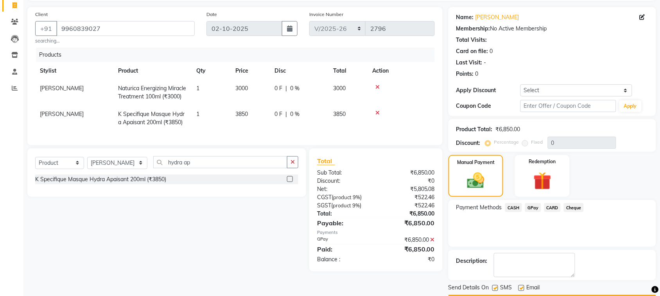
scroll to position [75, 0]
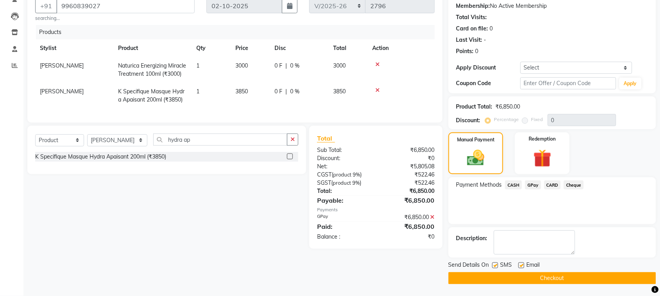
click at [495, 267] on label at bounding box center [495, 266] width 6 height 6
click at [495, 267] on input "checkbox" at bounding box center [494, 265] width 5 height 5
checkbox input "false"
click at [521, 266] on label at bounding box center [521, 266] width 6 height 6
click at [521, 266] on input "checkbox" at bounding box center [520, 265] width 5 height 5
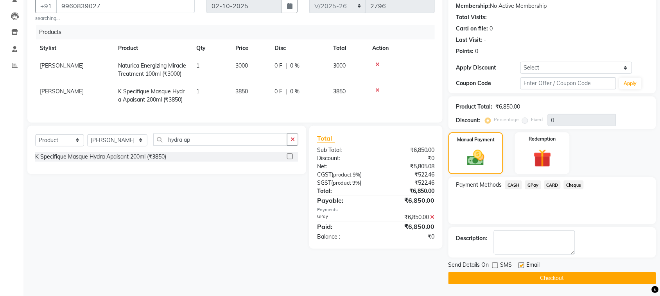
checkbox input "false"
click at [528, 278] on button "Checkout" at bounding box center [552, 278] width 208 height 12
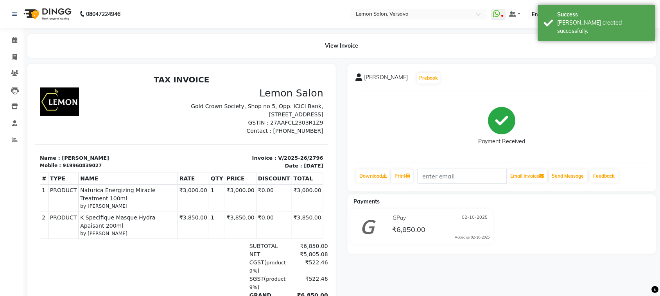
drag, startPoint x: 150, startPoint y: 165, endPoint x: 224, endPoint y: 179, distance: 75.7
copy span "K Specifique Masque Hydra Apaisant 200ml"
drag, startPoint x: 75, startPoint y: 215, endPoint x: 93, endPoint y: 223, distance: 20.0
click at [92, 227] on td "PRODUCTS K Specifique Masque Hydra Apaisant 200ml by Poonam Nagvekar" at bounding box center [127, 224] width 99 height 27
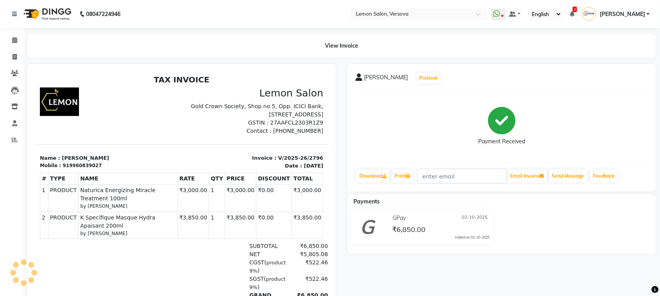
click at [284, 159] on p "Invoice : V/2025-26/2796" at bounding box center [254, 158] width 137 height 8
click at [283, 159] on p "Invoice : V/2025-26/2796" at bounding box center [254, 158] width 137 height 8
click at [282, 159] on p "Invoice : V/2025-26/2796" at bounding box center [254, 158] width 137 height 8
click at [282, 158] on p "Invoice : V/2025-26/2796" at bounding box center [254, 158] width 137 height 8
copy div "Invoice : V/2025-26/2796"
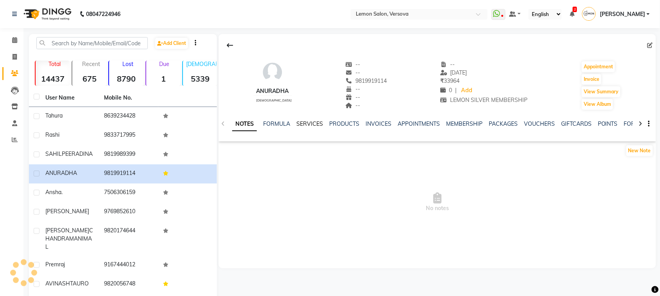
click at [306, 127] on link "SERVICES" at bounding box center [309, 123] width 27 height 7
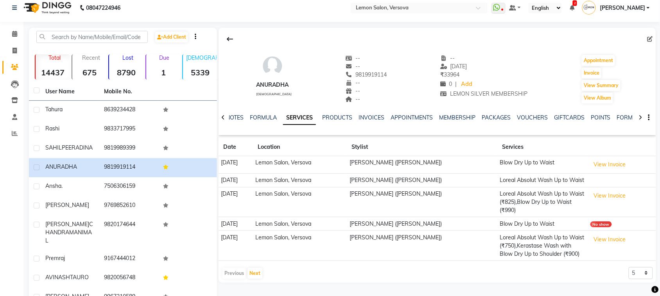
scroll to position [50, 0]
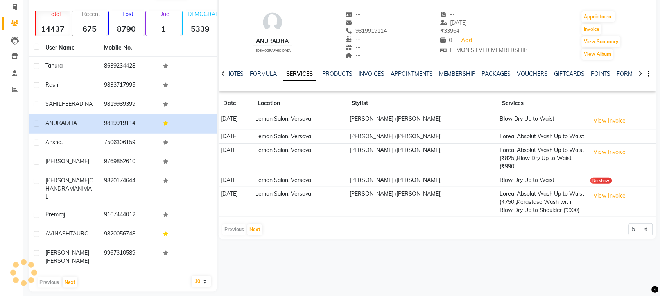
scroll to position [50, 0]
click at [331, 70] on link "PRODUCTS" at bounding box center [337, 73] width 30 height 7
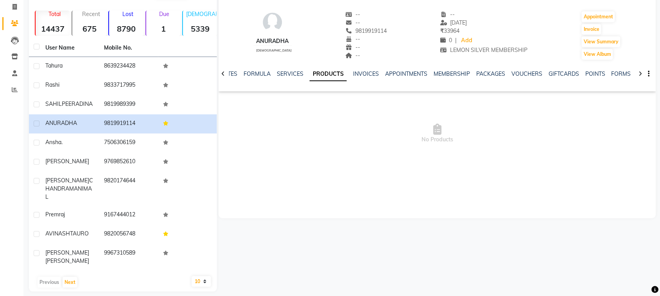
click at [288, 69] on div "NOTES FORMULA SERVICES PRODUCTS INVOICES APPOINTMENTS MEMBERSHIP PACKAGES VOUCH…" at bounding box center [436, 74] width 437 height 27
click at [291, 75] on link "SERVICES" at bounding box center [290, 73] width 27 height 7
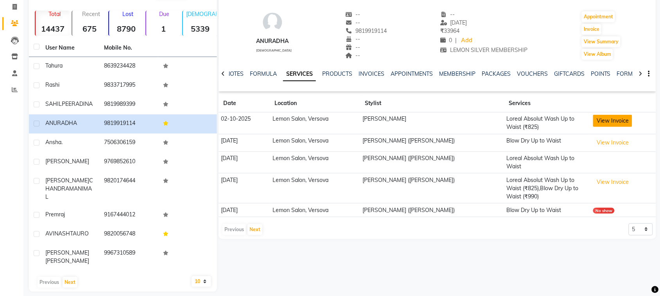
click at [593, 126] on button "View Invoice" at bounding box center [612, 121] width 39 height 12
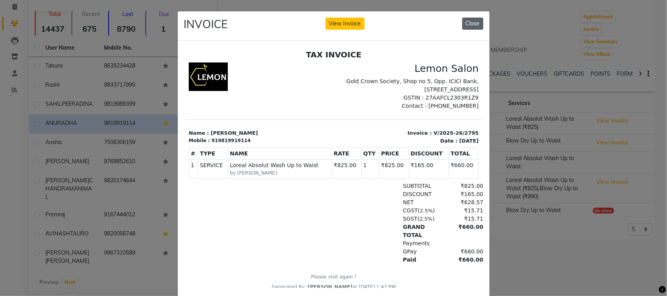
click at [473, 23] on button "Close" at bounding box center [472, 24] width 21 height 12
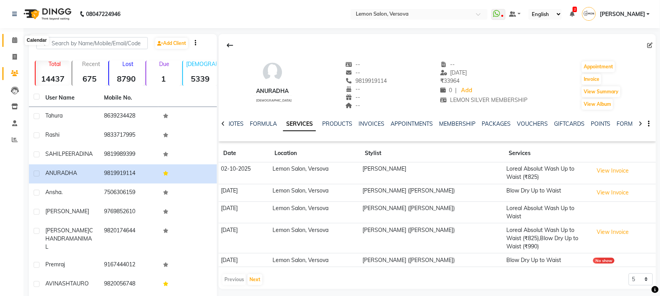
click at [15, 40] on icon at bounding box center [14, 40] width 5 height 6
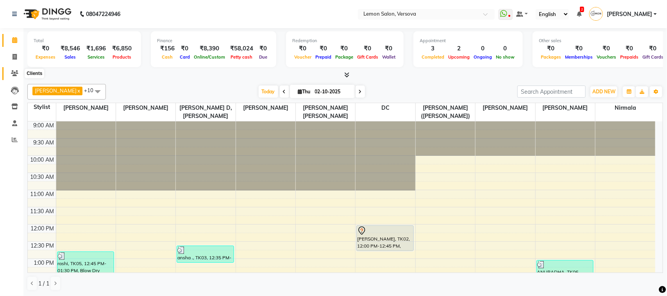
click at [17, 73] on icon at bounding box center [14, 73] width 7 height 6
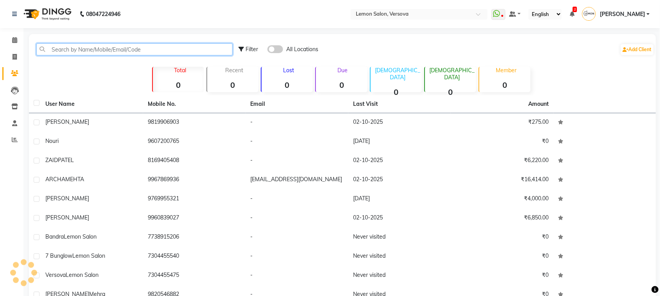
click at [96, 52] on input "text" at bounding box center [134, 49] width 196 height 12
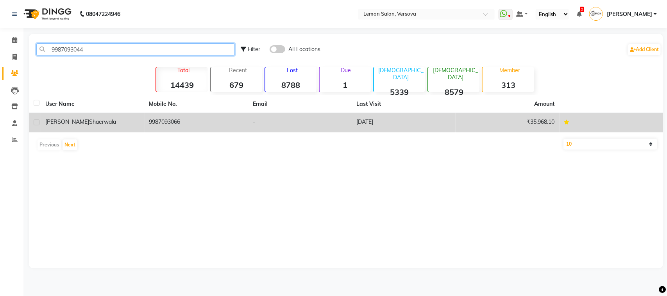
type input "9987093044"
click at [89, 122] on span "shaerwala" at bounding box center [102, 121] width 27 height 7
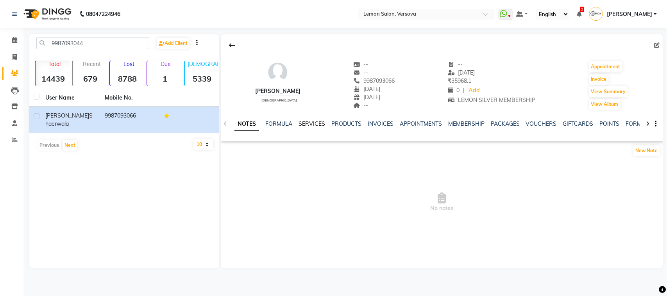
click at [302, 124] on link "SERVICES" at bounding box center [312, 123] width 27 height 7
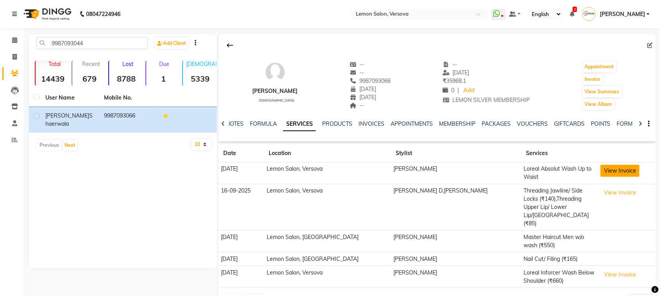
click at [600, 168] on button "View Invoice" at bounding box center [619, 171] width 39 height 12
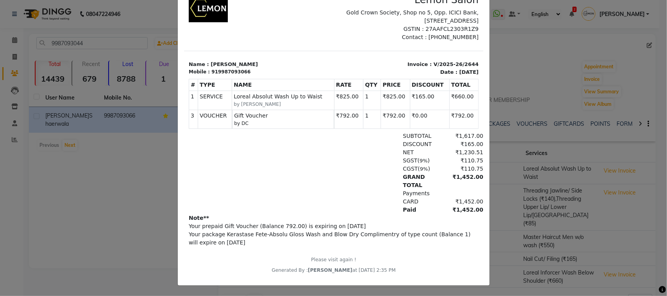
scroll to position [71, 0]
click at [104, 157] on ngb-modal-window "INVOICE View Invoice Close" at bounding box center [333, 148] width 667 height 296
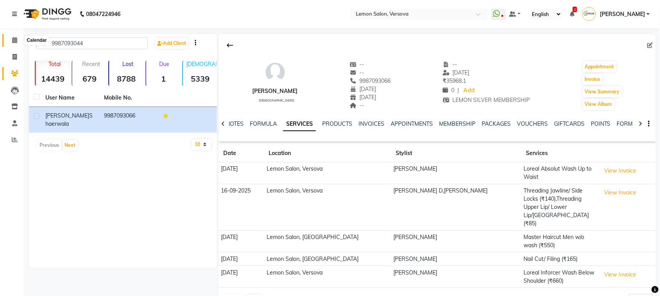
click at [12, 38] on icon at bounding box center [14, 40] width 5 height 6
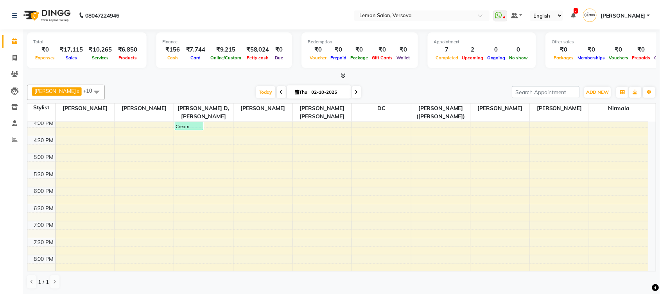
scroll to position [244, 0]
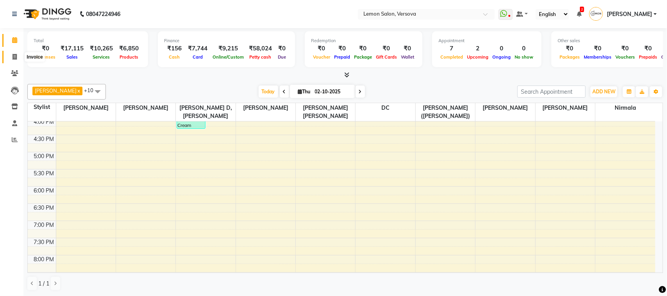
click at [13, 56] on icon at bounding box center [15, 57] width 4 height 6
select select "service"
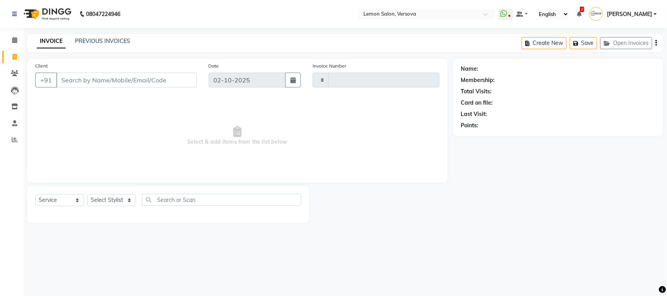
type input "2800"
select select "564"
click at [120, 199] on select "Select Stylist [PERSON_NAME] [PERSON_NAME] DC [PERSON_NAME] [PERSON_NAME],[PERS…" at bounding box center [117, 200] width 61 height 12
select select "7886"
click at [87, 194] on select "Select Stylist [PERSON_NAME] [PERSON_NAME] DC [PERSON_NAME] [PERSON_NAME],[PERS…" at bounding box center [117, 200] width 61 height 12
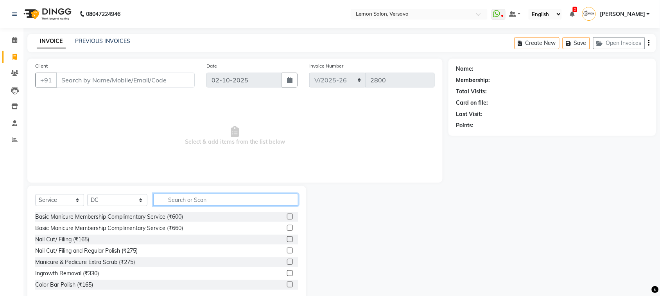
click at [186, 198] on input "text" at bounding box center [225, 200] width 145 height 12
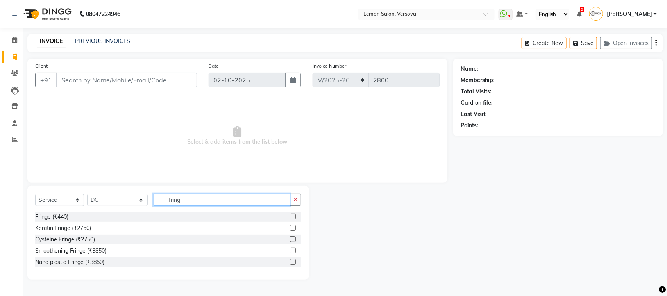
type input "fring"
click at [14, 42] on icon at bounding box center [14, 40] width 5 height 6
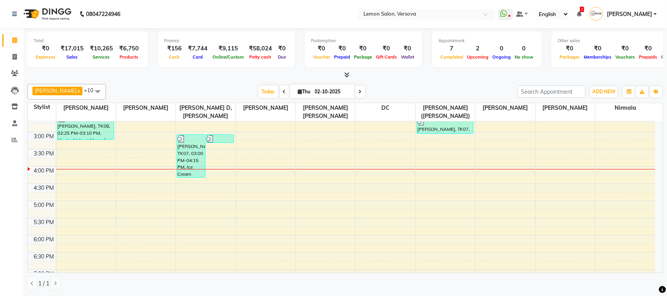
scroll to position [147, 0]
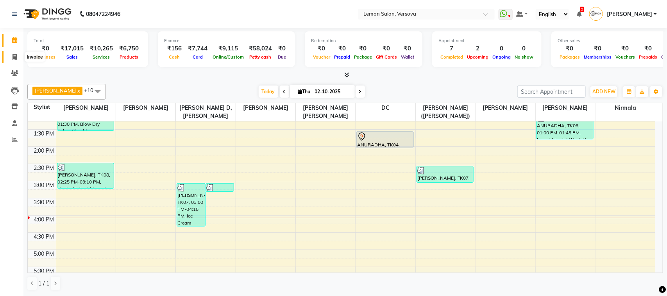
click at [16, 55] on icon at bounding box center [15, 57] width 4 height 6
select select "564"
select select "service"
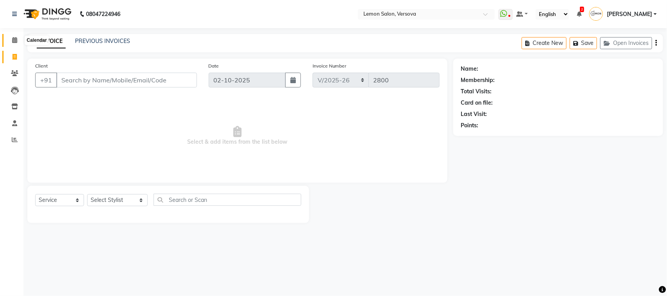
click at [13, 40] on icon at bounding box center [14, 40] width 5 height 6
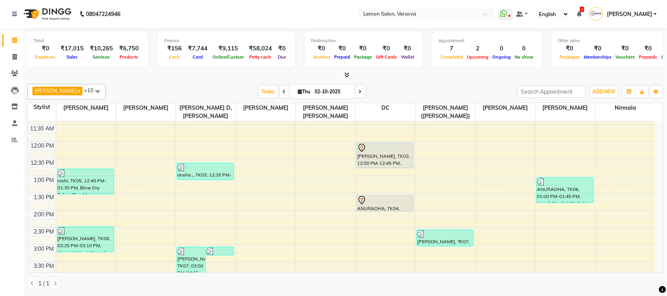
scroll to position [61, 0]
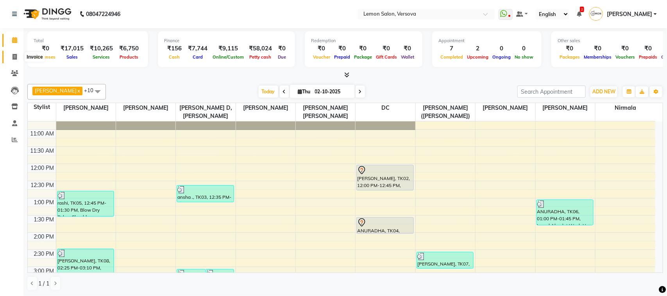
click at [14, 55] on icon at bounding box center [15, 57] width 4 height 6
select select "service"
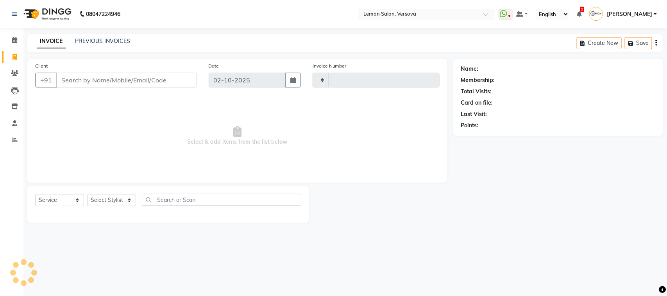
type input "2800"
select select "564"
click at [16, 39] on icon at bounding box center [14, 40] width 5 height 6
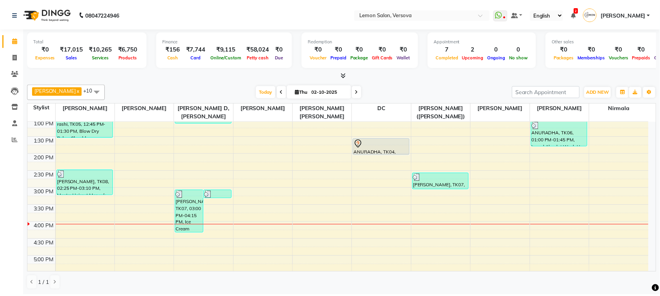
scroll to position [97, 0]
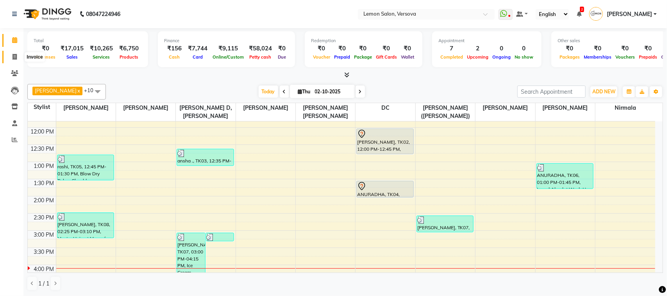
click at [16, 55] on icon at bounding box center [15, 57] width 4 height 6
select select "service"
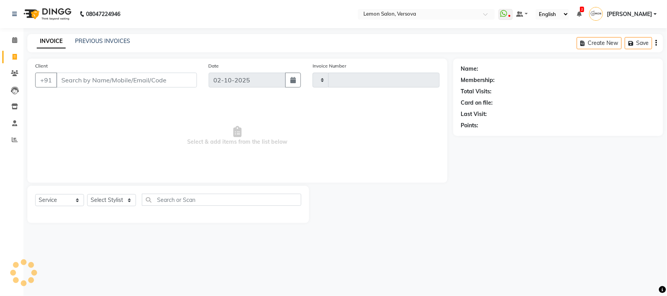
type input "2800"
select select "564"
click at [108, 198] on select "Select Stylist" at bounding box center [111, 200] width 49 height 12
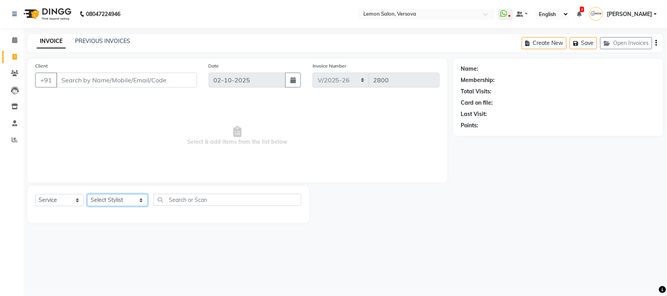
select select "7886"
click at [87, 194] on select "Select Stylist [PERSON_NAME] [PERSON_NAME] DC [PERSON_NAME] [PERSON_NAME],[PERS…" at bounding box center [117, 200] width 61 height 12
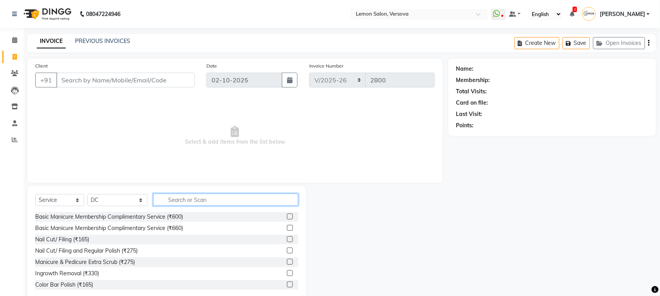
click at [188, 203] on input "text" at bounding box center [225, 200] width 145 height 12
type input "c"
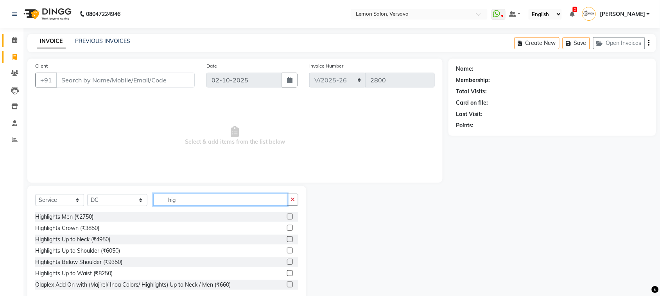
type input "hig"
click at [15, 41] on icon at bounding box center [14, 40] width 5 height 6
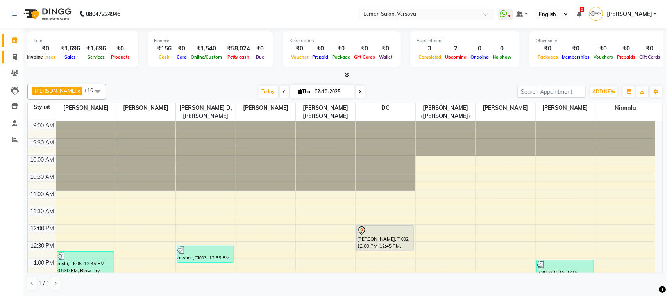
click at [9, 57] on span at bounding box center [15, 57] width 14 height 9
select select "564"
select select "service"
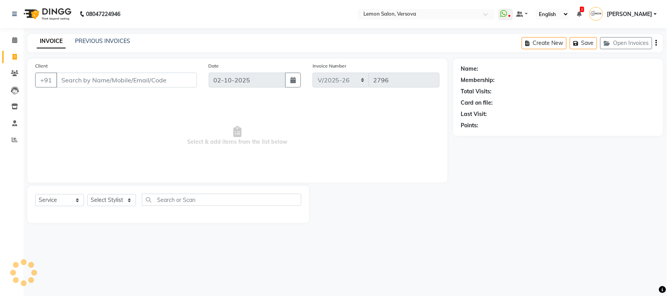
drag, startPoint x: 116, startPoint y: 81, endPoint x: 127, endPoint y: 78, distance: 12.0
click at [116, 81] on input "Client" at bounding box center [126, 80] width 141 height 15
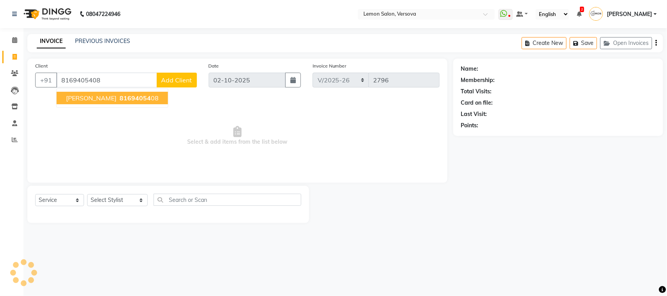
type input "8169405408"
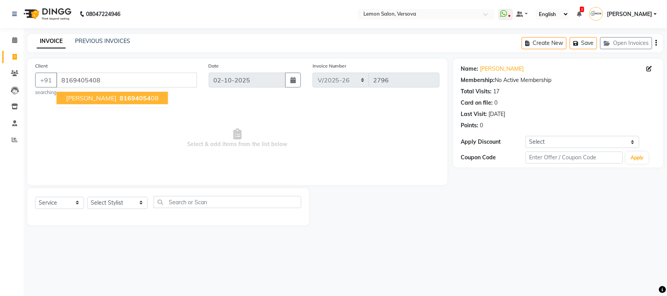
click at [128, 97] on span "81694054" at bounding box center [135, 98] width 31 height 8
click at [206, 128] on span "Select & add items from the list below" at bounding box center [237, 138] width 404 height 78
click at [118, 130] on span "Select & add items from the list below" at bounding box center [237, 138] width 404 height 78
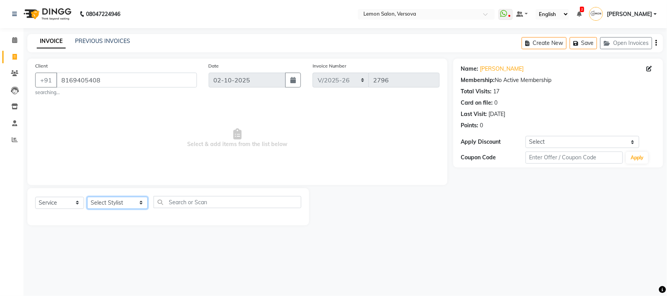
click at [107, 201] on select "Select Stylist [PERSON_NAME] [PERSON_NAME] DC [PERSON_NAME] [PERSON_NAME],[PERS…" at bounding box center [117, 203] width 61 height 12
click at [307, 149] on span "Select & add items from the list below" at bounding box center [237, 138] width 404 height 78
click at [117, 202] on select "Select Stylist [PERSON_NAME] [PERSON_NAME] DC [PERSON_NAME] [PERSON_NAME],[PERS…" at bounding box center [117, 203] width 61 height 12
select select "7405"
click at [87, 197] on select "Select Stylist [PERSON_NAME] [PERSON_NAME] DC [PERSON_NAME] [PERSON_NAME],[PERS…" at bounding box center [117, 203] width 61 height 12
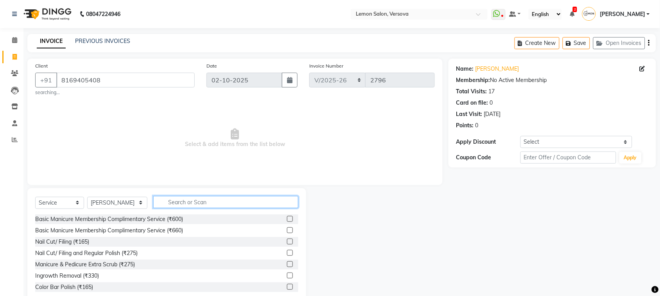
click at [236, 203] on input "text" at bounding box center [225, 202] width 145 height 12
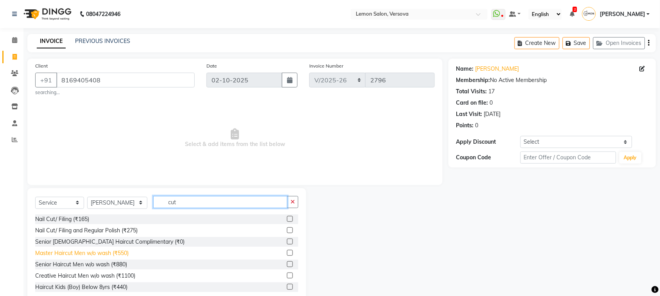
type input "cut"
click at [122, 253] on div "Master Haircut Men w/o wash (₹550)" at bounding box center [81, 253] width 93 height 8
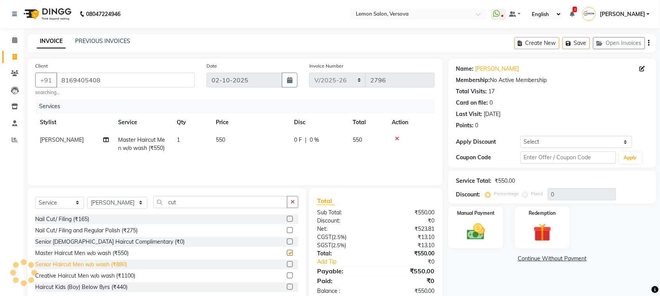
checkbox input "false"
click at [127, 264] on div "Senior Haircut Men w/o wash (₹880)" at bounding box center [166, 265] width 263 height 10
click at [113, 265] on div "Senior Haircut Men w/o wash (₹880)" at bounding box center [81, 265] width 92 height 8
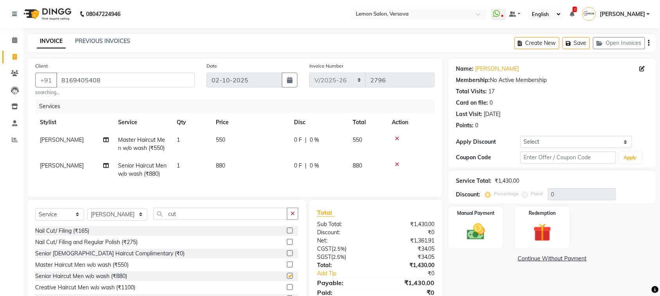
checkbox input "false"
click at [489, 69] on link "[PERSON_NAME]" at bounding box center [497, 69] width 44 height 8
click at [558, 103] on div "Card on file: 0" at bounding box center [552, 103] width 192 height 8
click at [397, 164] on icon at bounding box center [397, 164] width 4 height 5
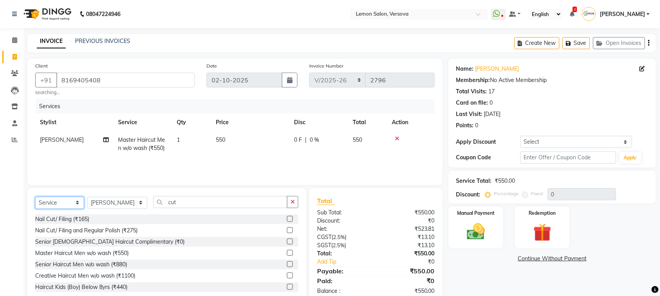
click at [73, 200] on select "Select Service Product Membership Package Voucher Prepaid Gift Card" at bounding box center [59, 203] width 49 height 12
click at [35, 197] on select "Select Service Product Membership Package Voucher Prepaid Gift Card" at bounding box center [59, 203] width 49 height 12
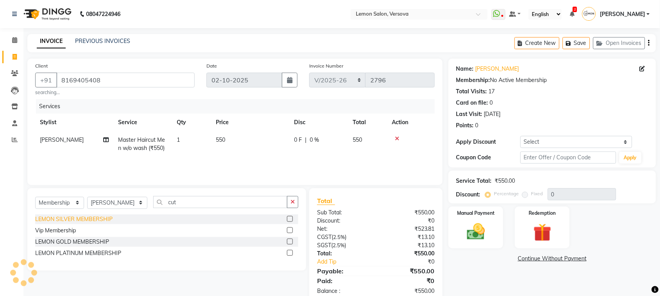
click at [98, 221] on div "LEMON SILVER MEMBERSHIP" at bounding box center [73, 219] width 77 height 8
select select "select"
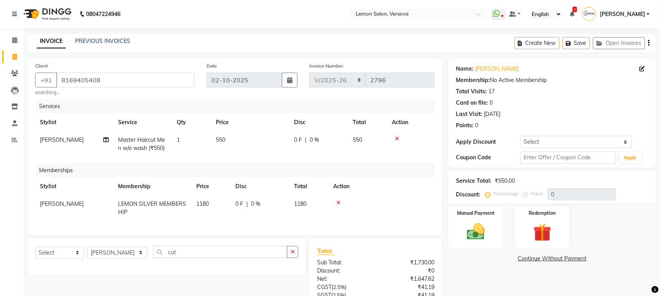
click at [67, 199] on td "[PERSON_NAME]" at bounding box center [74, 208] width 78 height 26
select select "7405"
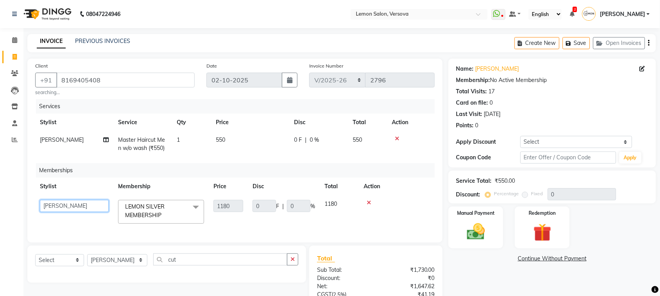
click at [72, 210] on select "[PERSON_NAME] [PERSON_NAME] DC [PERSON_NAME] [PERSON_NAME],[PERSON_NAME] Kumar …" at bounding box center [74, 206] width 69 height 12
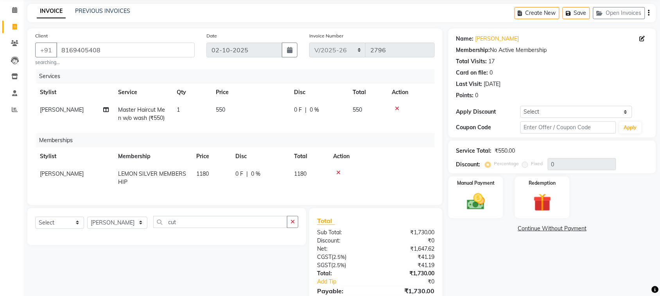
scroll to position [76, 0]
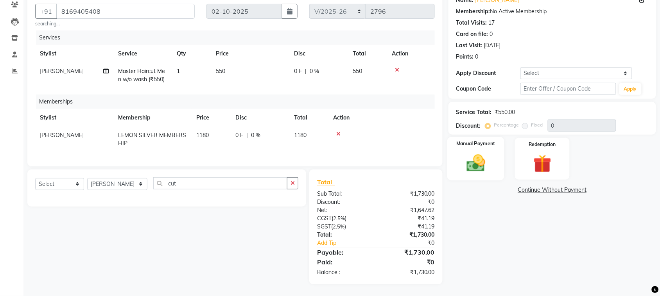
click at [497, 157] on div "Manual Payment" at bounding box center [475, 159] width 57 height 44
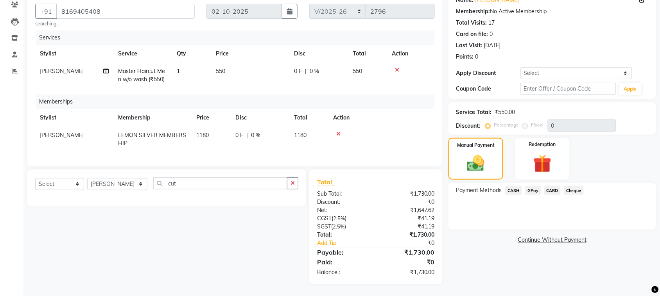
click at [605, 41] on div "Last Visit: [DATE]" at bounding box center [552, 45] width 192 height 8
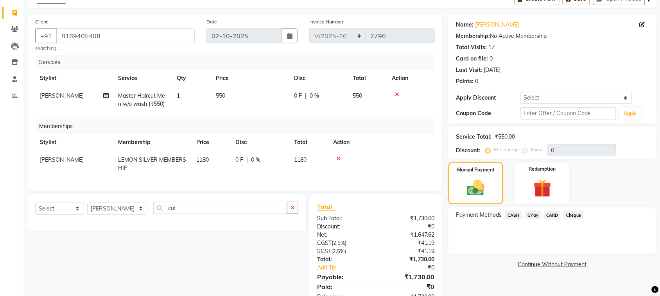
scroll to position [27, 0]
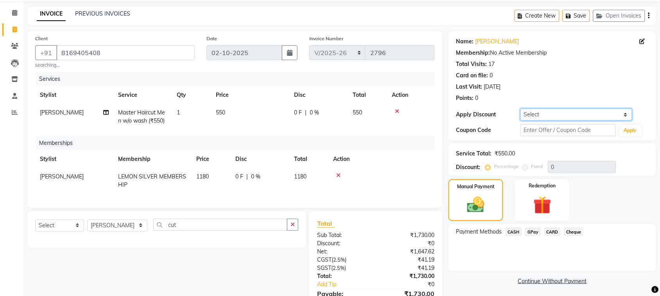
click at [545, 113] on select "Select Coupon → Abc" at bounding box center [576, 115] width 112 height 12
select select "1: Object"
click at [520, 109] on select "Select Coupon → Abc" at bounding box center [576, 115] width 112 height 12
type input "20"
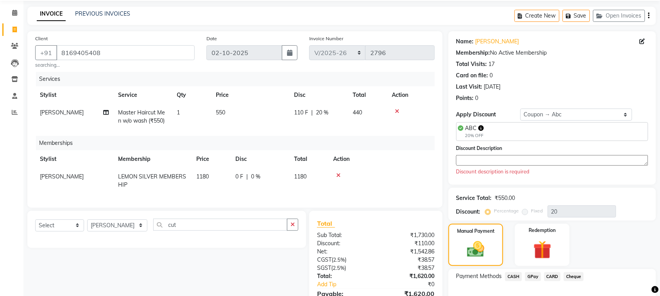
click at [555, 162] on textarea at bounding box center [552, 160] width 192 height 11
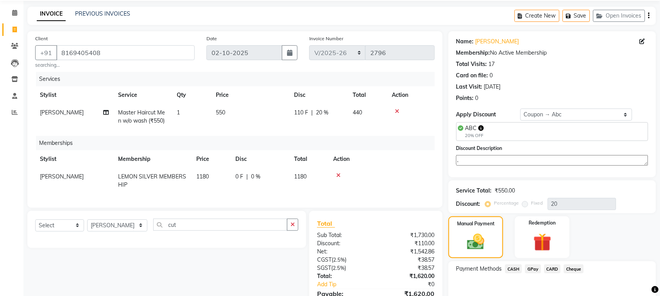
type textarea "."
click at [585, 77] on div "Card on file: 0" at bounding box center [552, 76] width 192 height 8
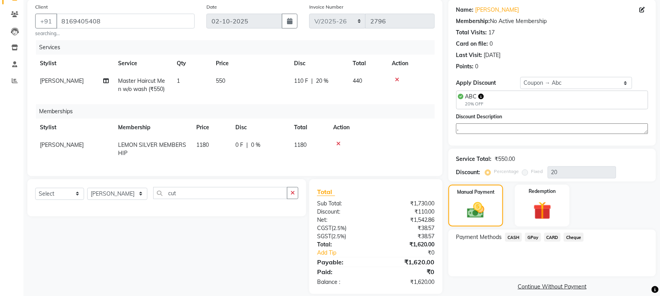
scroll to position [76, 0]
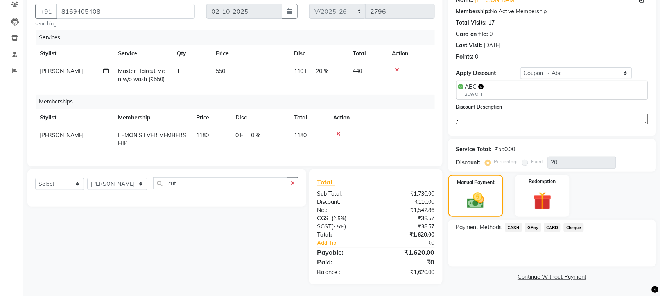
click at [338, 131] on icon at bounding box center [338, 133] width 4 height 5
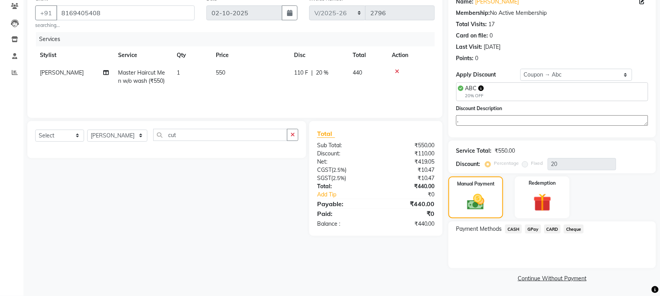
scroll to position [67, 0]
click at [583, 81] on select "Select Coupon → Abc" at bounding box center [576, 75] width 112 height 12
select select "0:"
click at [520, 81] on select "Select Coupon → Abc" at bounding box center [576, 75] width 112 height 12
type input "0"
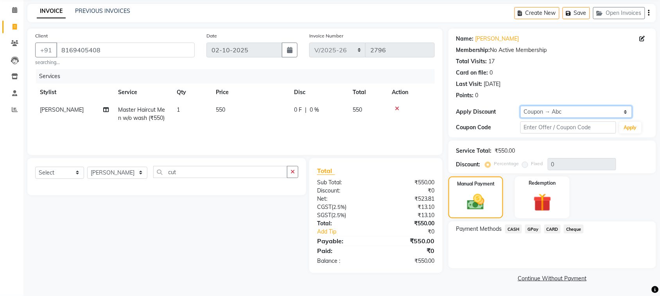
scroll to position [30, 0]
click at [528, 231] on span "GPay" at bounding box center [533, 229] width 16 height 9
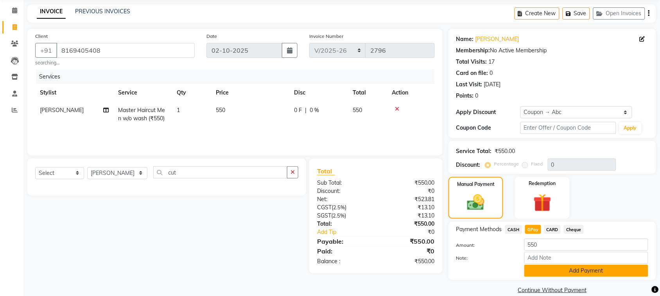
drag, startPoint x: 565, startPoint y: 268, endPoint x: 543, endPoint y: 265, distance: 22.6
click at [566, 268] on button "Add Payment" at bounding box center [586, 271] width 124 height 12
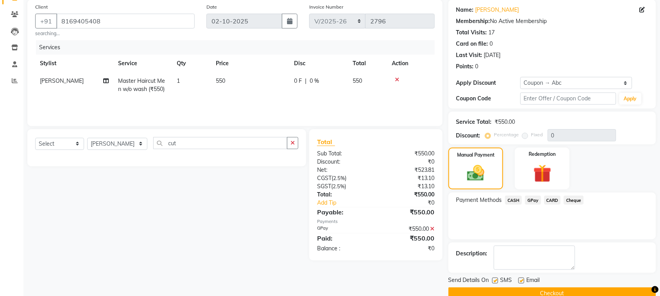
scroll to position [75, 0]
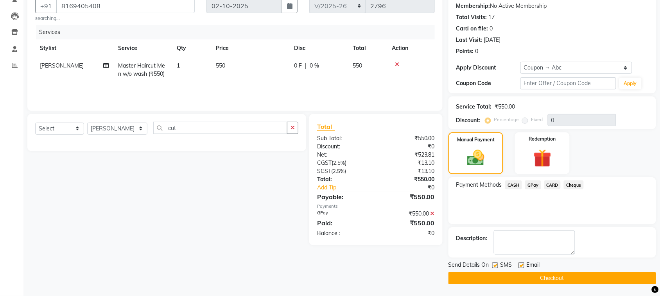
click at [496, 267] on label at bounding box center [495, 266] width 6 height 6
click at [496, 267] on input "checkbox" at bounding box center [494, 265] width 5 height 5
checkbox input "false"
click at [521, 265] on label at bounding box center [521, 266] width 6 height 6
click at [521, 265] on input "checkbox" at bounding box center [520, 265] width 5 height 5
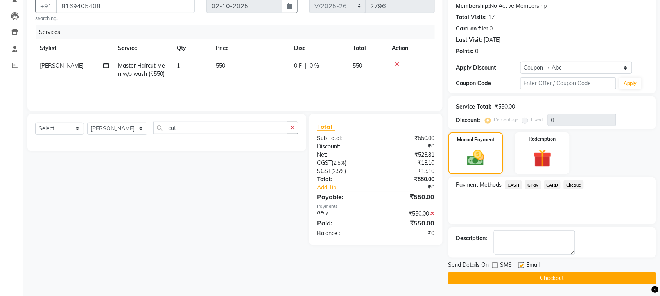
checkbox input "false"
drag, startPoint x: 518, startPoint y: 281, endPoint x: 546, endPoint y: 276, distance: 28.2
click at [546, 276] on button "Checkout" at bounding box center [552, 278] width 208 height 12
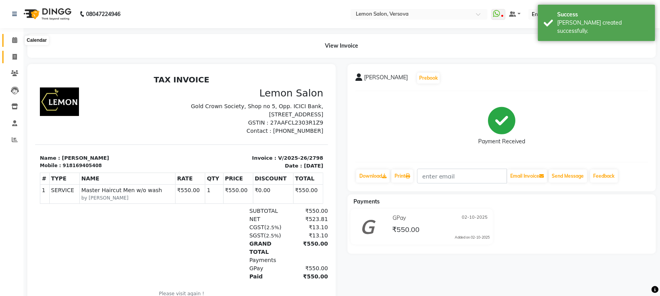
drag, startPoint x: 10, startPoint y: 44, endPoint x: 17, endPoint y: 59, distance: 16.6
click at [11, 45] on link "Calendar" at bounding box center [11, 40] width 19 height 13
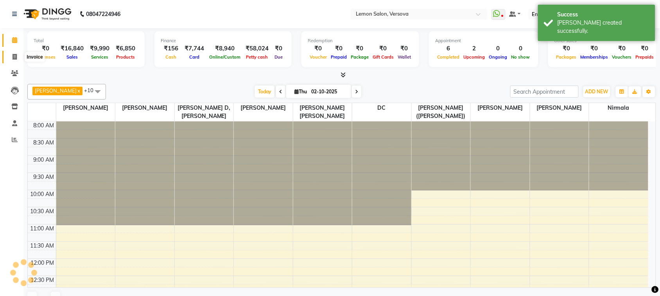
click at [17, 59] on span at bounding box center [15, 57] width 14 height 9
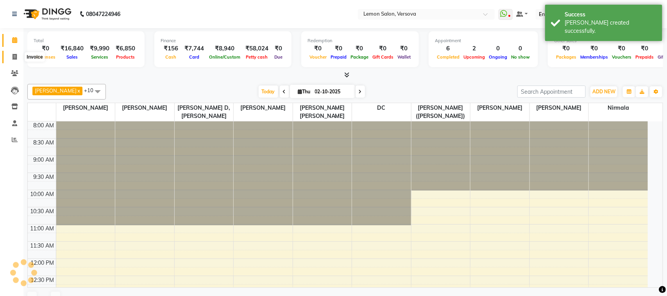
select select "service"
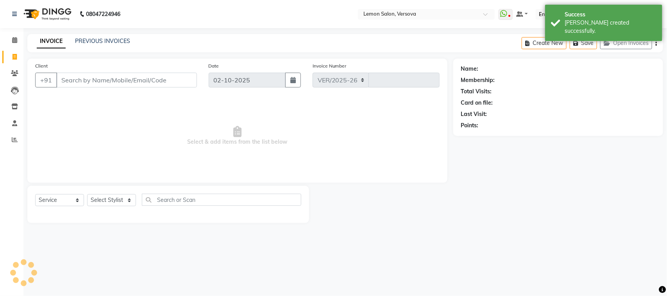
select select "564"
type input "2799"
click at [104, 83] on input "Client" at bounding box center [126, 80] width 141 height 15
click at [134, 84] on input "Client" at bounding box center [126, 80] width 141 height 15
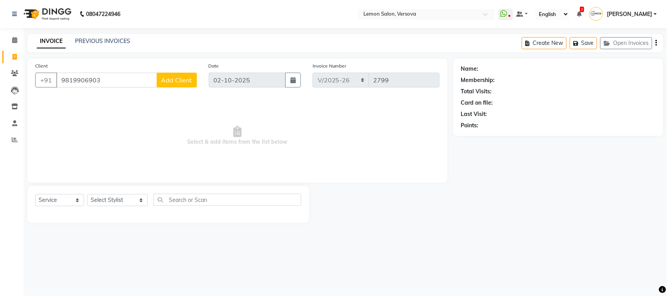
type input "9819906903"
click at [173, 83] on span "Add Client" at bounding box center [176, 80] width 31 height 8
select select "22"
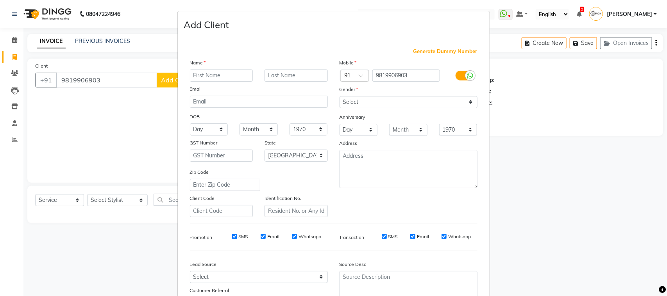
click at [202, 75] on input "text" at bounding box center [221, 76] width 63 height 12
type input "[PERSON_NAME]"
click at [378, 102] on select "Select [DEMOGRAPHIC_DATA] [DEMOGRAPHIC_DATA] Other Prefer Not To Say" at bounding box center [409, 102] width 138 height 12
select select "[DEMOGRAPHIC_DATA]"
click at [340, 96] on select "Select [DEMOGRAPHIC_DATA] [DEMOGRAPHIC_DATA] Other Prefer Not To Say" at bounding box center [409, 102] width 138 height 12
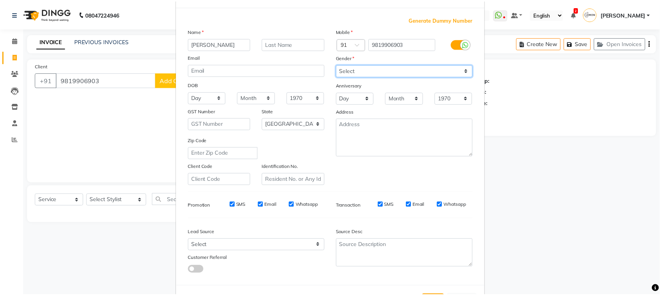
scroll to position [61, 0]
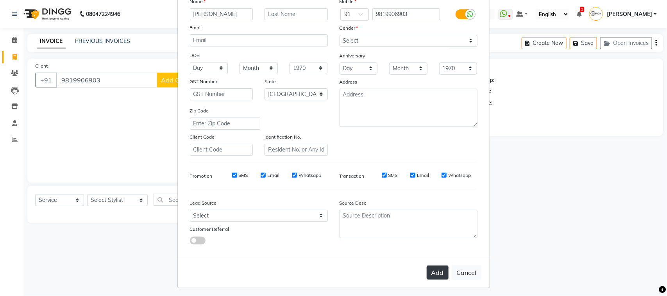
click at [438, 271] on button "Add" at bounding box center [438, 273] width 22 height 14
select select
select select "null"
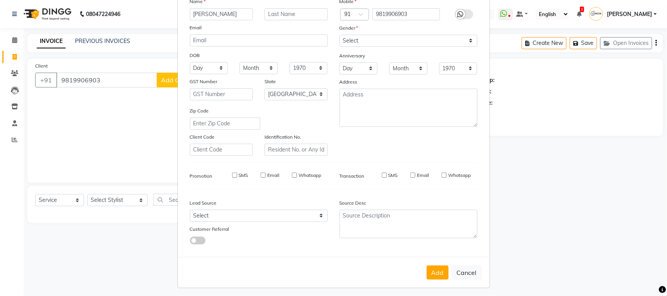
select select
checkbox input "false"
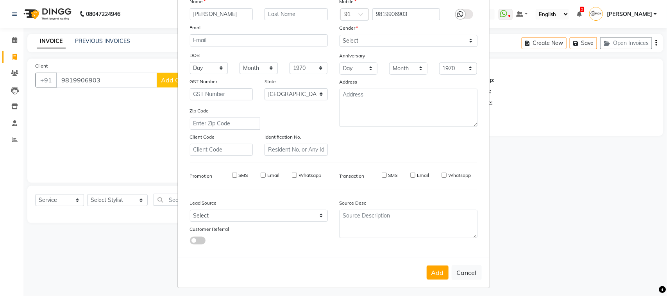
checkbox input "false"
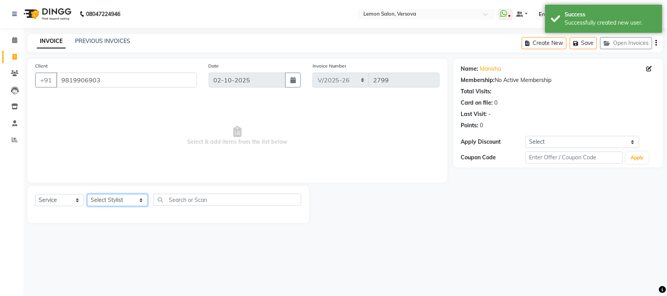
drag, startPoint x: 133, startPoint y: 199, endPoint x: 133, endPoint y: 194, distance: 5.1
click at [133, 198] on select "Select Stylist [PERSON_NAME] [PERSON_NAME] DC [PERSON_NAME] [PERSON_NAME],[PERS…" at bounding box center [117, 200] width 61 height 12
select select "7410"
click at [87, 194] on select "Select Stylist [PERSON_NAME] [PERSON_NAME] DC [PERSON_NAME] [PERSON_NAME],[PERS…" at bounding box center [117, 200] width 61 height 12
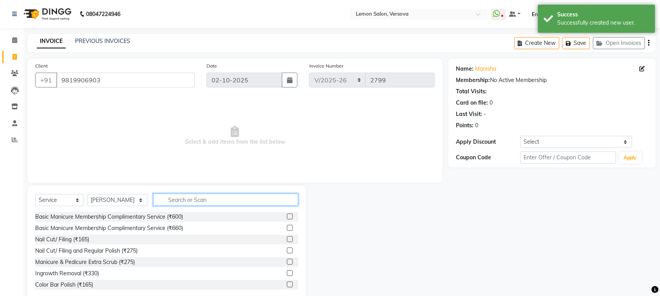
click at [218, 197] on input "text" at bounding box center [225, 200] width 145 height 12
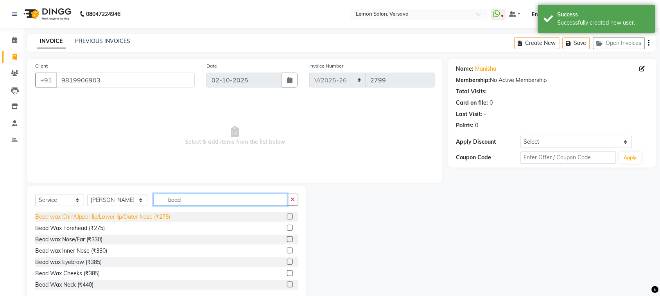
type input "bead"
click at [136, 220] on div "Bead wax Chin/Upper lip/Lower lip/Outer Nose (₹275)" at bounding box center [102, 217] width 135 height 8
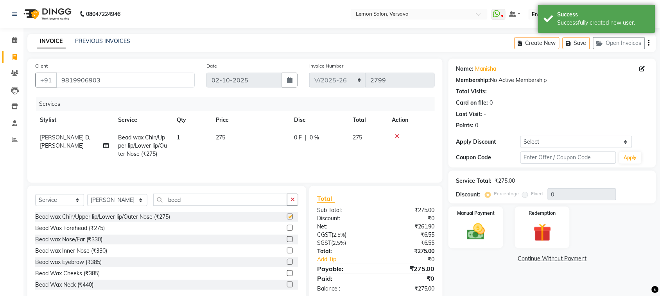
checkbox input "false"
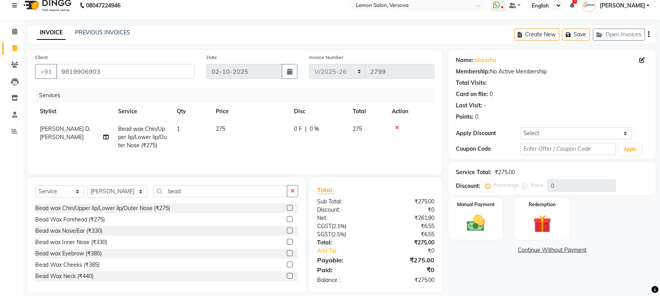
scroll to position [0, 0]
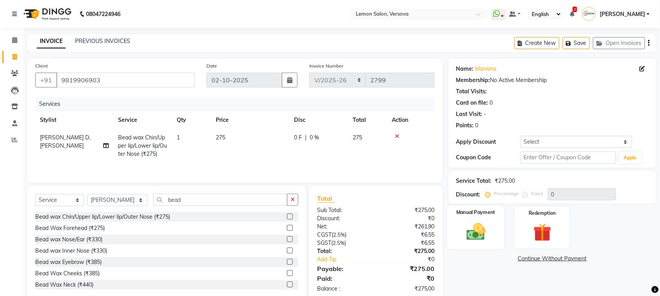
click at [484, 225] on img at bounding box center [475, 231] width 30 height 21
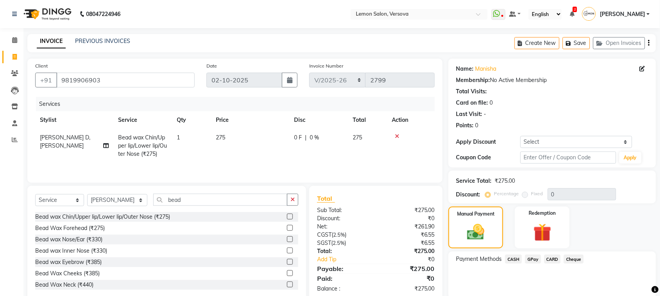
click at [533, 259] on span "GPay" at bounding box center [533, 259] width 16 height 9
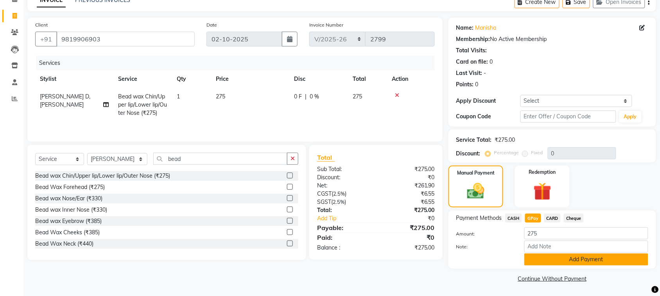
click at [542, 264] on button "Add Payment" at bounding box center [586, 260] width 124 height 12
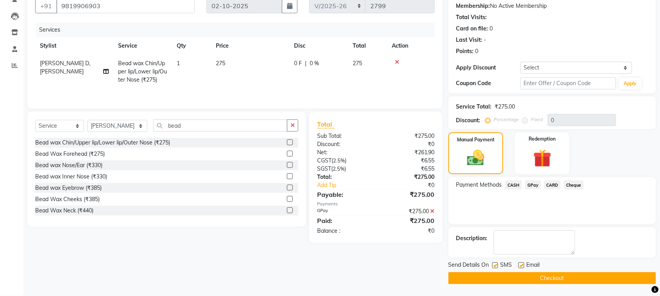
scroll to position [75, 0]
click at [496, 264] on label at bounding box center [495, 266] width 6 height 6
click at [496, 264] on input "checkbox" at bounding box center [494, 265] width 5 height 5
checkbox input "false"
click at [522, 265] on label at bounding box center [521, 266] width 6 height 6
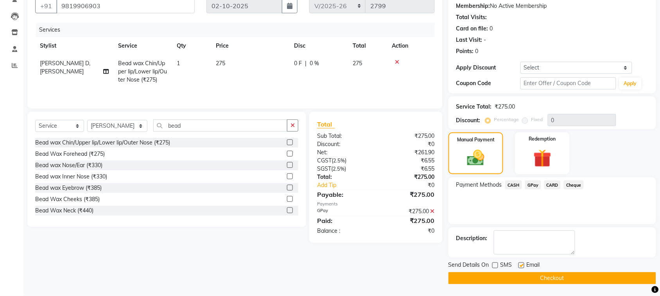
click at [522, 265] on input "checkbox" at bounding box center [520, 265] width 5 height 5
checkbox input "false"
click at [521, 276] on button "Checkout" at bounding box center [552, 278] width 208 height 12
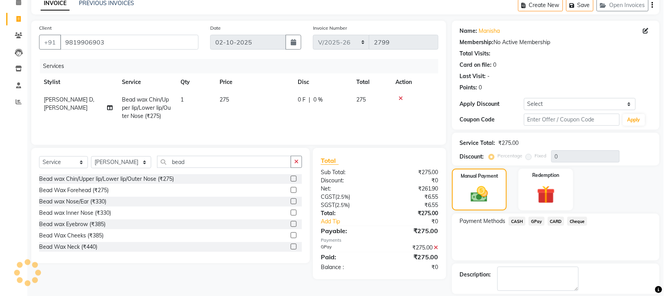
scroll to position [0, 0]
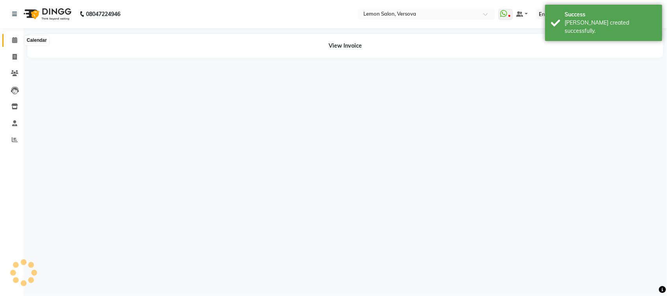
click at [11, 41] on span at bounding box center [15, 40] width 14 height 9
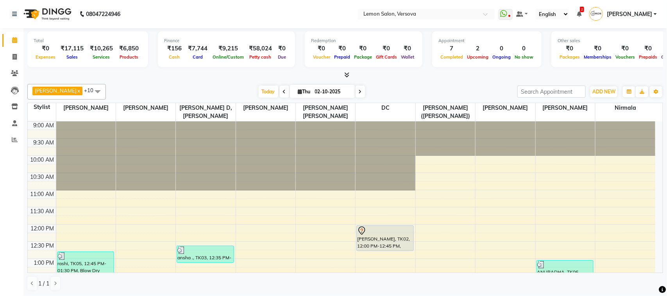
click at [352, 75] on div at bounding box center [345, 75] width 636 height 8
click at [349, 75] on icon at bounding box center [346, 75] width 5 height 6
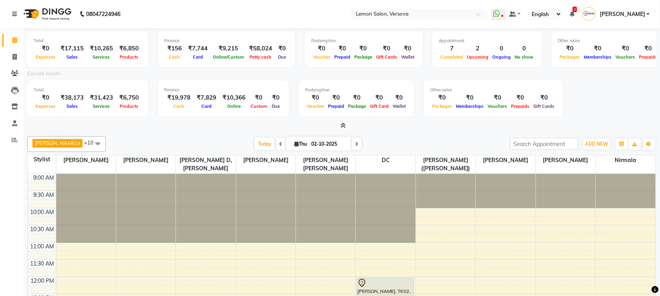
click at [341, 125] on icon at bounding box center [343, 126] width 5 height 6
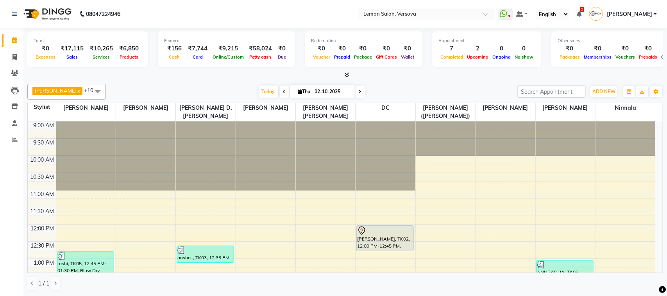
click at [349, 76] on icon at bounding box center [346, 75] width 5 height 6
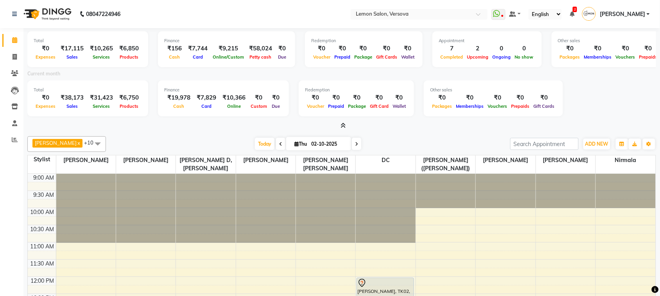
click at [345, 126] on icon at bounding box center [343, 126] width 5 height 6
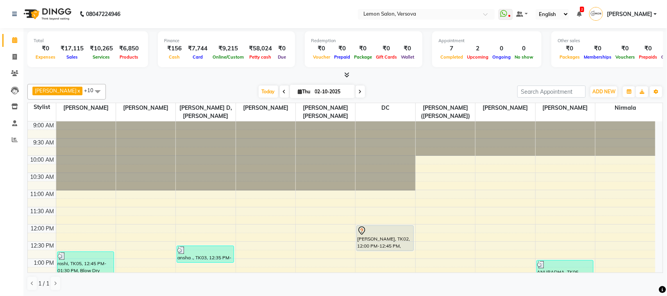
click at [349, 73] on icon at bounding box center [346, 75] width 5 height 6
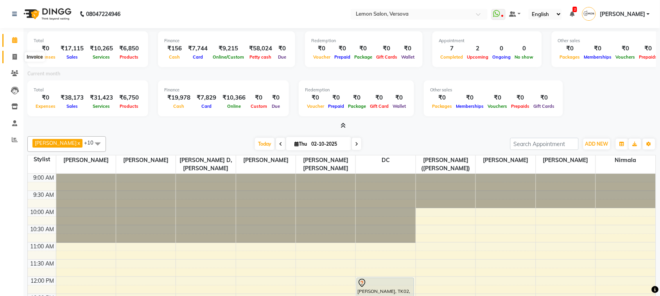
click at [17, 58] on span at bounding box center [15, 57] width 14 height 9
select select "564"
select select "service"
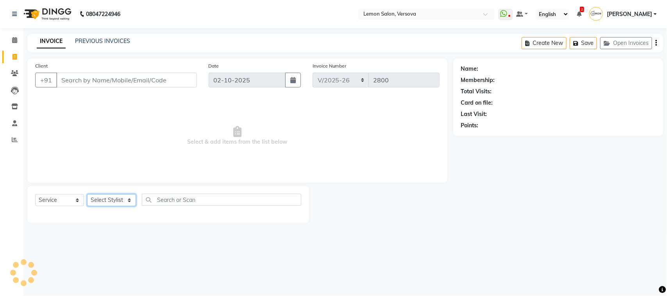
click at [113, 201] on select "Select Stylist" at bounding box center [111, 200] width 49 height 12
click at [113, 201] on select "Select Stylist [PERSON_NAME] [PERSON_NAME] DC [PERSON_NAME] [PERSON_NAME],[PERS…" at bounding box center [117, 200] width 61 height 12
select select "7886"
click at [87, 194] on select "Select Stylist [PERSON_NAME] [PERSON_NAME] DC [PERSON_NAME] [PERSON_NAME],[PERS…" at bounding box center [117, 200] width 61 height 12
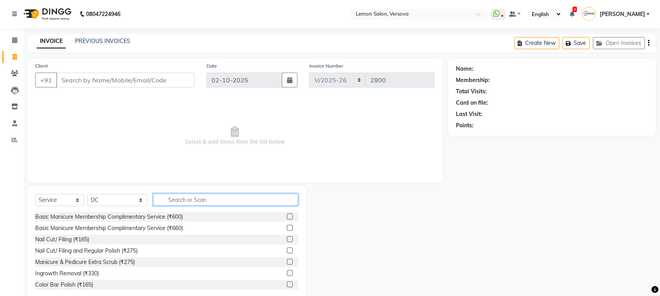
click at [197, 198] on input "text" at bounding box center [225, 200] width 145 height 12
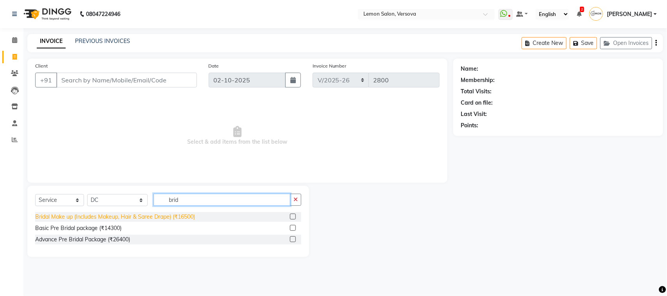
type input "brid"
click at [113, 217] on div "Bridal Make up (Includes Makeup, Hair & Saree Drape) (₹16500)" at bounding box center [115, 217] width 160 height 8
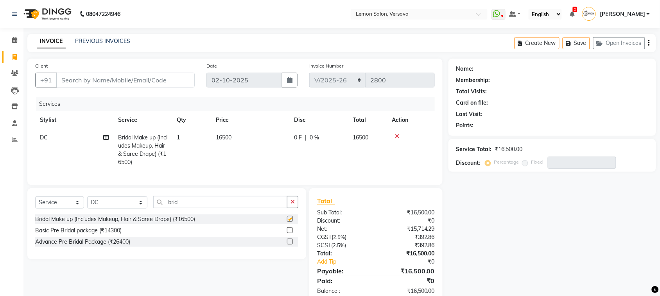
checkbox input "false"
click at [157, 259] on div "Select Service Product Membership Package Voucher Prepaid Gift Card Select Styl…" at bounding box center [166, 223] width 279 height 71
click at [397, 136] on icon at bounding box center [397, 136] width 4 height 5
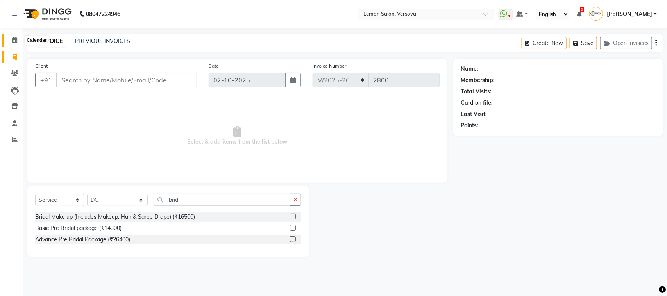
click at [9, 40] on span at bounding box center [15, 40] width 14 height 9
click at [120, 205] on select "Select Stylist [PERSON_NAME] [PERSON_NAME] DC [PERSON_NAME] [PERSON_NAME],[PERS…" at bounding box center [117, 200] width 61 height 12
click at [87, 194] on select "Select Stylist [PERSON_NAME] [PERSON_NAME] DC [PERSON_NAME] [PERSON_NAME],[PERS…" at bounding box center [117, 200] width 61 height 12
click at [223, 200] on input "brid" at bounding box center [222, 200] width 137 height 12
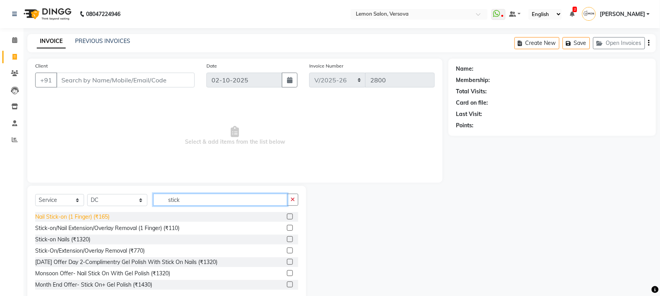
type input "stick"
click at [94, 216] on div "Nail Stick-on (1 Finger) (₹165)" at bounding box center [72, 217] width 74 height 8
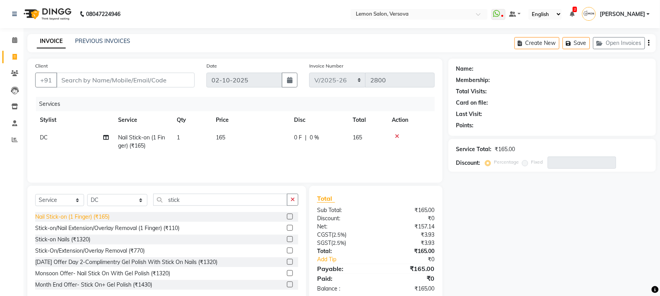
click at [94, 216] on div "Nail Stick-on (1 Finger) (₹165)" at bounding box center [72, 217] width 74 height 8
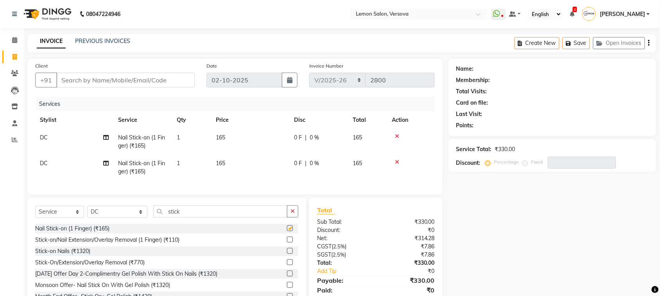
checkbox input "false"
click at [124, 217] on select "Select Stylist [PERSON_NAME] [PERSON_NAME] DC [PERSON_NAME] [PERSON_NAME],[PERS…" at bounding box center [117, 212] width 60 height 12
click at [87, 213] on select "Select Stylist [PERSON_NAME] [PERSON_NAME] DC [PERSON_NAME] [PERSON_NAME],[PERS…" at bounding box center [117, 212] width 60 height 12
click at [192, 218] on input "stick" at bounding box center [220, 212] width 134 height 12
drag, startPoint x: 192, startPoint y: 222, endPoint x: 172, endPoint y: 205, distance: 26.4
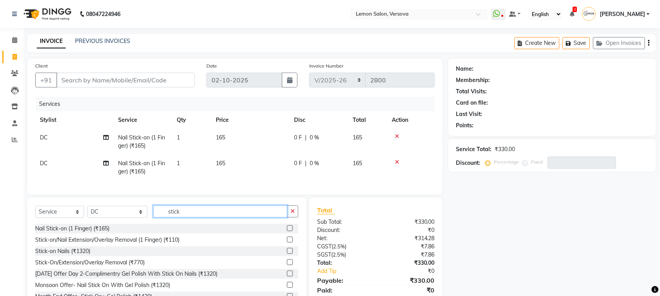
click at [191, 218] on input "stick" at bounding box center [220, 212] width 134 height 12
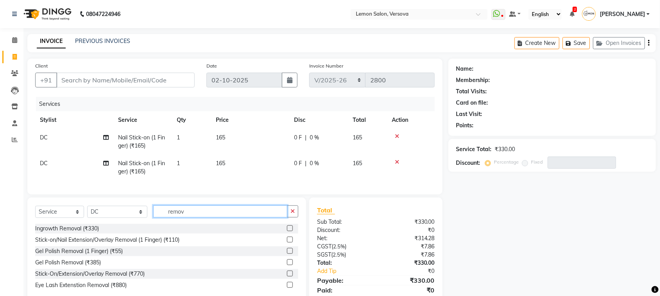
scroll to position [35, 0]
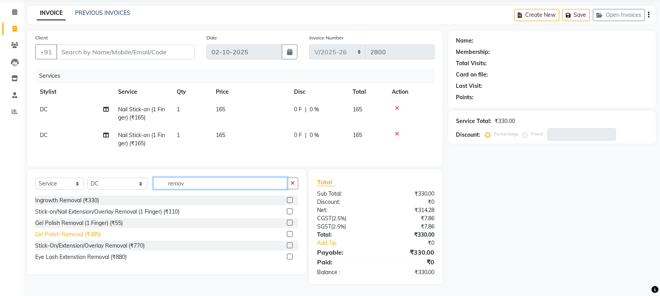
type input "remov"
click at [96, 238] on div "Gel Polish Removal (₹385)" at bounding box center [68, 235] width 66 height 8
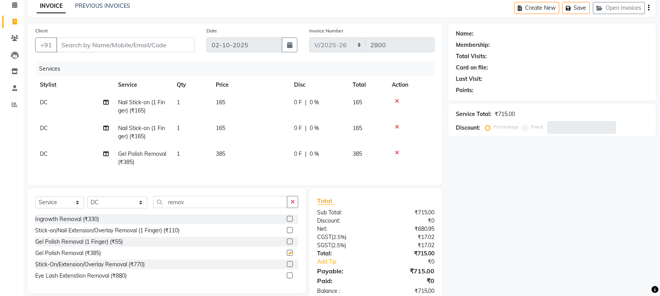
checkbox input "false"
click at [175, 208] on input "remov" at bounding box center [220, 202] width 134 height 12
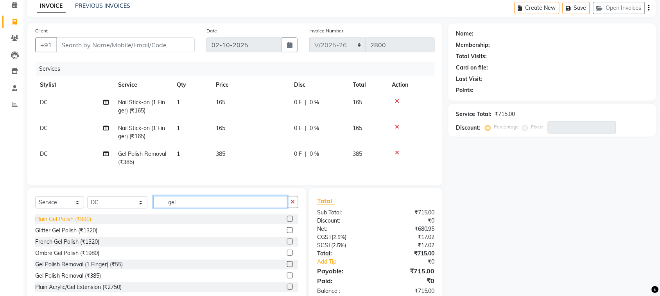
type input "gel"
click at [81, 224] on div "Plain Gel Polish (₹990)" at bounding box center [63, 219] width 56 height 8
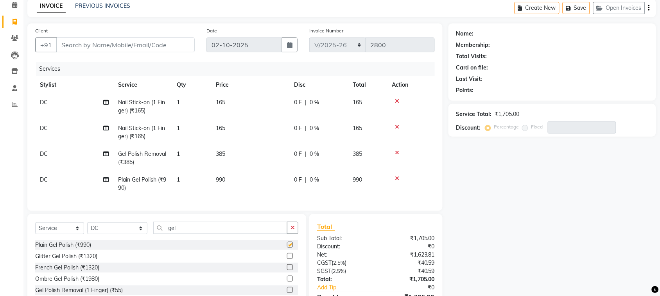
checkbox input "false"
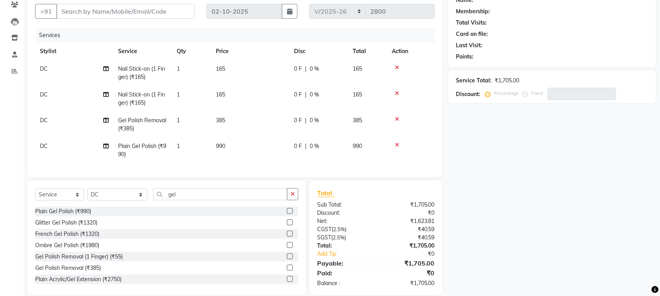
scroll to position [87, 0]
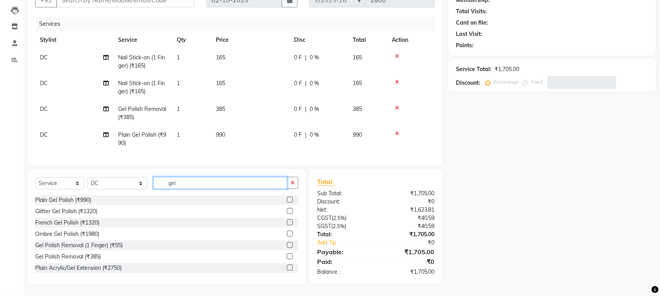
click at [207, 186] on input "gel" at bounding box center [220, 183] width 134 height 12
drag, startPoint x: 207, startPoint y: 186, endPoint x: 202, endPoint y: 186, distance: 4.7
click at [203, 186] on input "gel" at bounding box center [220, 183] width 134 height 12
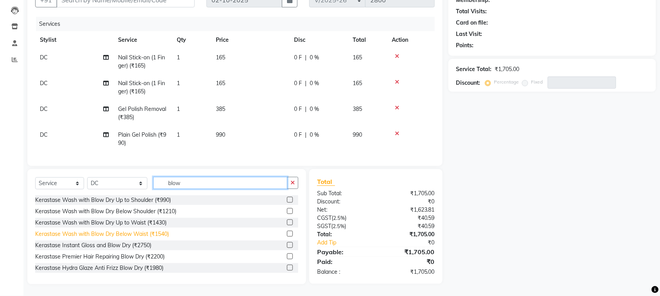
scroll to position [49, 0]
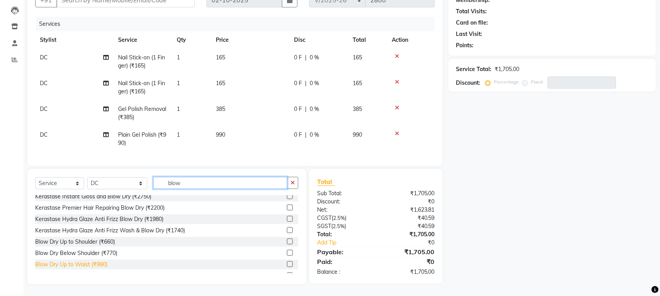
type input "blow"
drag, startPoint x: 98, startPoint y: 262, endPoint x: 137, endPoint y: 212, distance: 63.5
click at [98, 263] on div "Blow Dry Up to Waist (₹990)" at bounding box center [71, 265] width 72 height 8
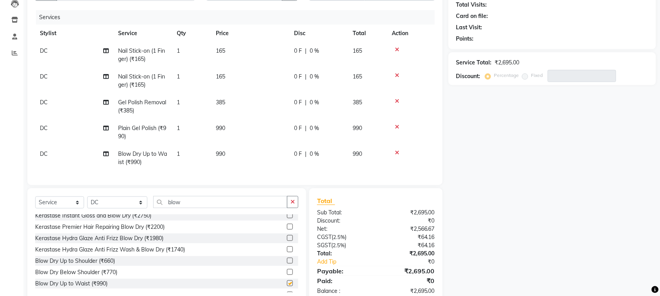
checkbox input "false"
click at [228, 206] on input "blow" at bounding box center [220, 202] width 134 height 12
click at [221, 204] on input "blow" at bounding box center [220, 202] width 134 height 12
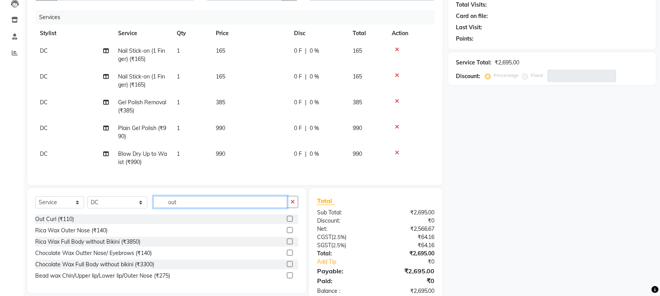
scroll to position [0, 0]
type input "out"
click at [55, 224] on div "Out Curl (₹110)" at bounding box center [54, 219] width 39 height 8
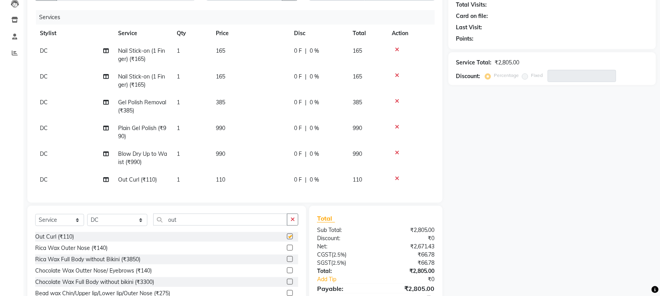
checkbox input "false"
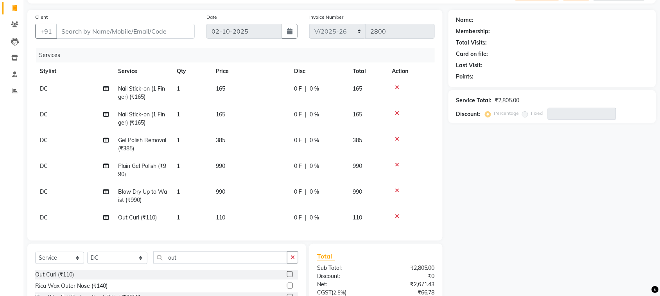
scroll to position [98, 0]
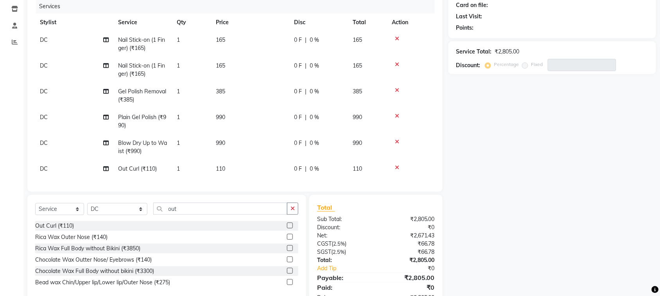
drag, startPoint x: 396, startPoint y: 63, endPoint x: 354, endPoint y: 26, distance: 55.4
click at [395, 59] on td at bounding box center [411, 70] width 48 height 26
click at [396, 66] on icon at bounding box center [397, 64] width 4 height 5
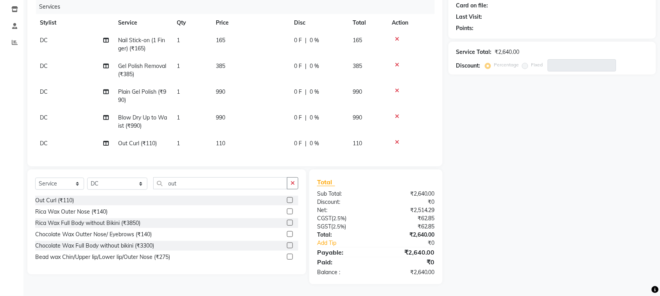
scroll to position [0, 0]
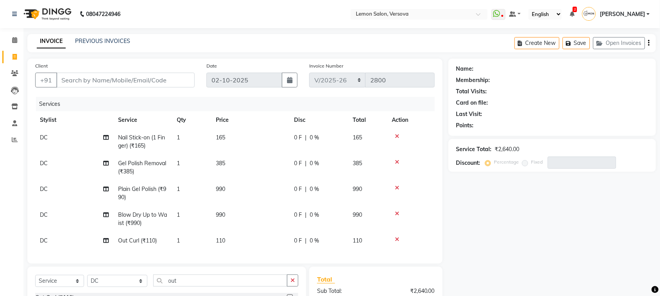
click at [188, 137] on td "1" at bounding box center [191, 142] width 39 height 26
select select "7886"
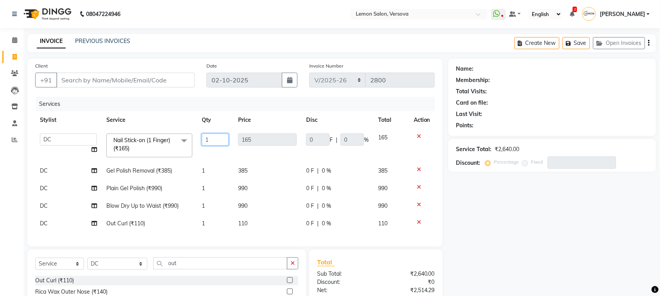
click at [215, 136] on input "1" at bounding box center [215, 140] width 27 height 12
type input "3"
click at [488, 200] on div "Name: Membership: Total Visits: Card on file: Last Visit: Points: Service Total…" at bounding box center [554, 212] width 213 height 306
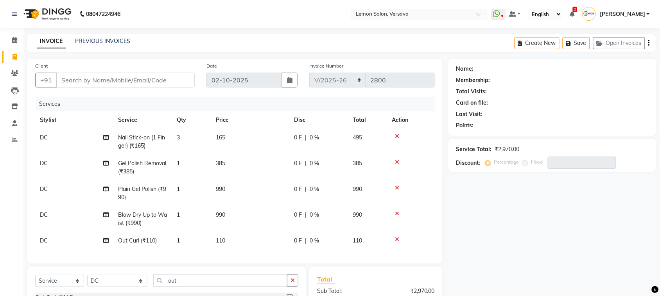
scroll to position [49, 0]
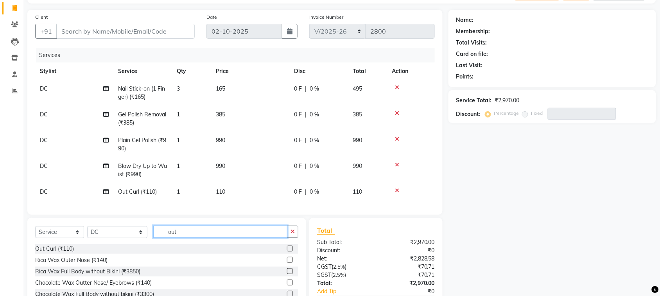
click at [200, 238] on input "out" at bounding box center [220, 232] width 134 height 12
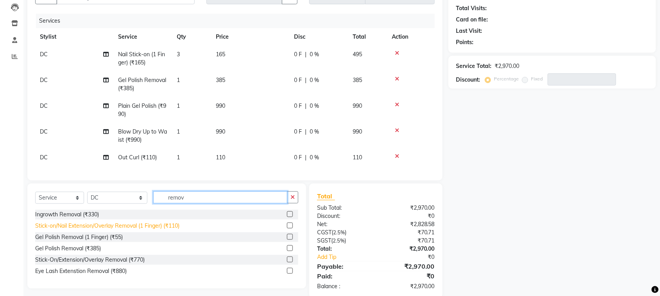
scroll to position [104, 0]
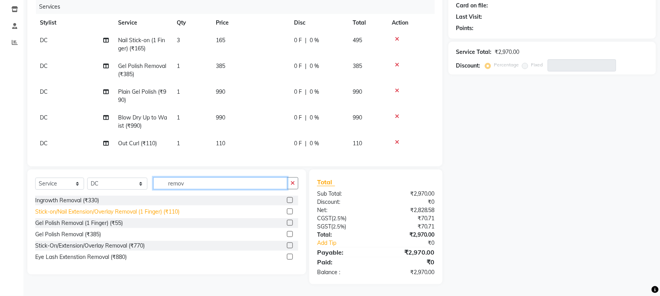
type input "remov"
click at [163, 214] on div "Stick-on/Nail Extension/Overlay Removal (1 Finger) (₹110)" at bounding box center [107, 212] width 144 height 8
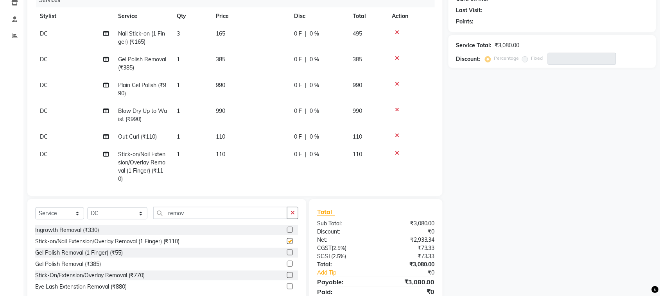
checkbox input "false"
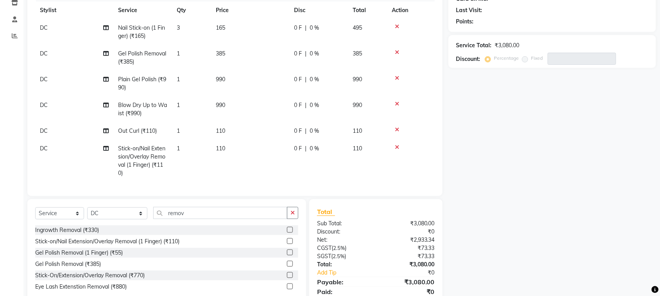
click at [183, 140] on td "1" at bounding box center [191, 161] width 39 height 42
select select "7886"
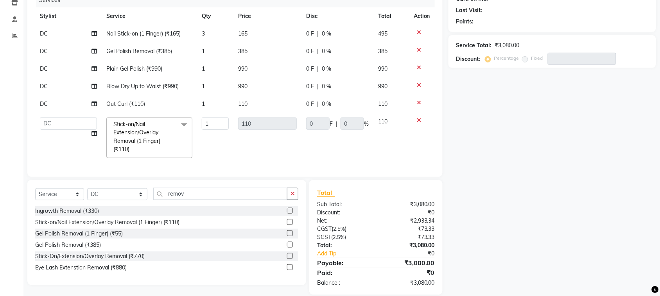
scroll to position [0, 0]
click at [218, 120] on input "1" at bounding box center [215, 124] width 27 height 12
type input "2"
click at [565, 115] on div "Name: Membership: Total Visits: Card on file: Last Visit: Points: Service Total…" at bounding box center [554, 125] width 213 height 340
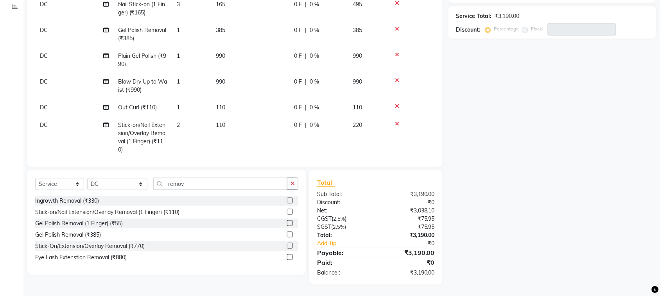
click at [397, 53] on icon at bounding box center [397, 54] width 4 height 5
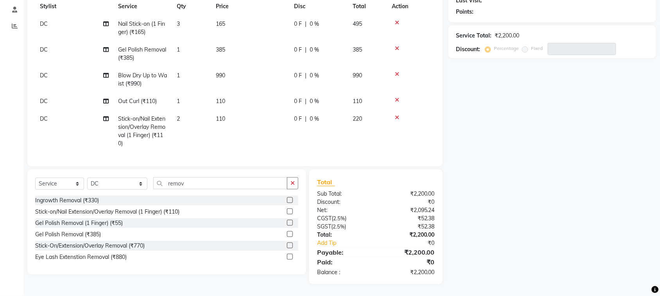
scroll to position [113, 0]
click at [231, 181] on input "remov" at bounding box center [220, 184] width 134 height 12
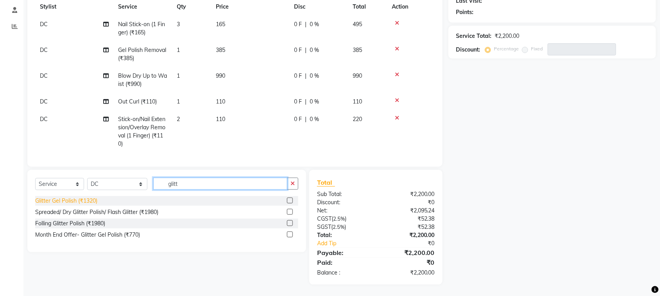
type input "glitt"
click at [68, 200] on div "Glitter Gel Polish (₹1320)" at bounding box center [66, 201] width 62 height 8
checkbox input "false"
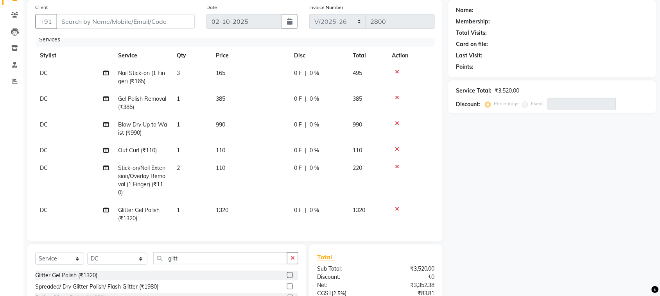
scroll to position [16, 0]
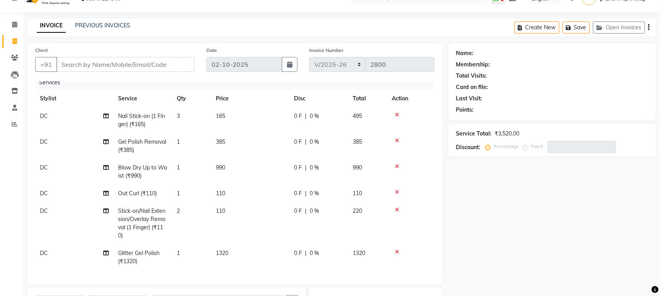
click at [397, 164] on icon at bounding box center [397, 166] width 4 height 5
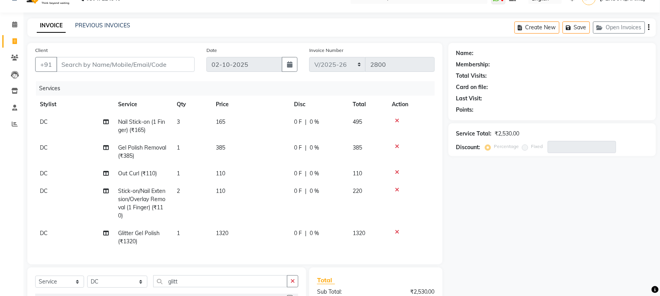
scroll to position [0, 0]
click at [397, 170] on icon at bounding box center [397, 172] width 4 height 5
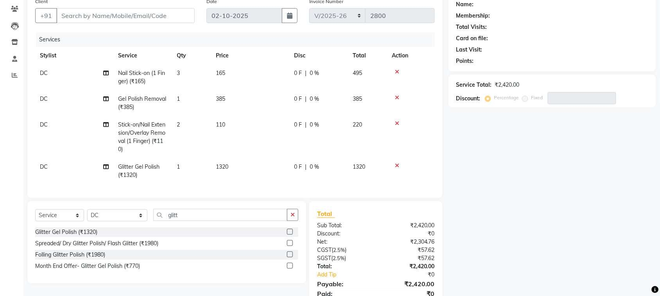
scroll to position [103, 0]
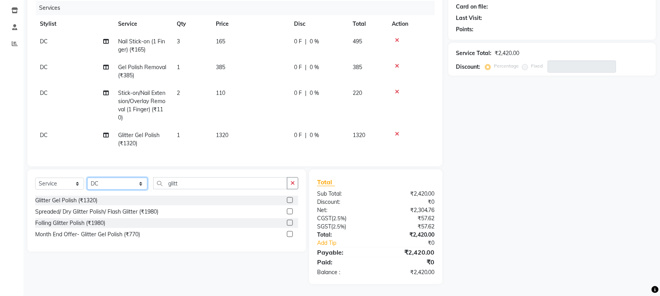
drag, startPoint x: 121, startPoint y: 186, endPoint x: 121, endPoint y: 178, distance: 8.2
click at [121, 185] on select "Select Stylist Alim Shah Asif Salmani DC Kassar Sahil Margaret Marshak D,souza …" at bounding box center [117, 184] width 60 height 12
select select "82368"
click at [87, 178] on select "Select Stylist Alim Shah Asif Salmani DC Kassar Sahil Margaret Marshak D,souza …" at bounding box center [117, 184] width 60 height 12
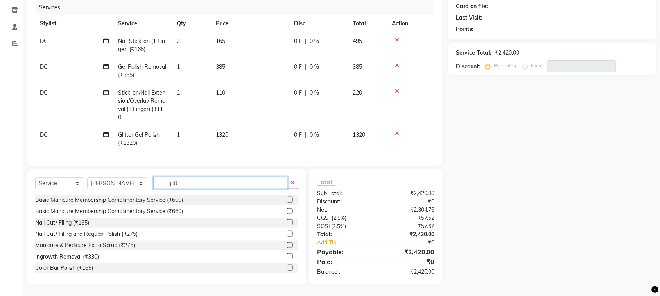
click at [193, 186] on input "glitt" at bounding box center [220, 183] width 134 height 12
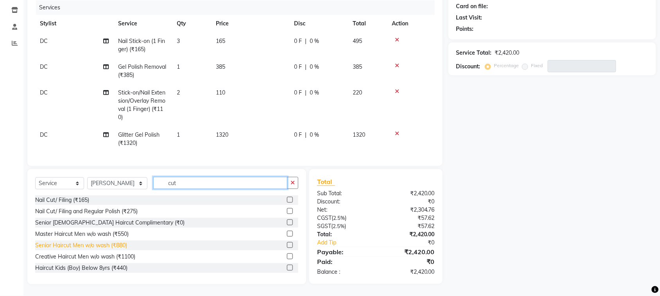
type input "cut"
click at [95, 248] on div "Senior Haircut Men w/o wash (₹880)" at bounding box center [81, 246] width 92 height 8
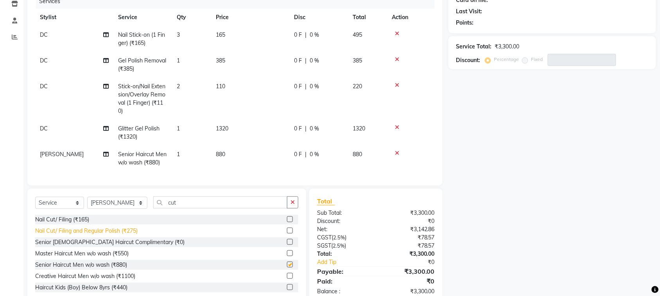
checkbox input "false"
click at [171, 209] on input "cut" at bounding box center [220, 203] width 134 height 12
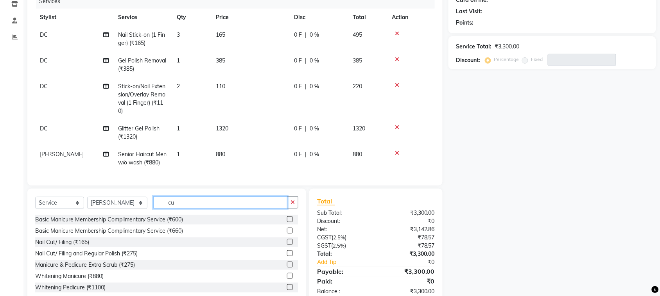
type input "c"
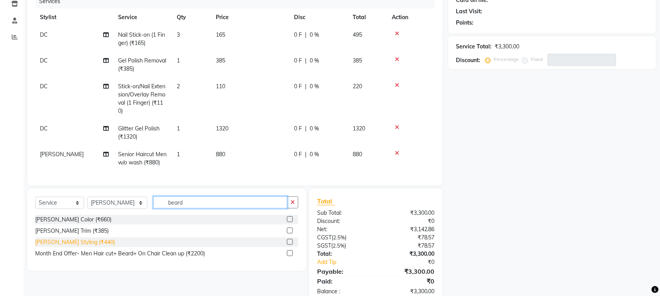
type input "beard"
click at [61, 247] on div "Beard Styling (₹440)" at bounding box center [75, 242] width 80 height 8
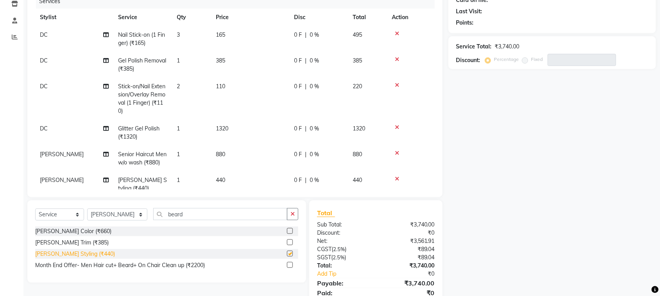
checkbox input "false"
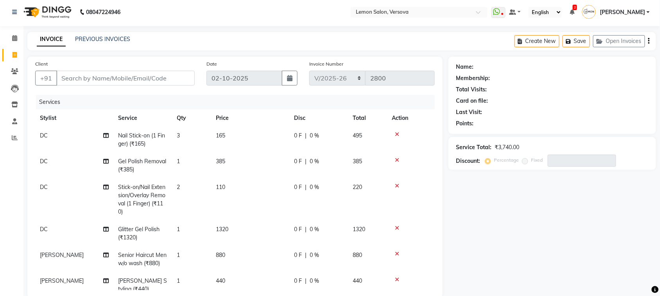
scroll to position [0, 0]
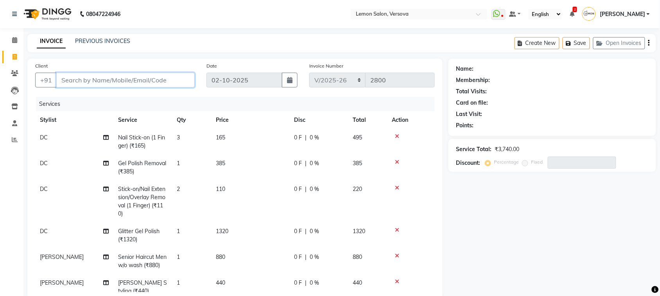
click at [154, 77] on input "Client" at bounding box center [125, 80] width 138 height 15
type input "9"
type input "0"
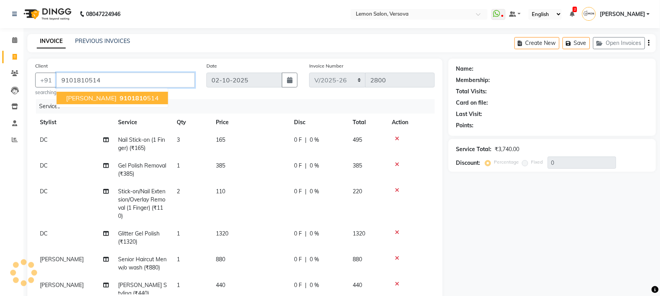
type input "9101810514"
select select "1: Object"
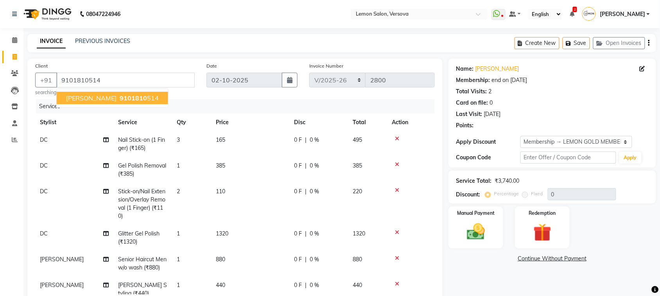
type input "25"
click at [571, 90] on div "Total Visits: 2" at bounding box center [552, 92] width 192 height 8
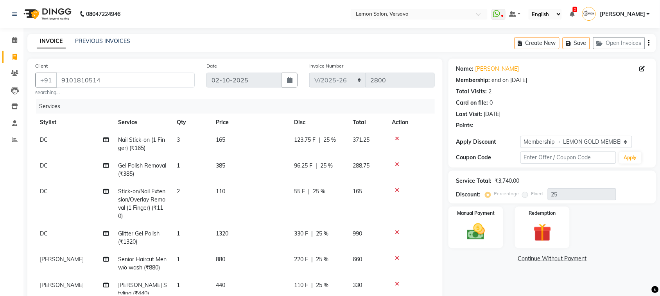
scroll to position [136, 0]
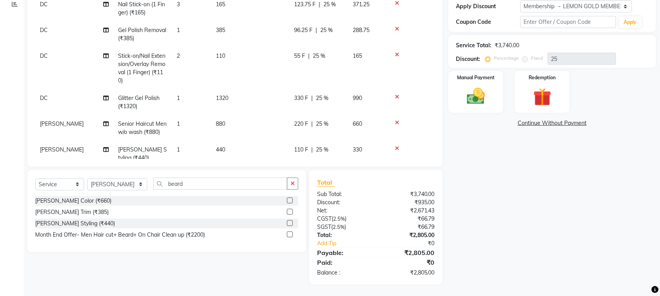
click at [488, 183] on div "Name: Rahul Dutta Membership: end on 18-05-2026 Total Visits: 2 Card on file: 0…" at bounding box center [554, 104] width 213 height 362
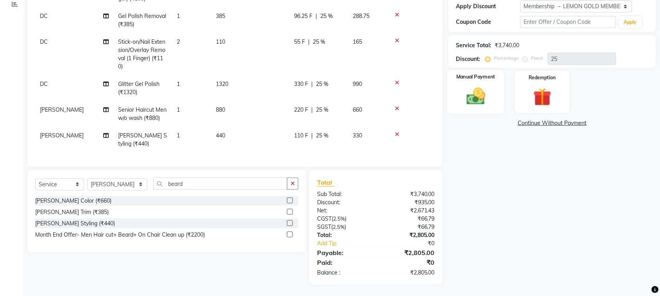
click at [473, 98] on img at bounding box center [475, 96] width 30 height 21
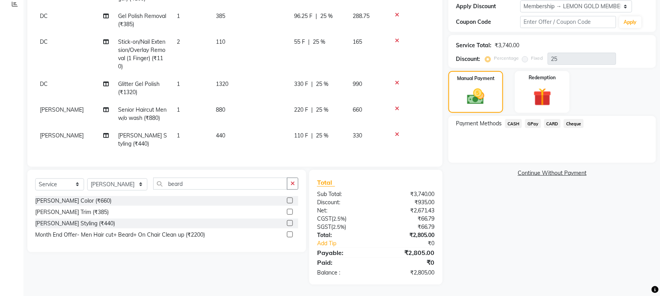
click at [552, 120] on span "CARD" at bounding box center [552, 123] width 17 height 9
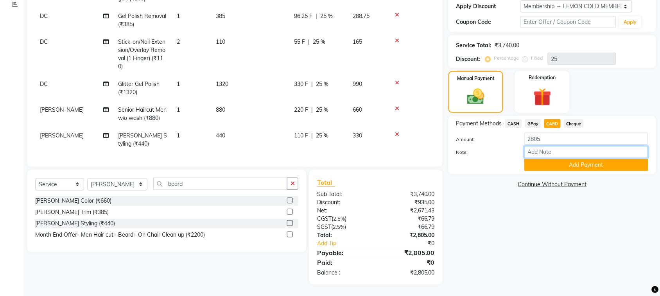
click at [557, 147] on input "Note:" at bounding box center [586, 152] width 124 height 12
click at [532, 168] on button "Add Payment" at bounding box center [586, 165] width 124 height 12
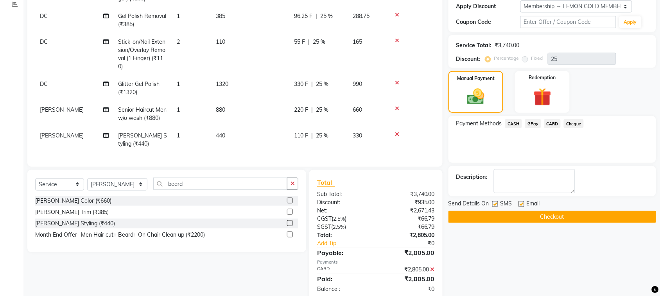
scroll to position [152, 0]
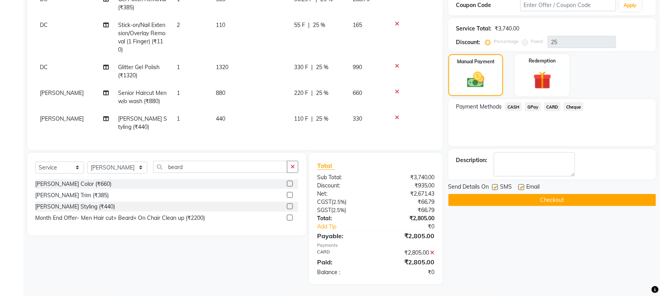
click at [496, 186] on label at bounding box center [495, 187] width 6 height 6
click at [496, 186] on input "checkbox" at bounding box center [494, 187] width 5 height 5
checkbox input "false"
click at [524, 188] on label at bounding box center [521, 187] width 6 height 6
click at [523, 188] on input "checkbox" at bounding box center [520, 187] width 5 height 5
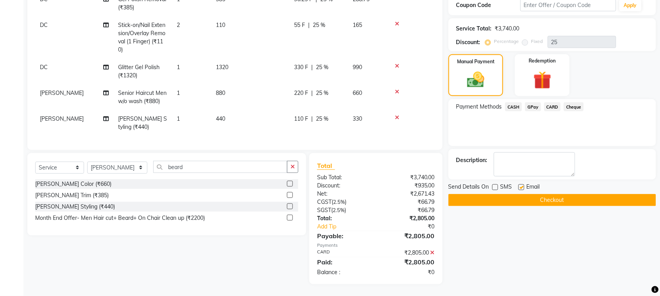
checkbox input "false"
click at [536, 202] on button "Checkout" at bounding box center [552, 200] width 208 height 12
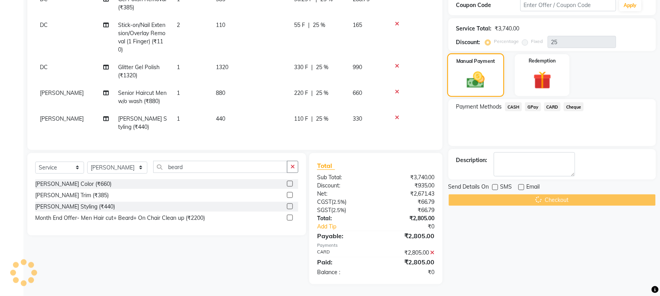
scroll to position [55, 0]
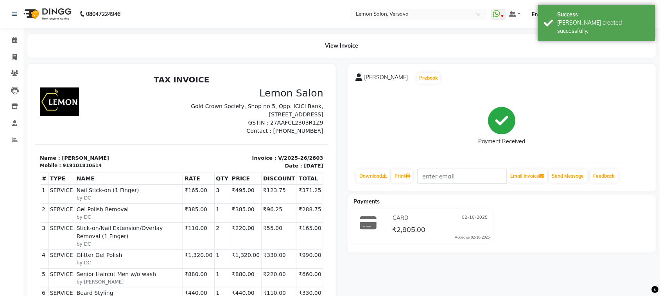
click at [271, 155] on p "Invoice : V/2025-26/2803" at bounding box center [254, 158] width 137 height 8
click at [272, 155] on p "Invoice : V/2025-26/2803" at bounding box center [254, 158] width 137 height 8
copy div "Invoice : V/2025-26/2803"
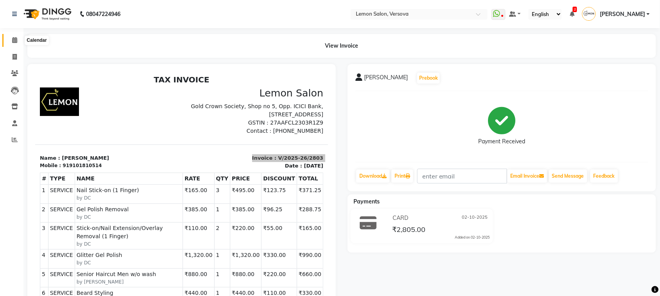
click at [13, 36] on span at bounding box center [15, 40] width 14 height 9
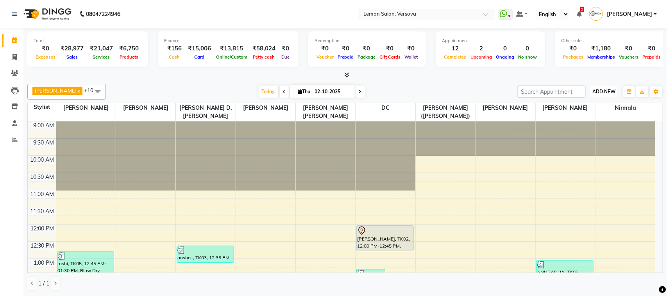
click at [601, 92] on span "ADD NEW" at bounding box center [603, 92] width 23 height 6
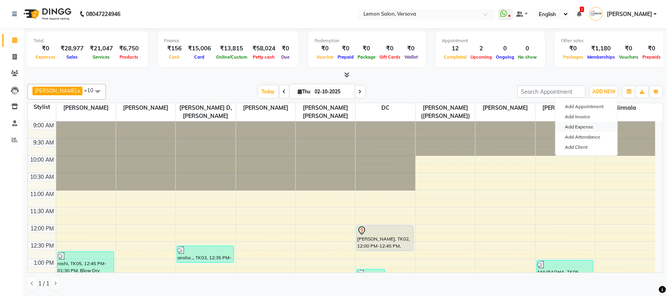
click at [579, 127] on link "Add Expense" at bounding box center [587, 127] width 62 height 10
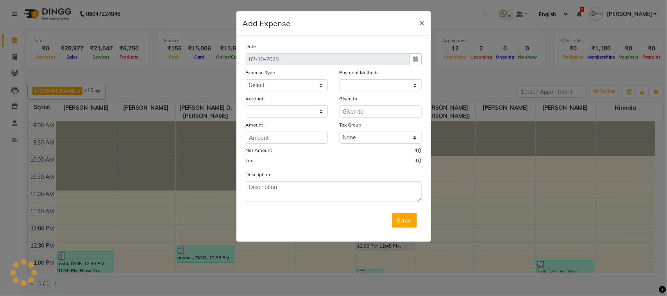
select select "1"
select select "2317"
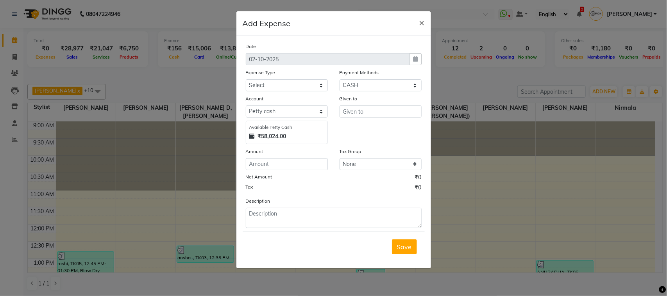
click at [313, 139] on div "₹58,024.00" at bounding box center [286, 136] width 75 height 8
click at [311, 166] on input "number" at bounding box center [287, 164] width 82 height 12
type input "286"
click at [284, 83] on select "Select Advance Cash transfer to hub Laundry Loan Membership Milk Miscellaneous …" at bounding box center [287, 85] width 82 height 12
select select "2685"
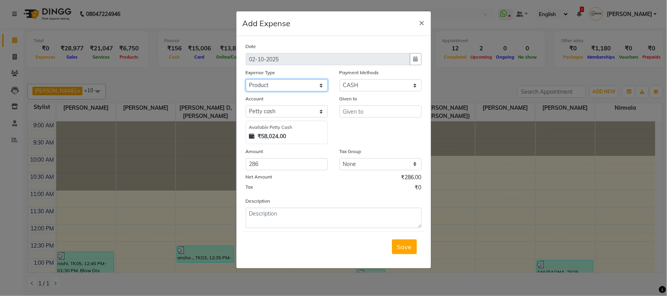
click at [246, 79] on select "Select Advance Cash transfer to hub Laundry Loan Membership Milk Miscellaneous …" at bounding box center [287, 85] width 82 height 12
click at [351, 112] on input "text" at bounding box center [381, 112] width 82 height 12
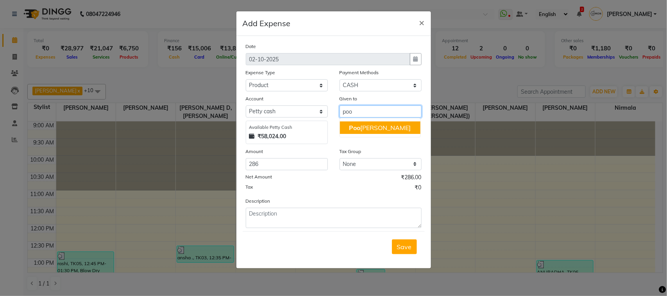
click at [353, 126] on span "Poo" at bounding box center [354, 128] width 11 height 8
type input "[PERSON_NAME]"
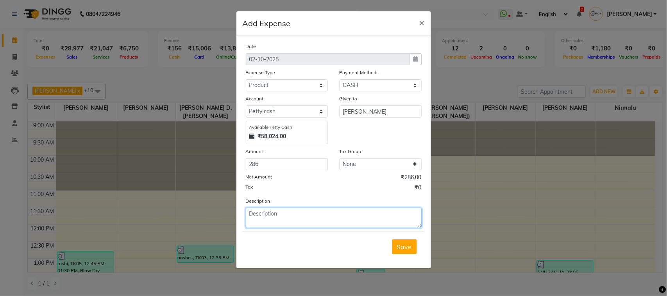
click at [303, 221] on textarea at bounding box center [334, 218] width 176 height 20
paste textarea "V/2025-26/2796"
type textarea "V/2025-26/2796"
click at [399, 245] on span "Save" at bounding box center [404, 247] width 15 height 8
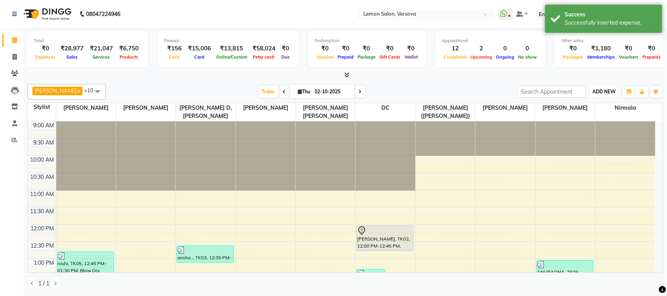
click at [605, 92] on span "ADD NEW" at bounding box center [603, 92] width 23 height 6
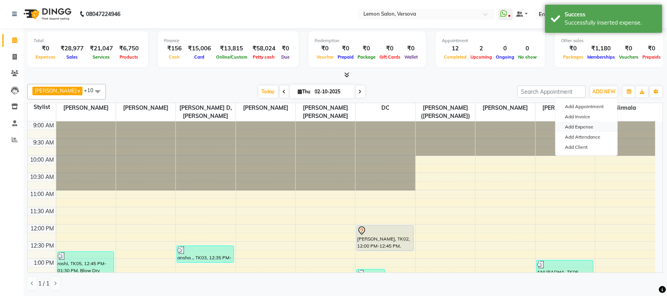
click at [585, 129] on link "Add Expense" at bounding box center [587, 127] width 62 height 10
select select "1"
select select "2317"
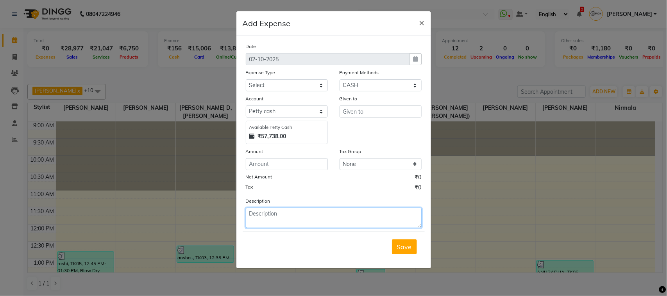
click at [356, 223] on textarea at bounding box center [334, 218] width 176 height 20
click at [353, 222] on textarea at bounding box center [334, 218] width 176 height 20
paste textarea "V/2025-26/2801"
type textarea "V/2025-26/2801"
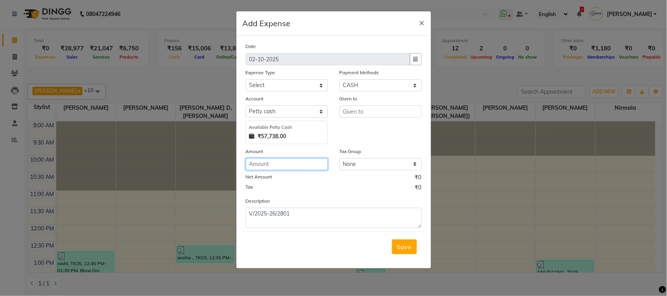
click at [315, 165] on input "number" at bounding box center [287, 164] width 82 height 12
type input "100"
click at [305, 80] on select "Select Advance Cash transfer to hub Laundry Loan Membership Milk Miscellaneous …" at bounding box center [287, 85] width 82 height 12
select select "2706"
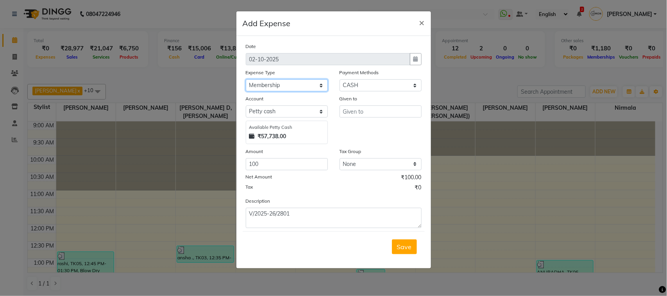
click at [246, 79] on select "Select Advance Cash transfer to hub Laundry Loan Membership Milk Miscellaneous …" at bounding box center [287, 85] width 82 height 12
click at [319, 81] on select "Select Advance Cash transfer to hub Laundry Loan Membership Milk Miscellaneous …" at bounding box center [287, 85] width 82 height 12
click at [353, 129] on div "Given to" at bounding box center [381, 120] width 94 height 50
click at [363, 116] on input "text" at bounding box center [381, 112] width 82 height 12
click at [288, 82] on select "Select Advance Cash transfer to hub Laundry Loan Membership Milk Miscellaneous …" at bounding box center [287, 85] width 82 height 12
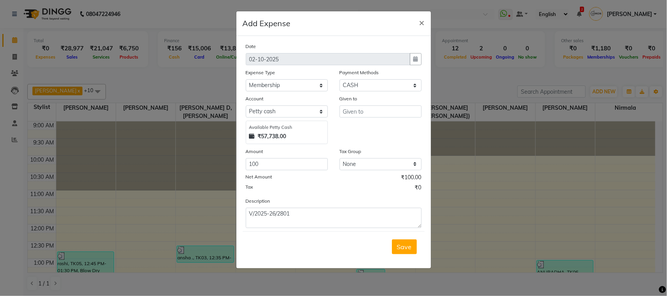
click at [357, 143] on div "Given to" at bounding box center [381, 120] width 94 height 50
click at [312, 84] on select "Select Advance Cash transfer to hub Laundry Loan Membership Milk Miscellaneous …" at bounding box center [287, 85] width 82 height 12
click at [352, 133] on div "Given to" at bounding box center [381, 120] width 94 height 50
click at [360, 113] on input "text" at bounding box center [381, 112] width 82 height 12
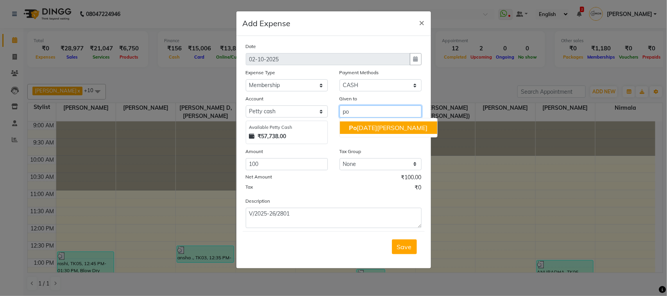
click at [368, 125] on ngb-highlight "Po onam Nagvekar" at bounding box center [388, 128] width 79 height 8
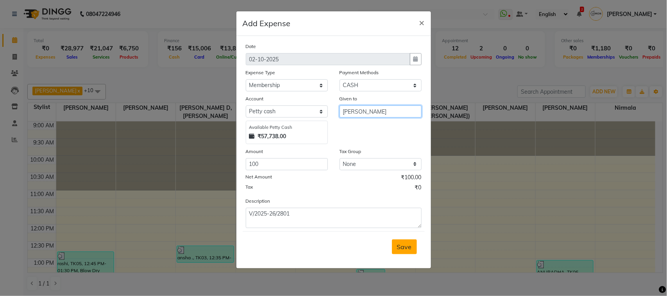
type input "[PERSON_NAME]"
click at [403, 243] on span "Save" at bounding box center [404, 247] width 15 height 8
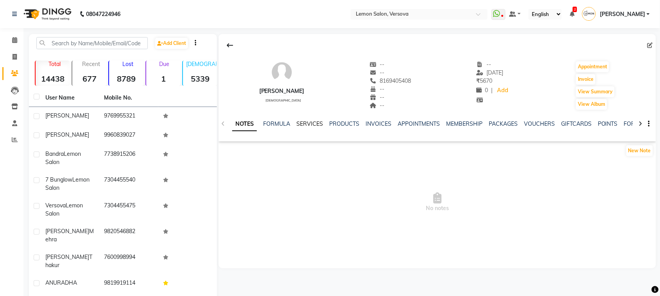
click at [319, 124] on link "SERVICES" at bounding box center [309, 123] width 27 height 7
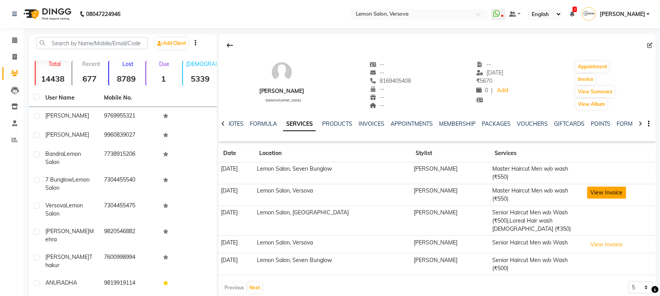
click at [607, 195] on button "View Invoice" at bounding box center [606, 193] width 39 height 12
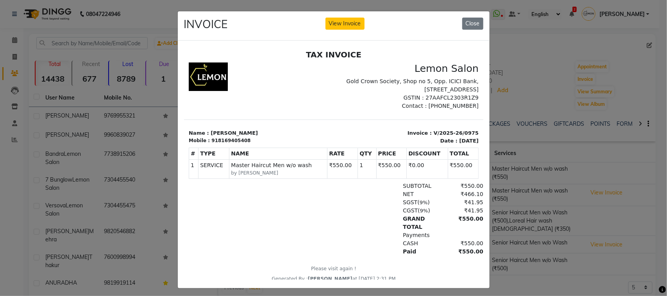
click at [583, 178] on ngb-modal-window "INVOICE View Invoice Close" at bounding box center [333, 148] width 667 height 296
